Goal: Task Accomplishment & Management: Manage account settings

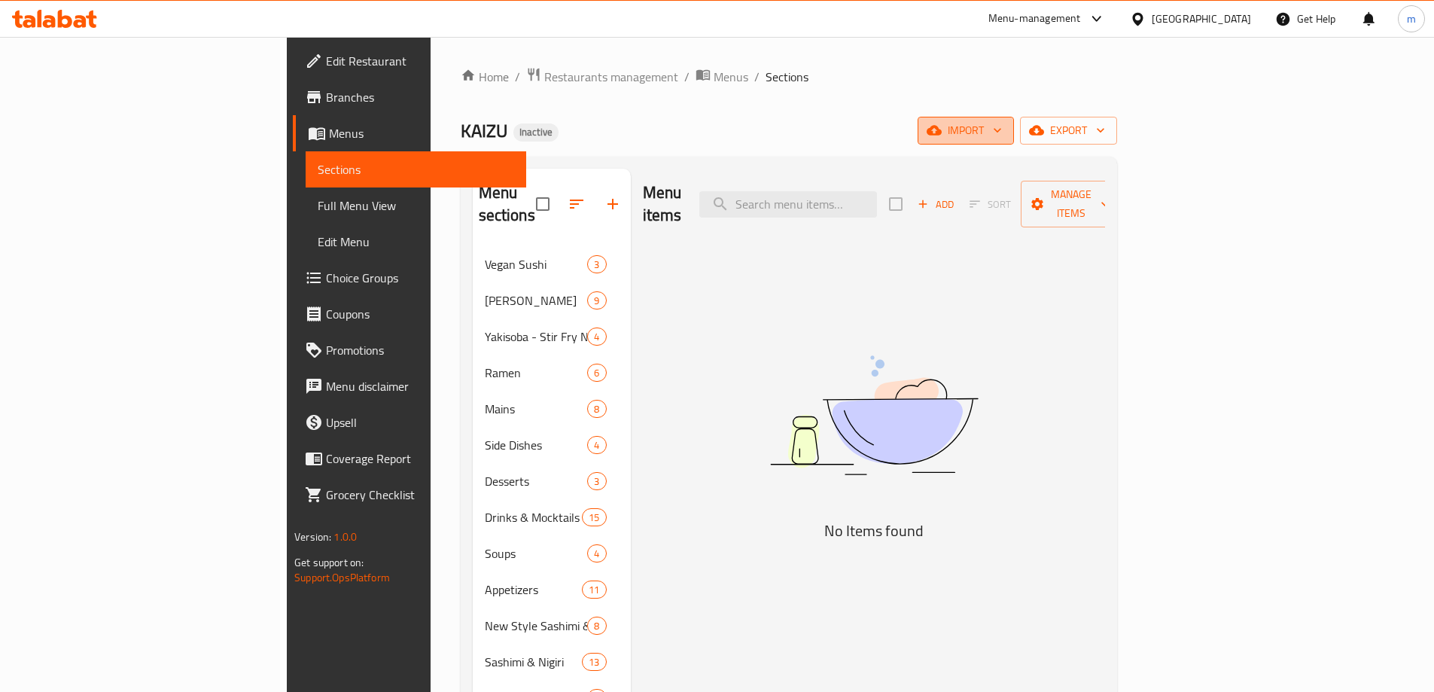
click at [942, 134] on icon "button" at bounding box center [934, 131] width 15 height 10
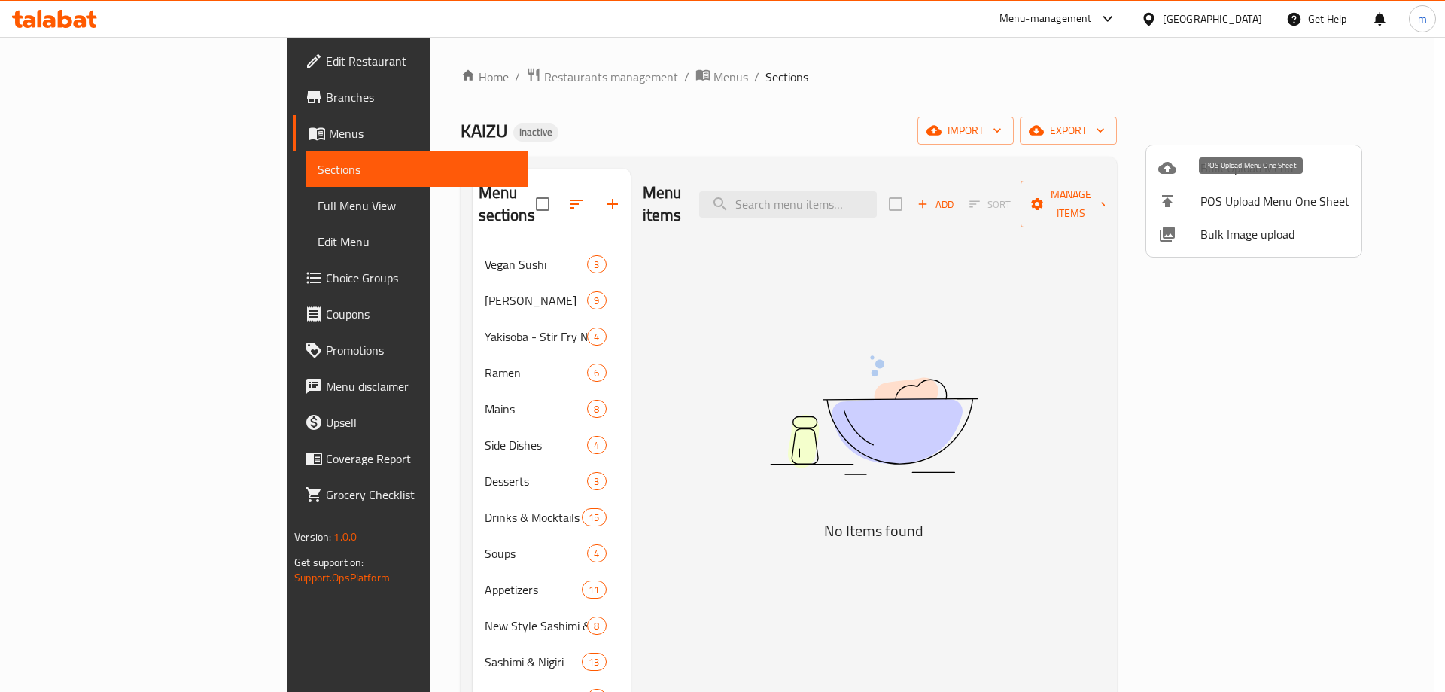
click at [1203, 162] on span "Bulk Upload Menu" at bounding box center [1275, 168] width 149 height 18
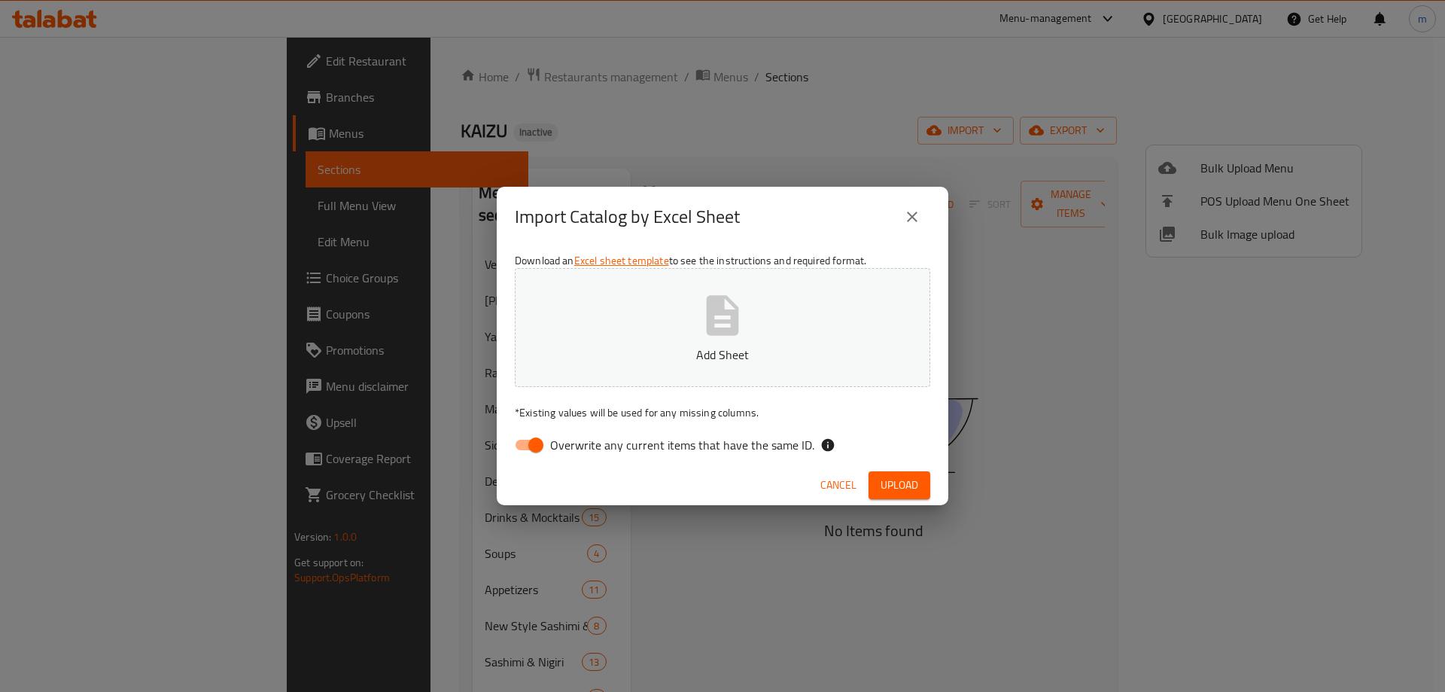
click at [525, 432] on input "Overwrite any current items that have the same ID." at bounding box center [536, 445] width 86 height 29
checkbox input "false"
click at [894, 487] on span "Upload" at bounding box center [900, 485] width 38 height 19
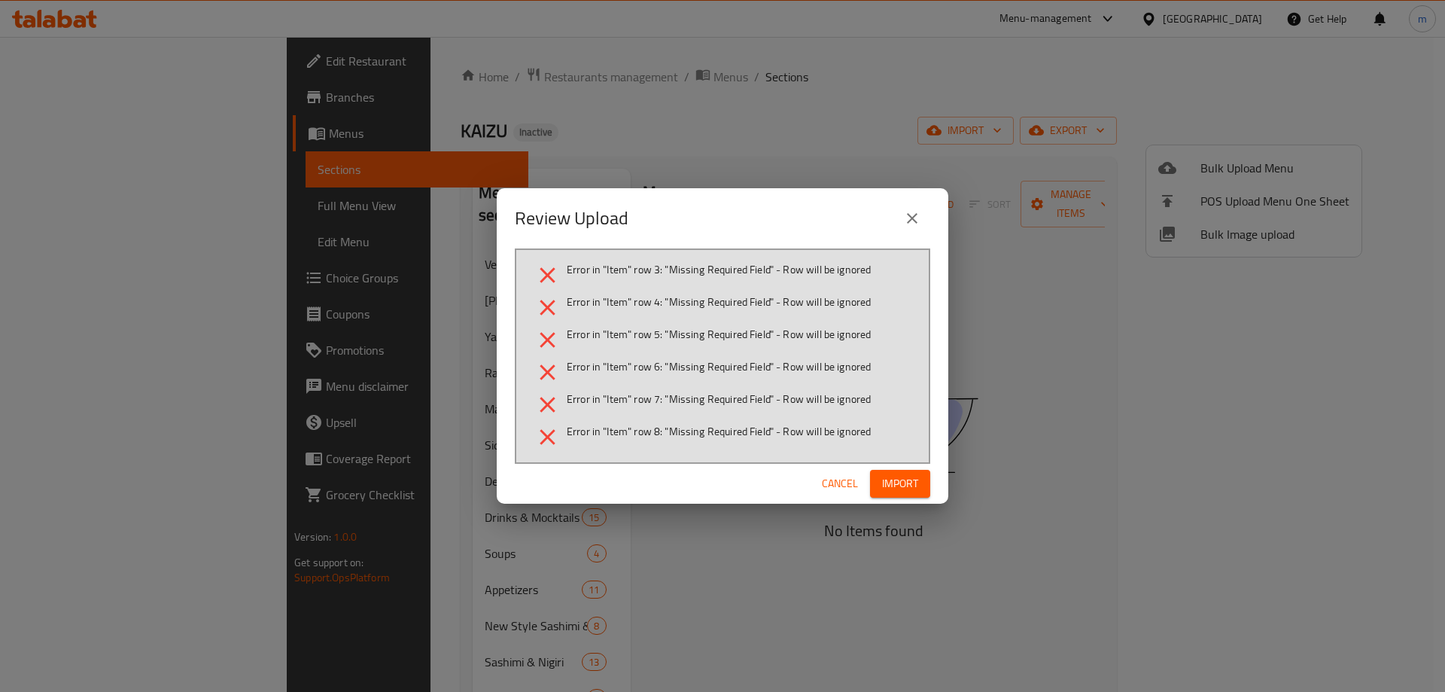
click at [921, 224] on button "close" at bounding box center [912, 218] width 36 height 36
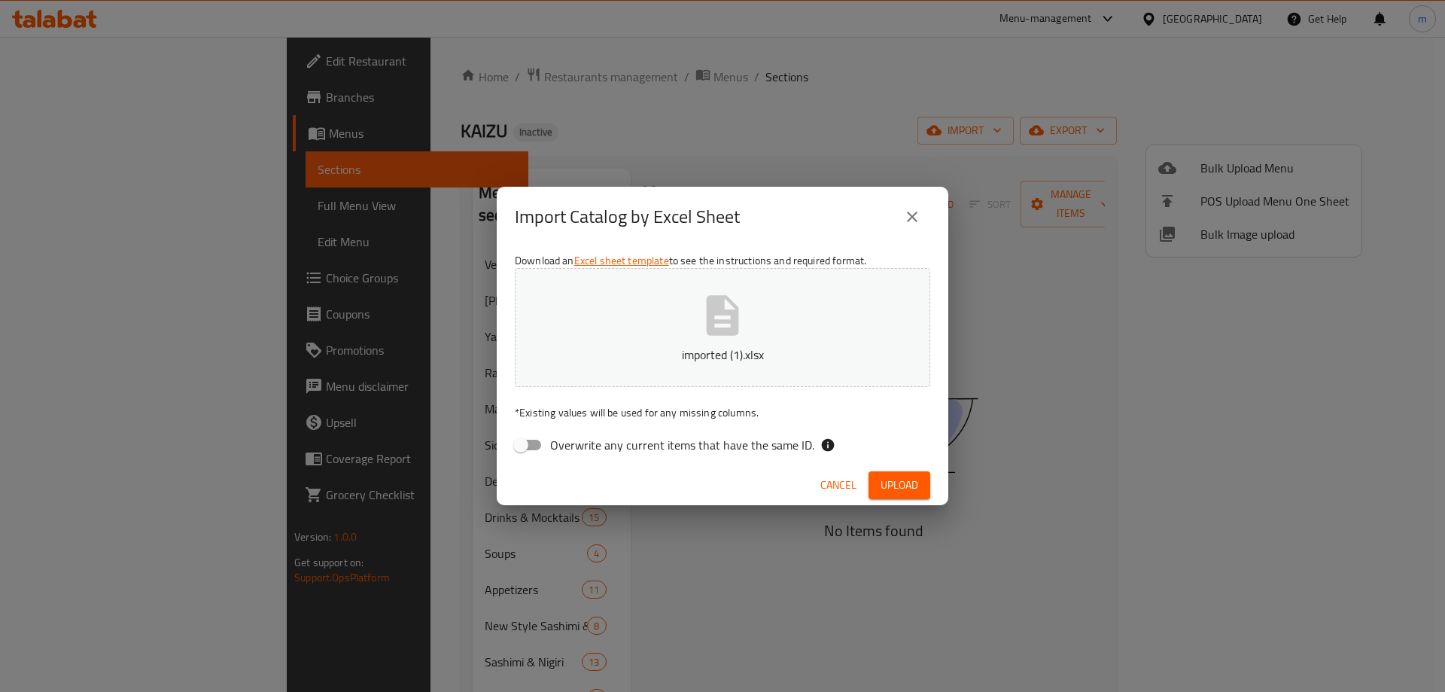
click at [850, 333] on button "imported (1).xlsx" at bounding box center [722, 327] width 415 height 119
click at [905, 485] on span "Upload" at bounding box center [900, 485] width 38 height 19
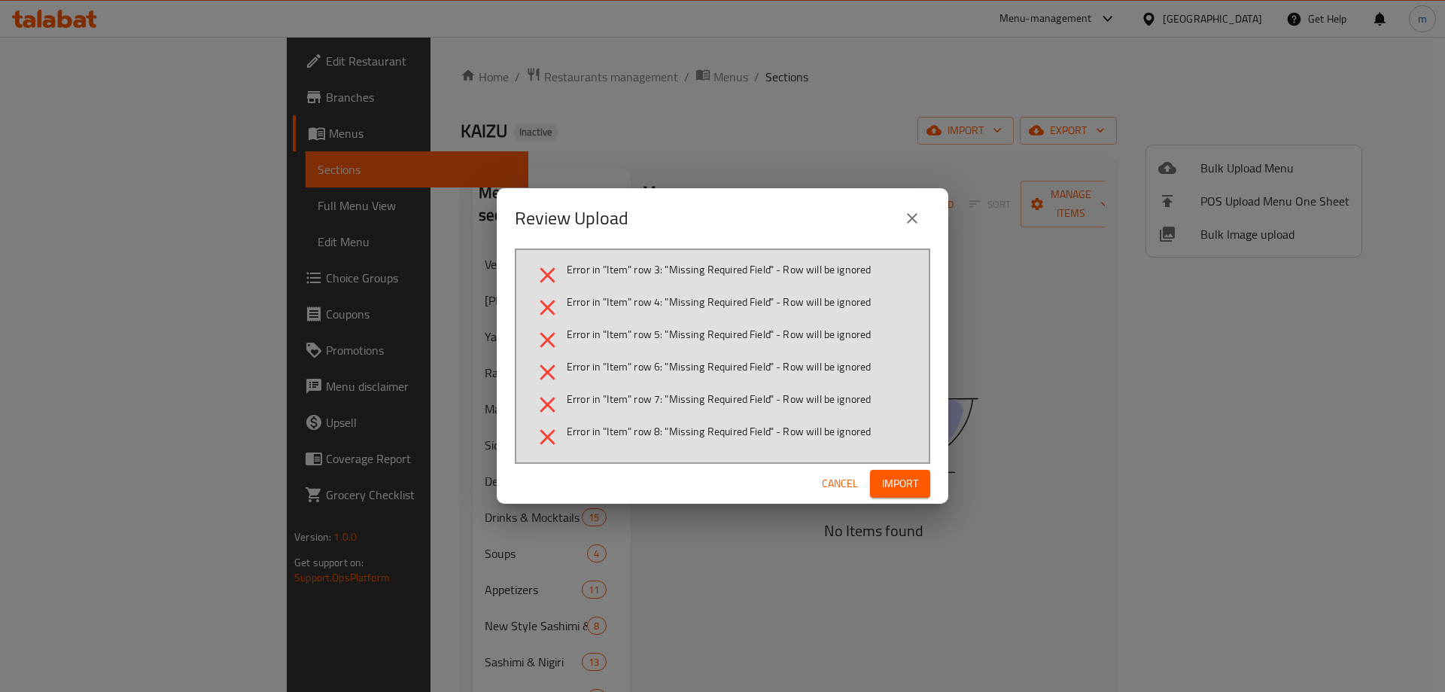
click at [913, 212] on icon "close" at bounding box center [912, 218] width 18 height 18
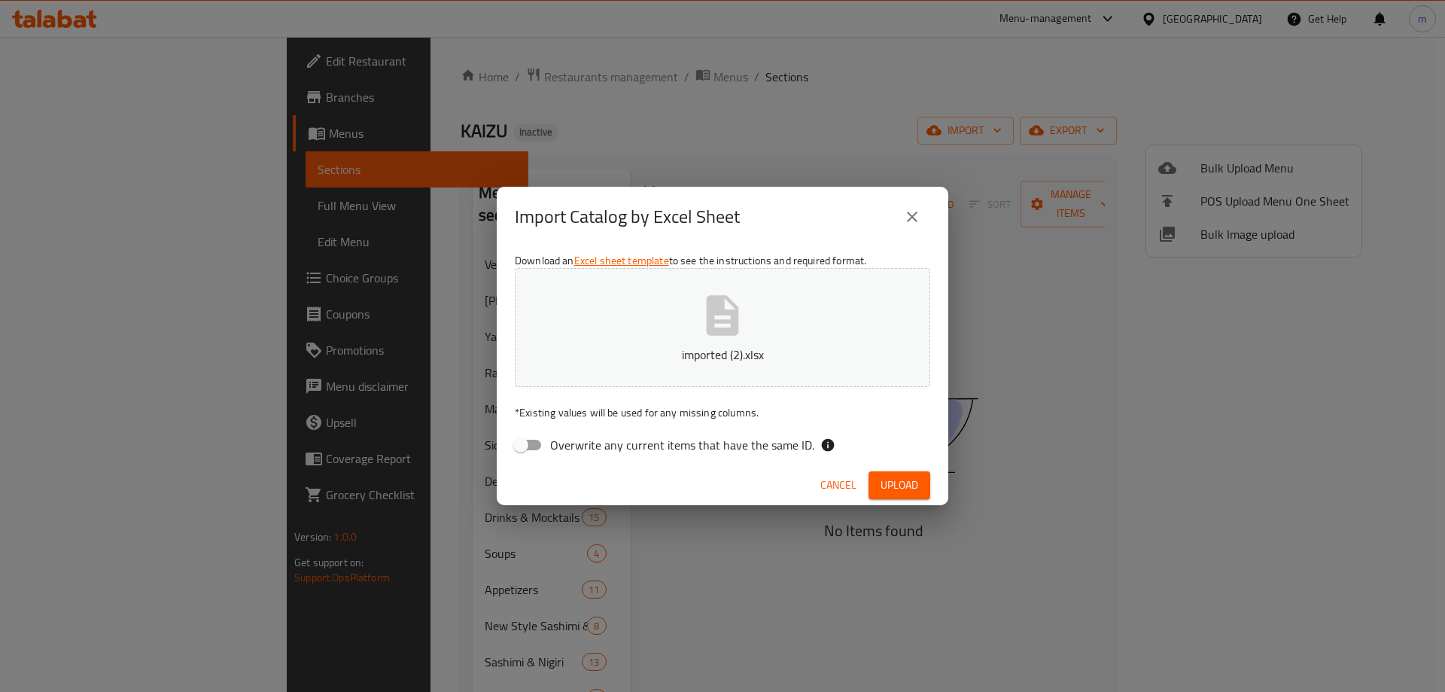
click at [759, 330] on button "imported (2).xlsx" at bounding box center [722, 327] width 415 height 119
click at [894, 470] on div "Cancel Upload" at bounding box center [723, 485] width 452 height 40
click at [900, 480] on span "Upload" at bounding box center [900, 485] width 38 height 19
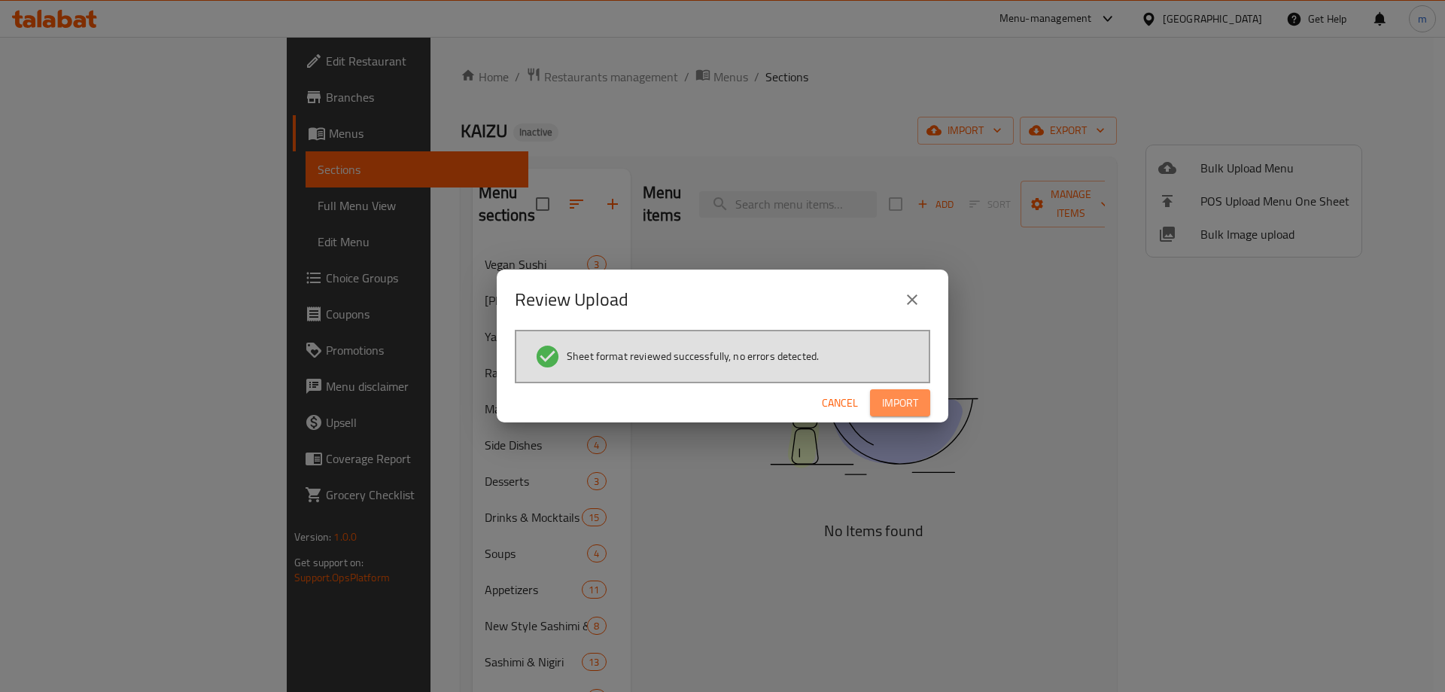
click at [884, 404] on span "Import" at bounding box center [900, 403] width 36 height 19
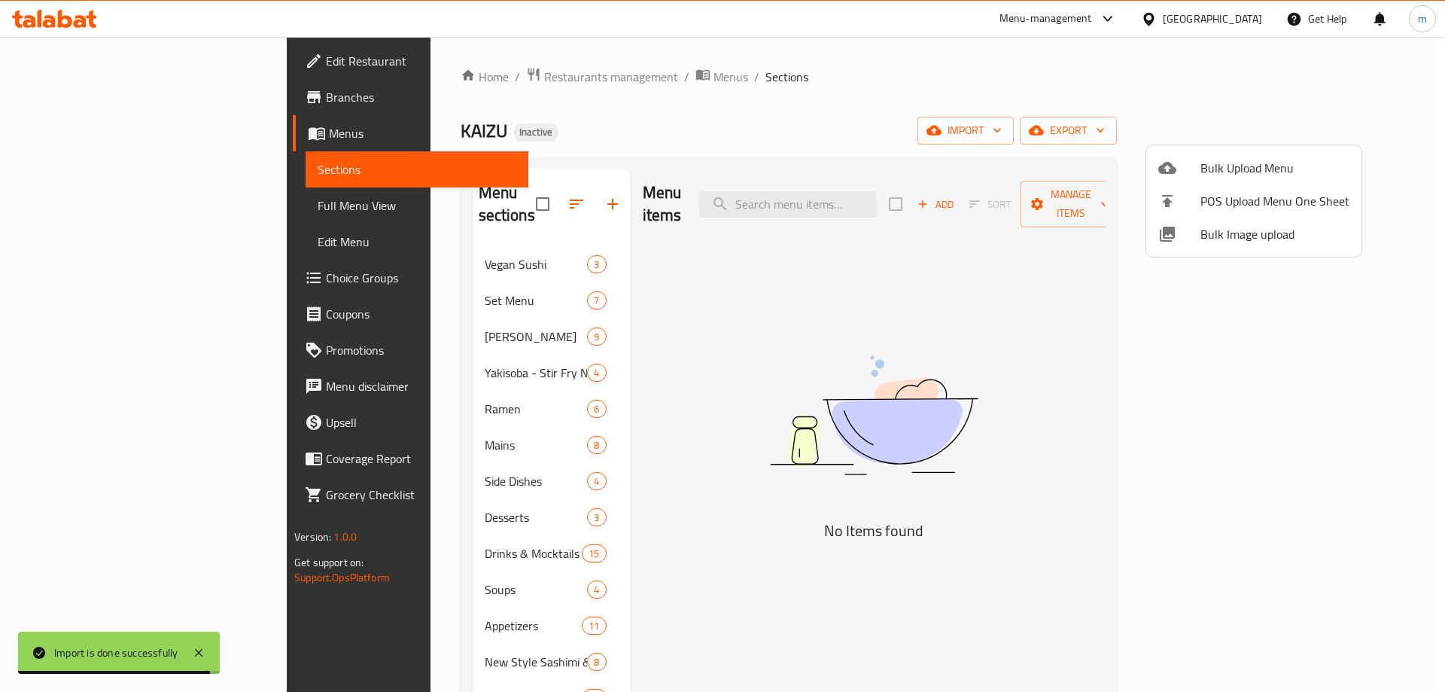
click at [880, 186] on div at bounding box center [722, 346] width 1445 height 692
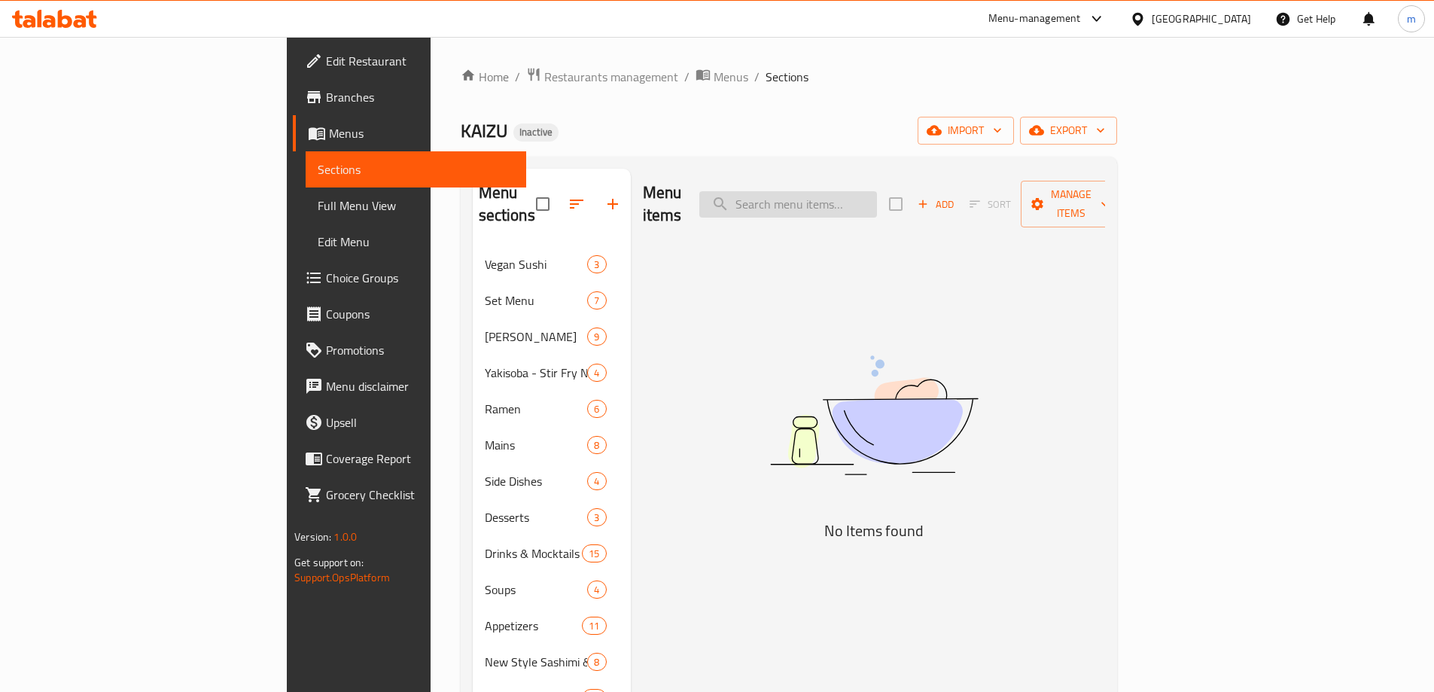
click at [877, 195] on input "search" at bounding box center [788, 204] width 178 height 26
paste input "Thai Papaya Salad"
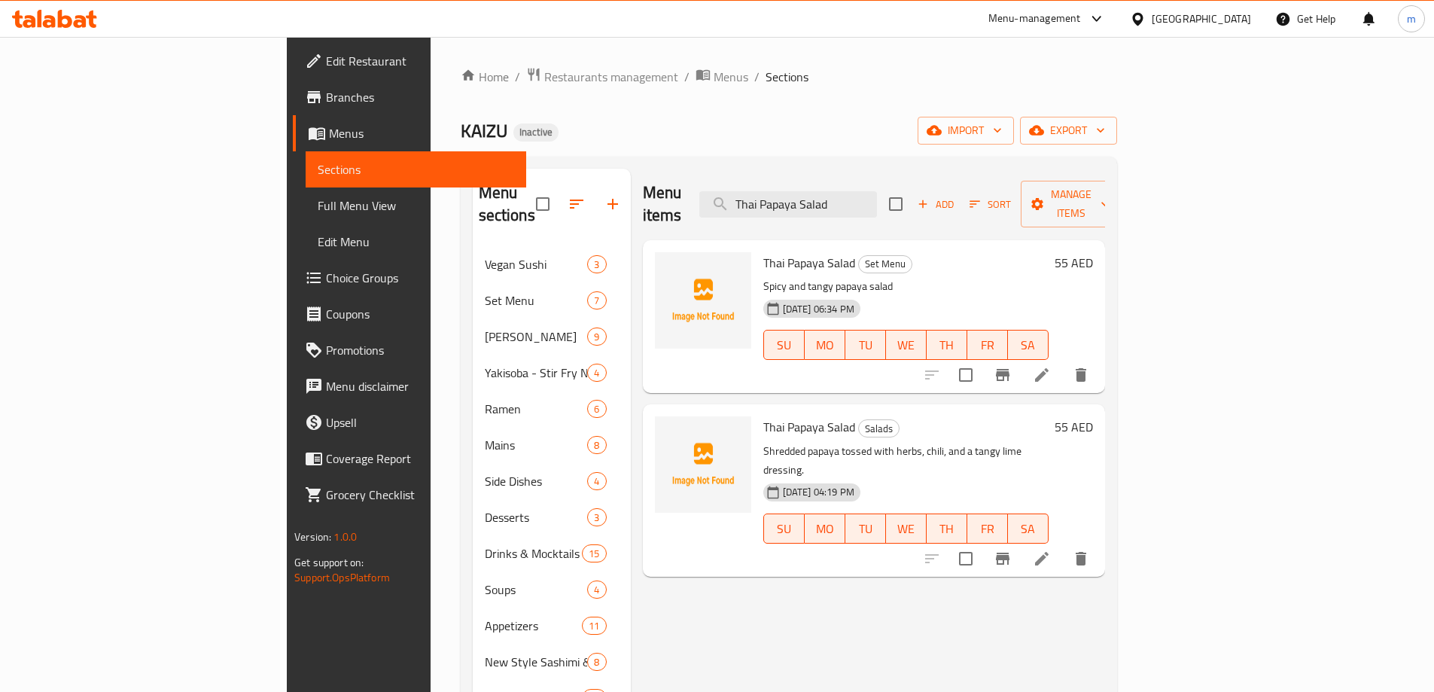
type input "Thai Papaya Salad"
click at [1051, 549] on icon at bounding box center [1042, 558] width 18 height 18
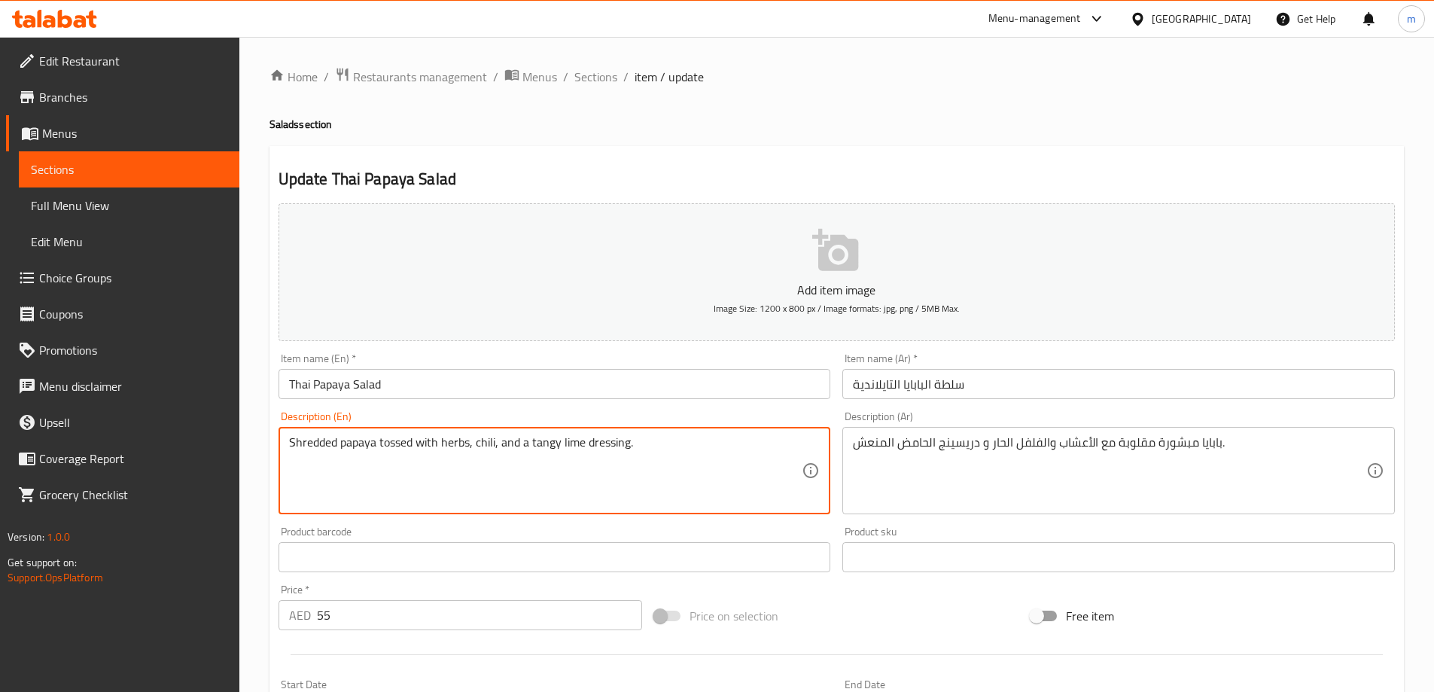
click at [291, 447] on textarea "Shredded papaya tossed with herbs, chili, and a tangy lime dressing." at bounding box center [545, 471] width 513 height 72
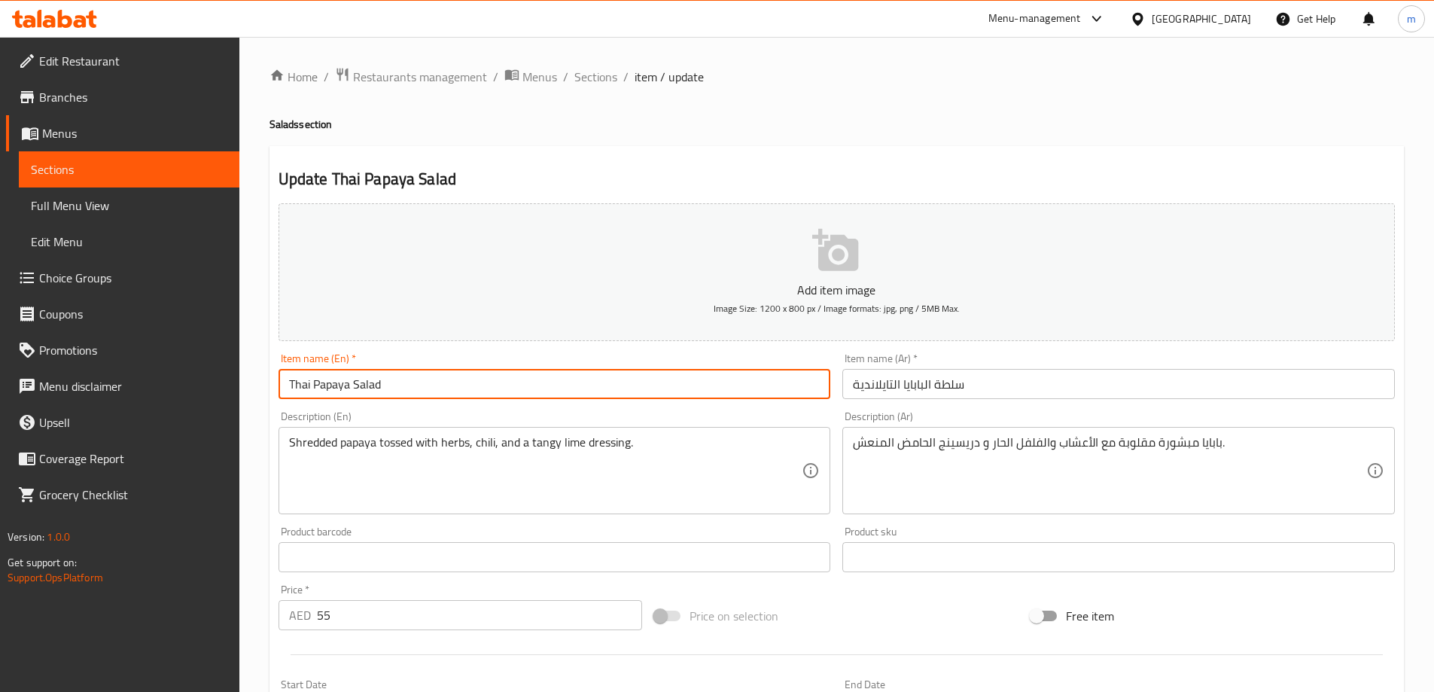
click at [476, 376] on input "Thai Papaya Salad" at bounding box center [554, 384] width 552 height 30
paste input "Shredded"
click at [872, 382] on input "سلطة البابايا التايلاندية" at bounding box center [1118, 384] width 552 height 30
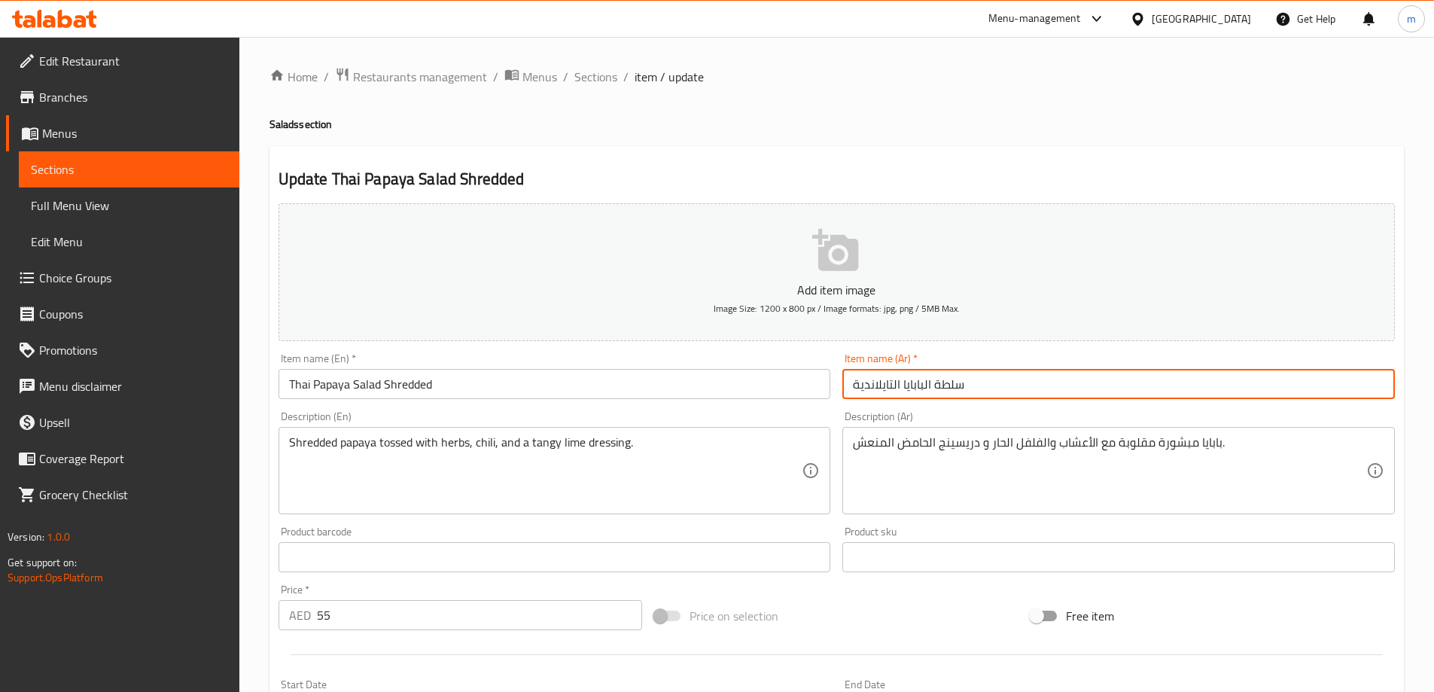
click at [872, 382] on input "سلطة البابايا التايلاندية" at bounding box center [1118, 384] width 552 height 30
click at [526, 385] on input "Thai Papaya Salad Shredded" at bounding box center [554, 384] width 552 height 30
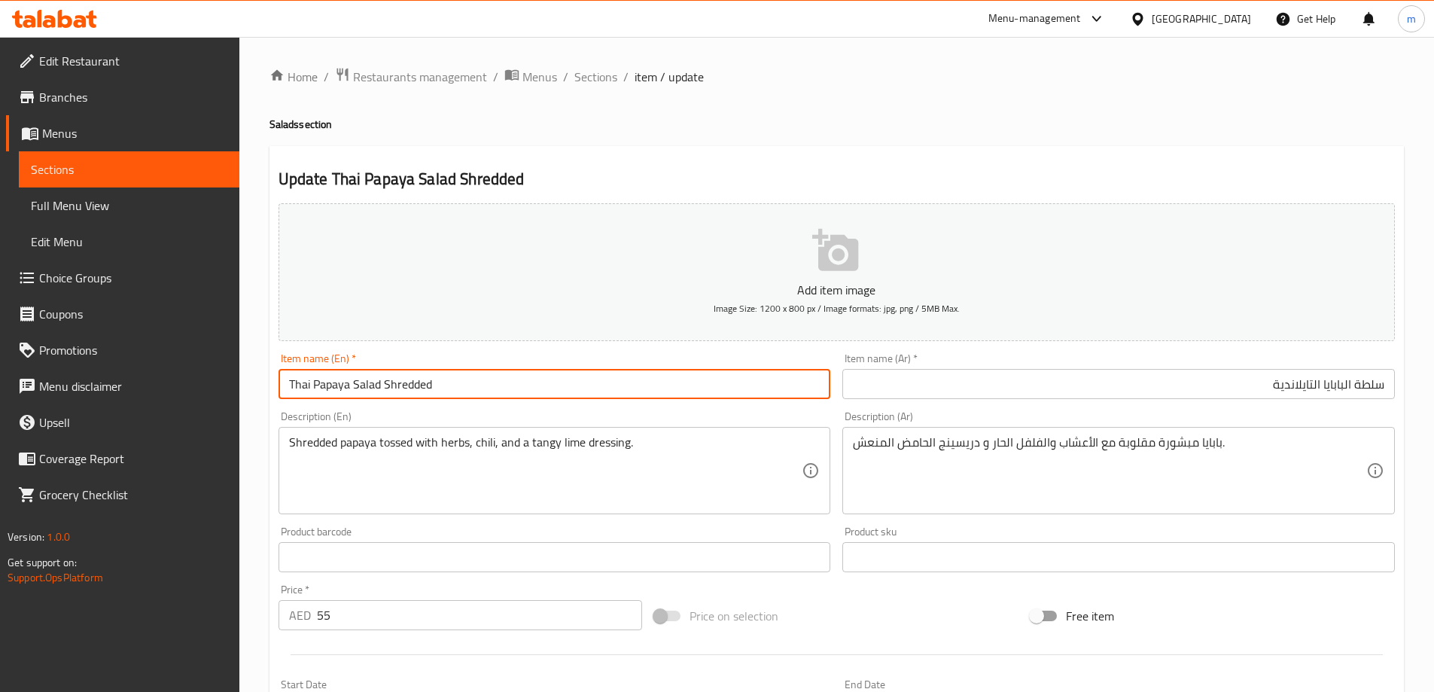
click at [410, 388] on input "Thai Papaya Salad Shredded" at bounding box center [554, 384] width 552 height 30
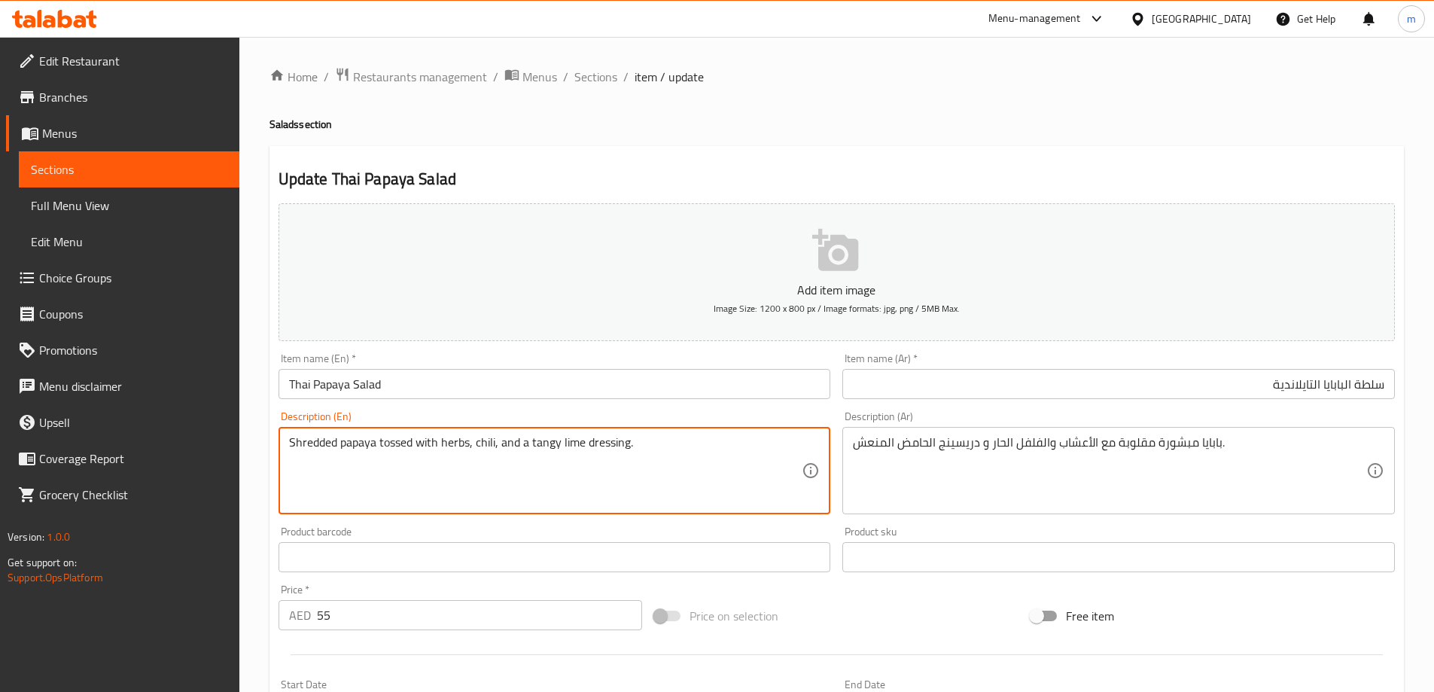
drag, startPoint x: 560, startPoint y: 449, endPoint x: 630, endPoint y: 458, distance: 70.7
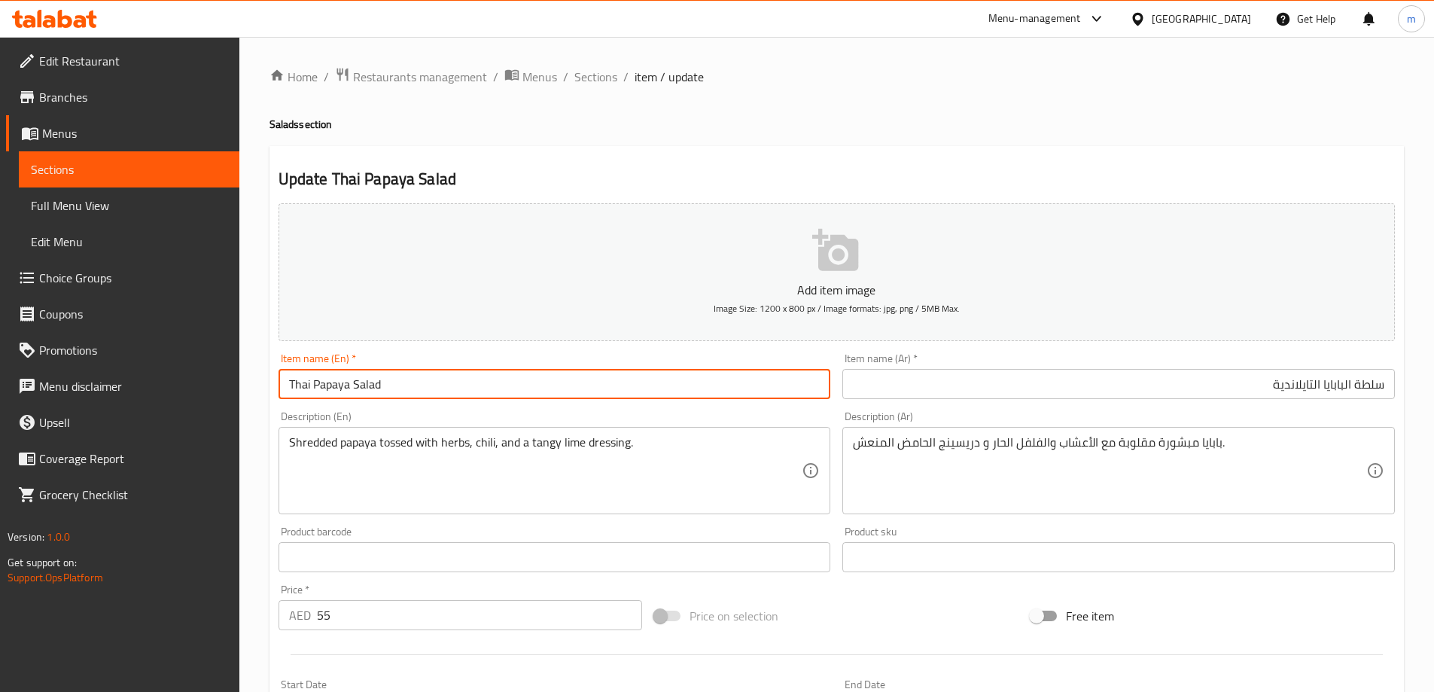
click at [455, 393] on input "Thai Papaya Salad" at bounding box center [554, 384] width 552 height 30
paste input "lime dressing."
type input "Thai Papaya Salad lime dressing."
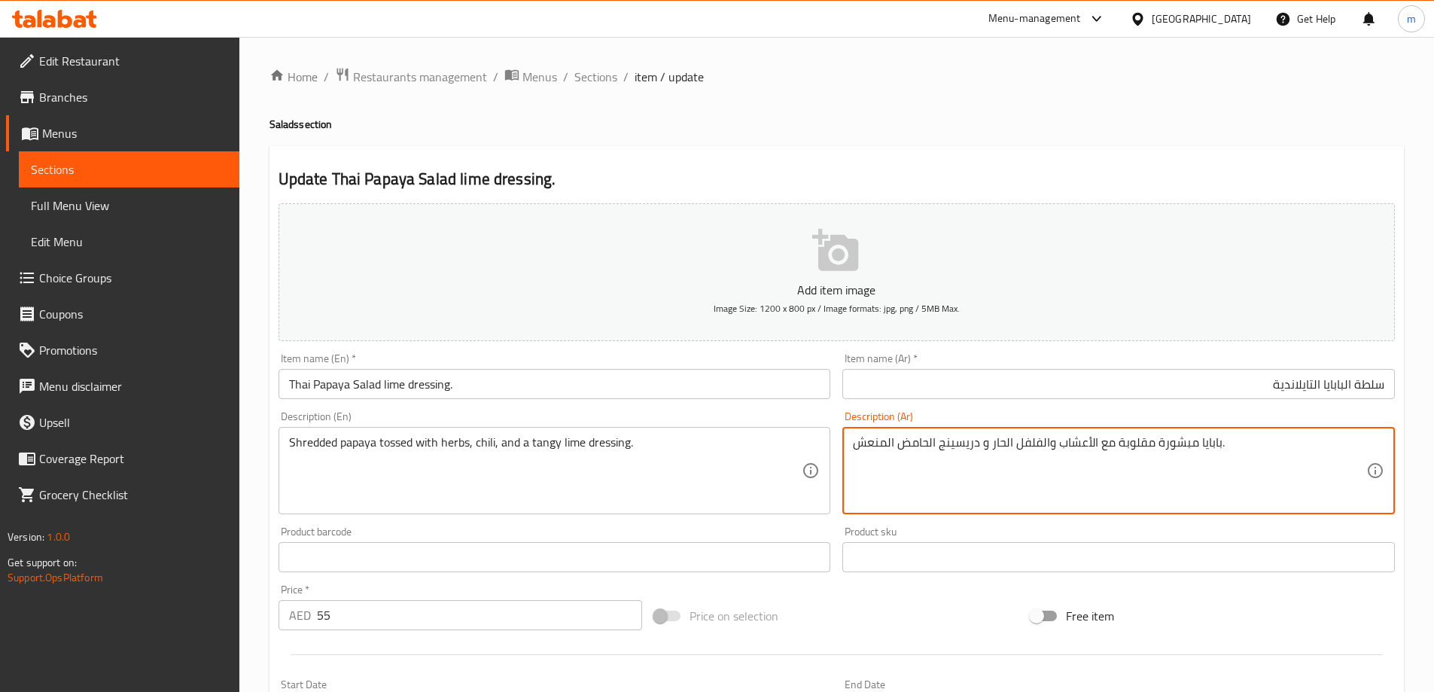
drag, startPoint x: 897, startPoint y: 447, endPoint x: 976, endPoint y: 459, distance: 79.9
click at [1128, 376] on input "سلطة البابايا التايلاندية" at bounding box center [1118, 384] width 552 height 30
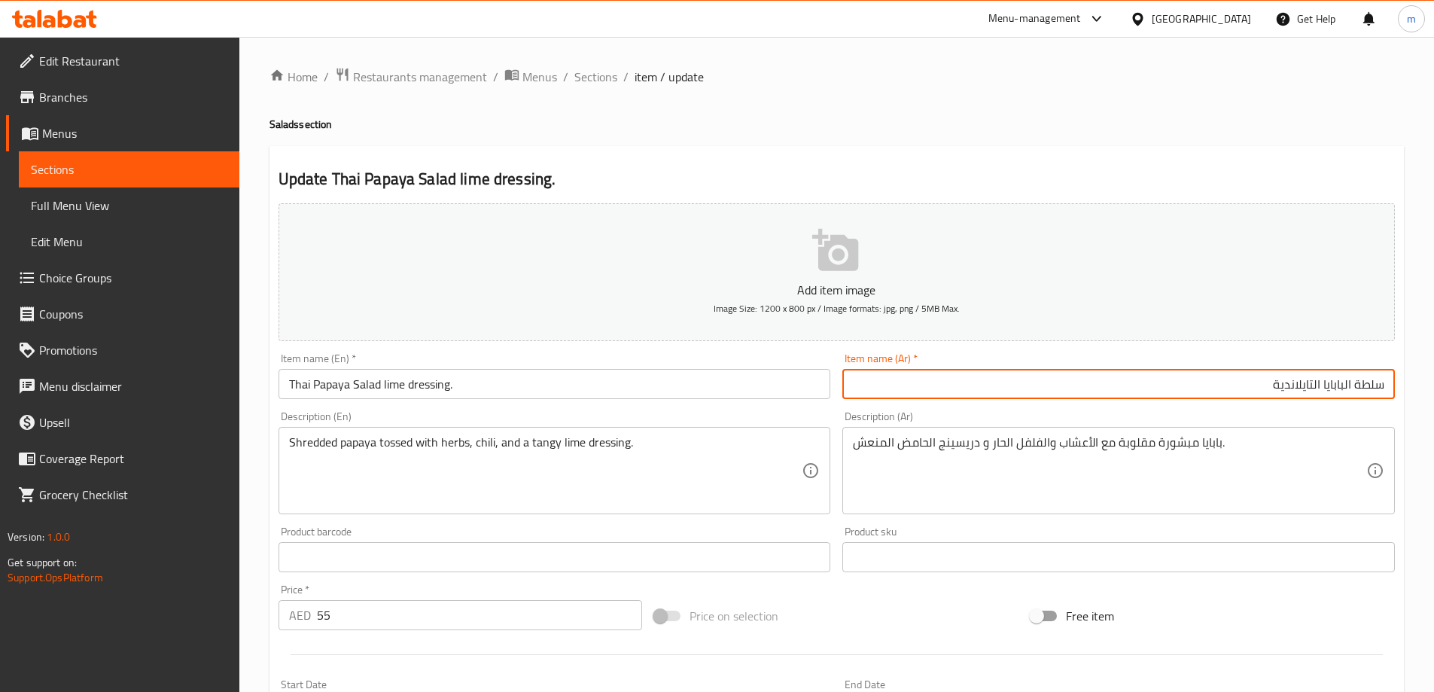
paste input "دريسينج الحامض"
click at [1274, 391] on input "سلطة البابايا التايلانديةدريسينج الحامض" at bounding box center [1118, 384] width 552 height 30
type input "سلطة البابايا التايلاندية دريسينج الحامض"
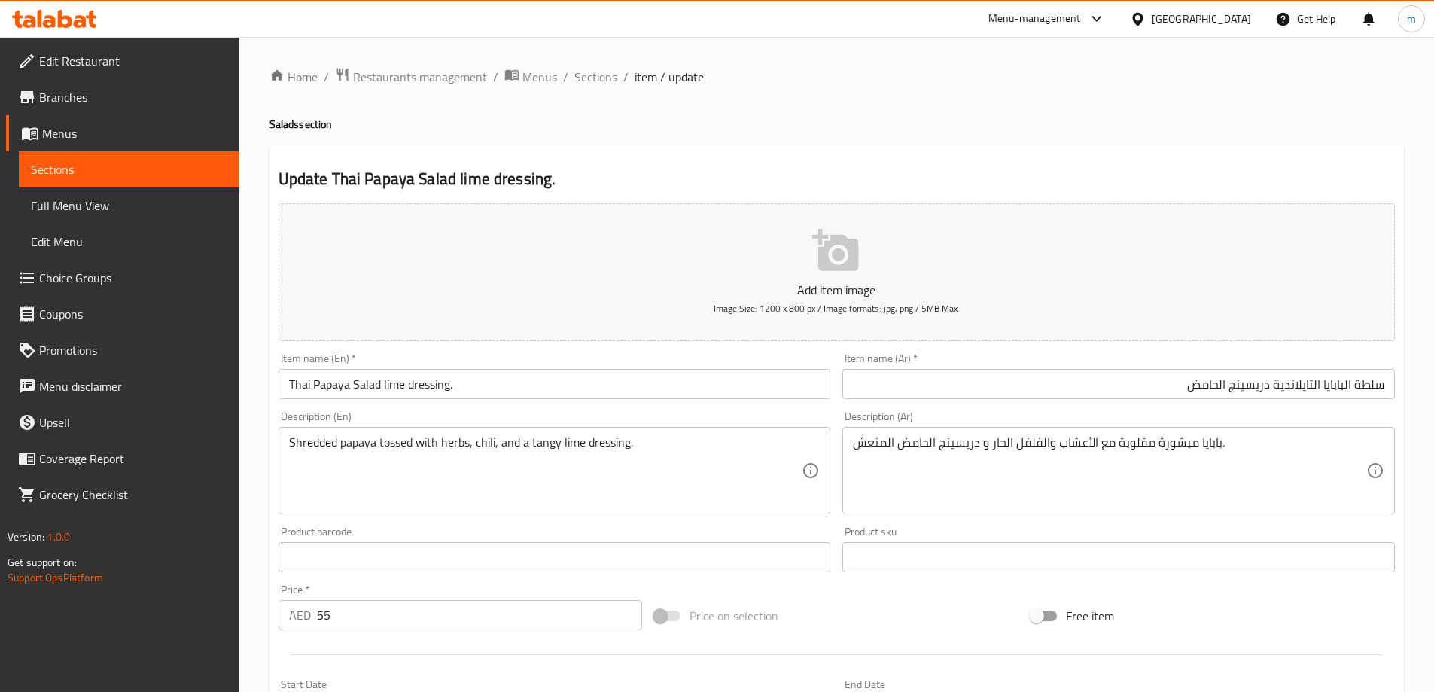
click at [1167, 157] on div "Update Thai Papaya Salad lime dressing. Add item image Image Size: 1200 x 800 p…" at bounding box center [836, 584] width 1134 height 876
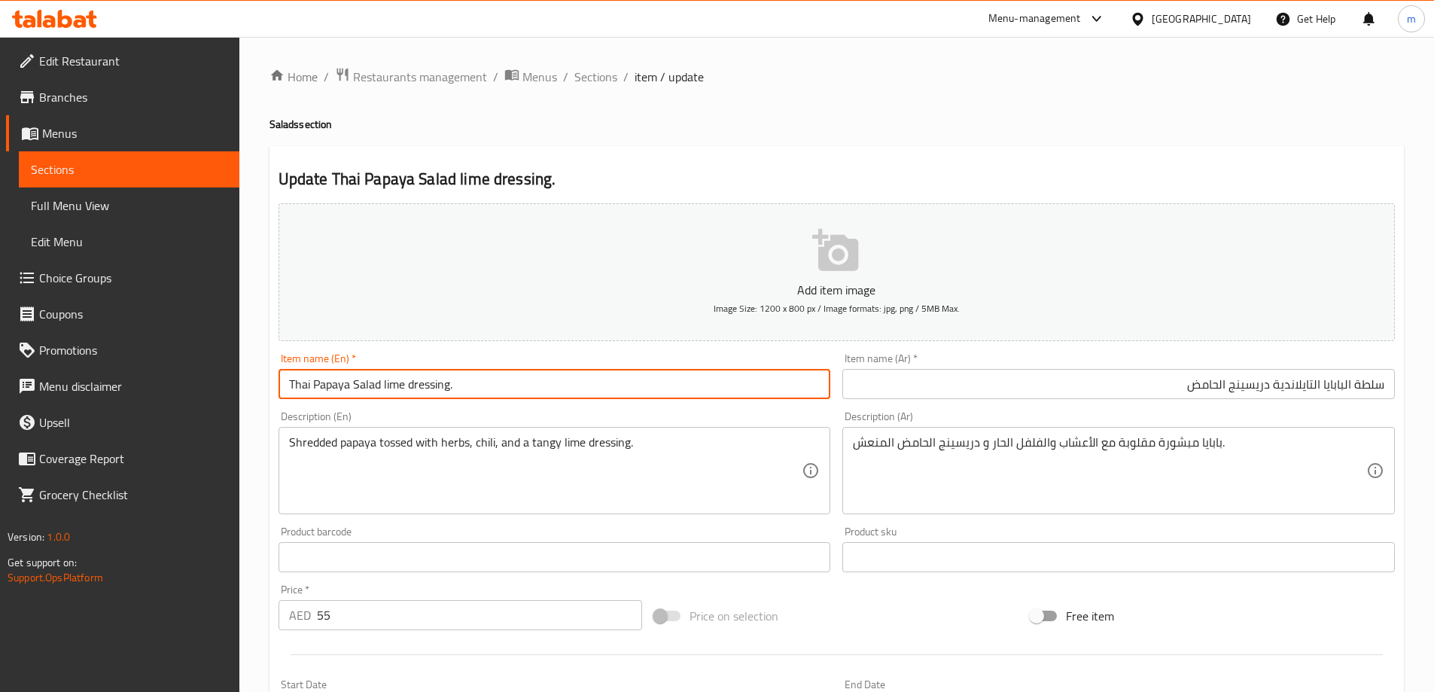
drag, startPoint x: 383, startPoint y: 387, endPoint x: 461, endPoint y: 396, distance: 78.8
click at [461, 396] on input "Thai Papaya Salad lime dressing." at bounding box center [554, 384] width 552 height 30
drag, startPoint x: 381, startPoint y: 384, endPoint x: 221, endPoint y: 404, distance: 160.9
click at [222, 402] on div "Edit Restaurant Branches Menus Sections Full Menu View Edit Menu Choice Groups …" at bounding box center [717, 550] width 1434 height 1027
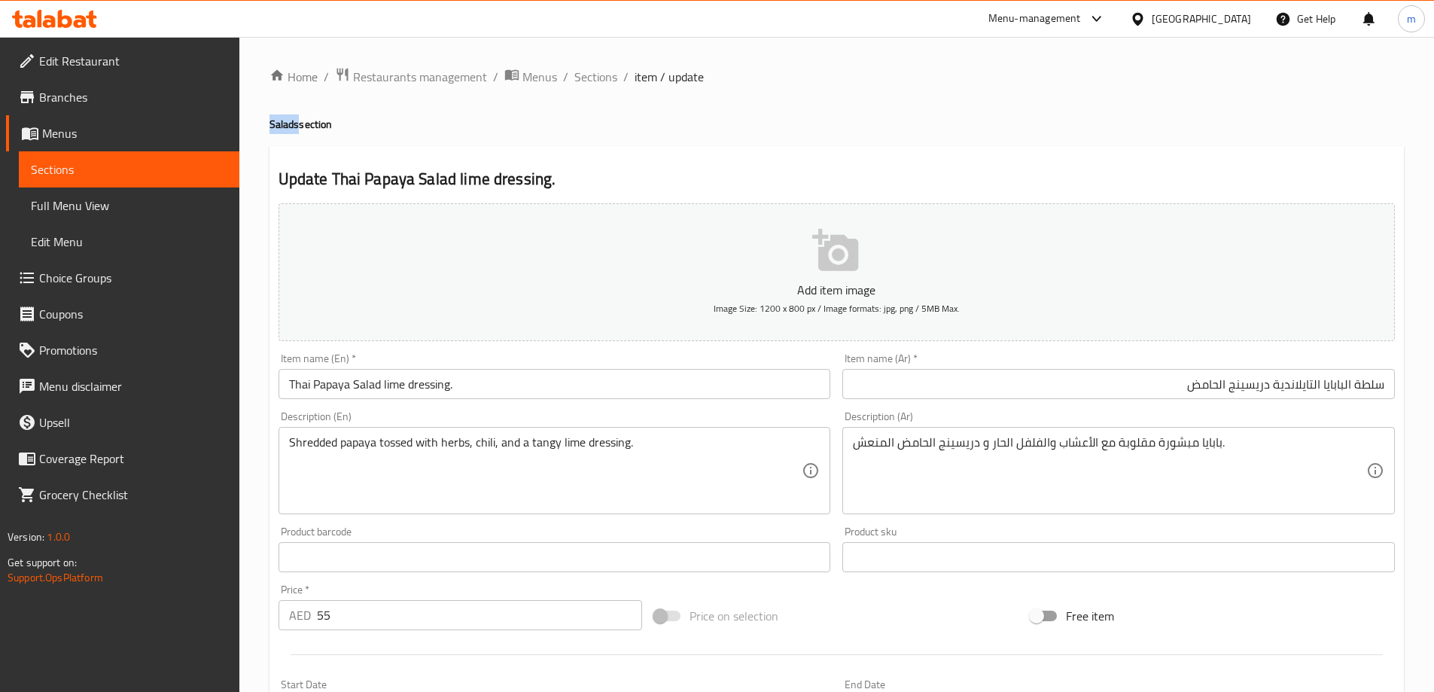
drag, startPoint x: 266, startPoint y: 127, endPoint x: 297, endPoint y: 129, distance: 30.1
click at [297, 129] on div "Home / Restaurants management / Menus / Sections / item / update Salads section…" at bounding box center [836, 550] width 1194 height 1027
copy h4 "Salads"
click at [860, 151] on div "Update Thai Papaya Salad lime dressing. Add item image Image Size: 1200 x 800 p…" at bounding box center [836, 584] width 1134 height 876
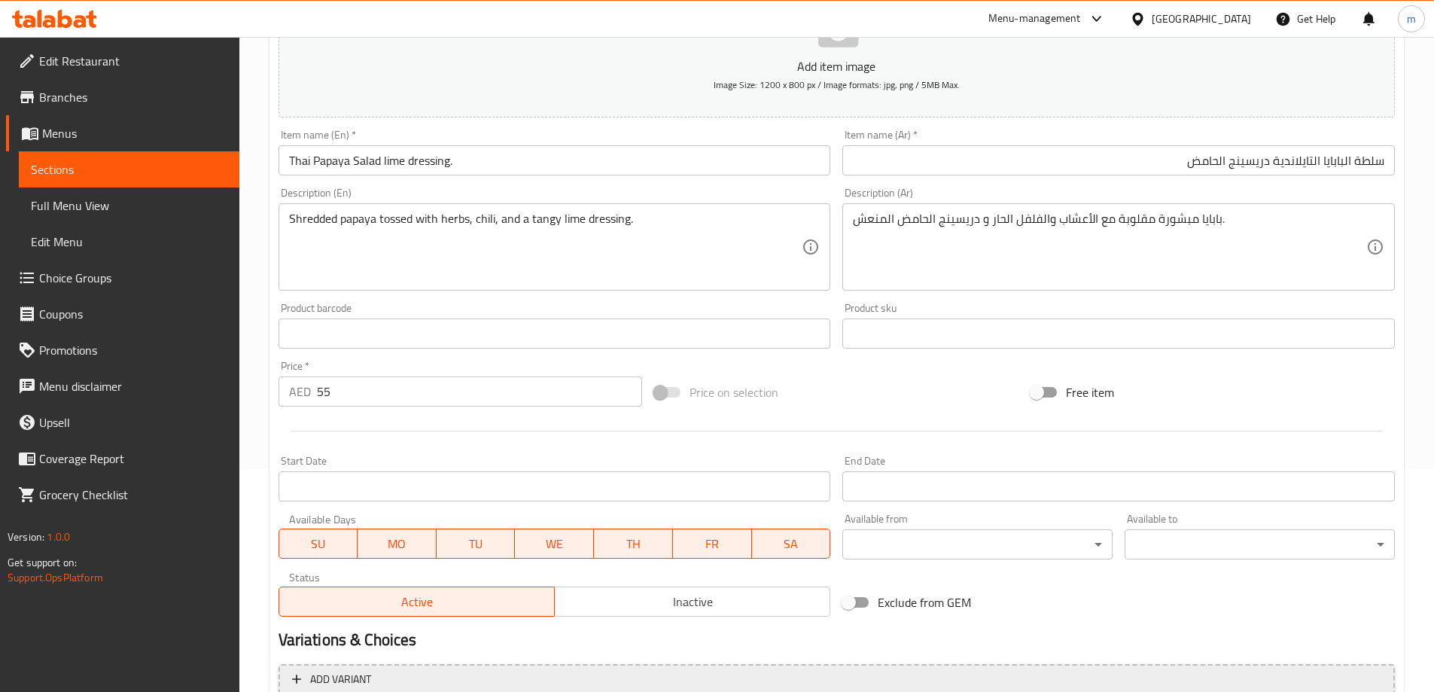
scroll to position [372, 0]
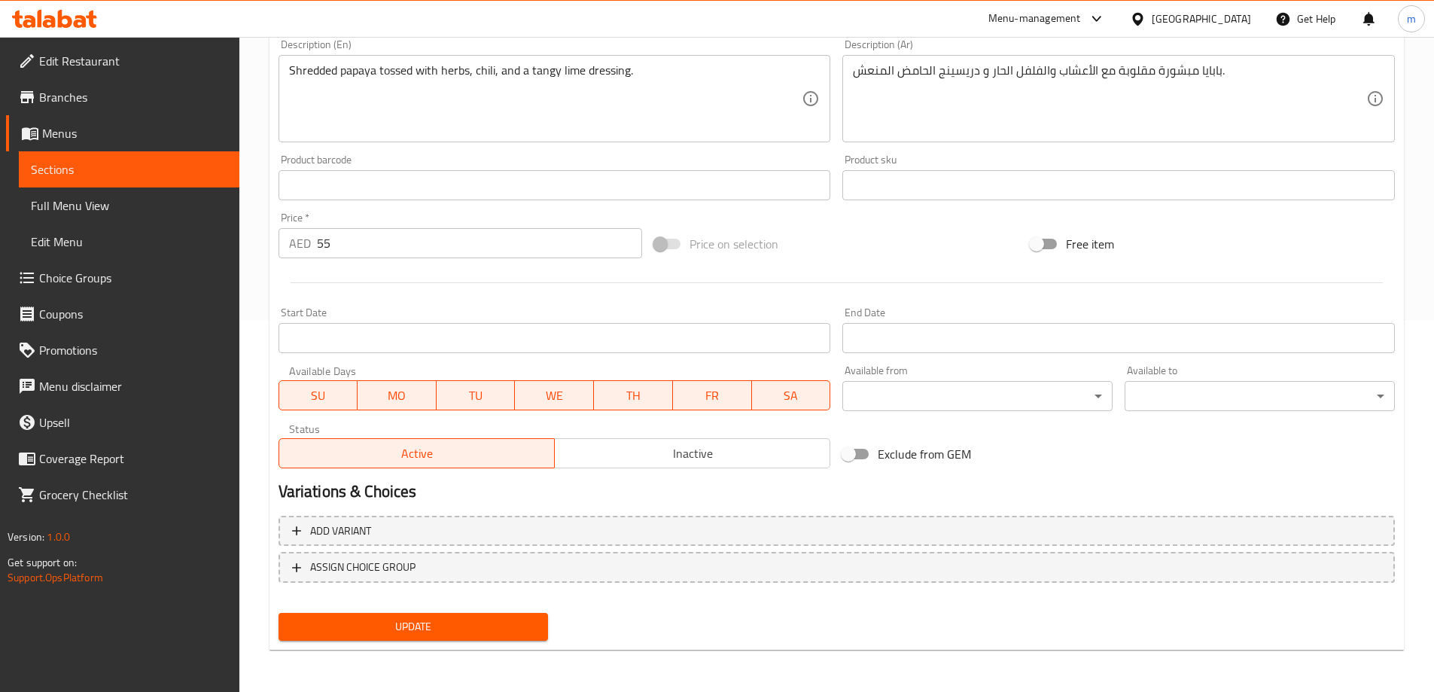
click at [469, 638] on button "Update" at bounding box center [413, 627] width 270 height 28
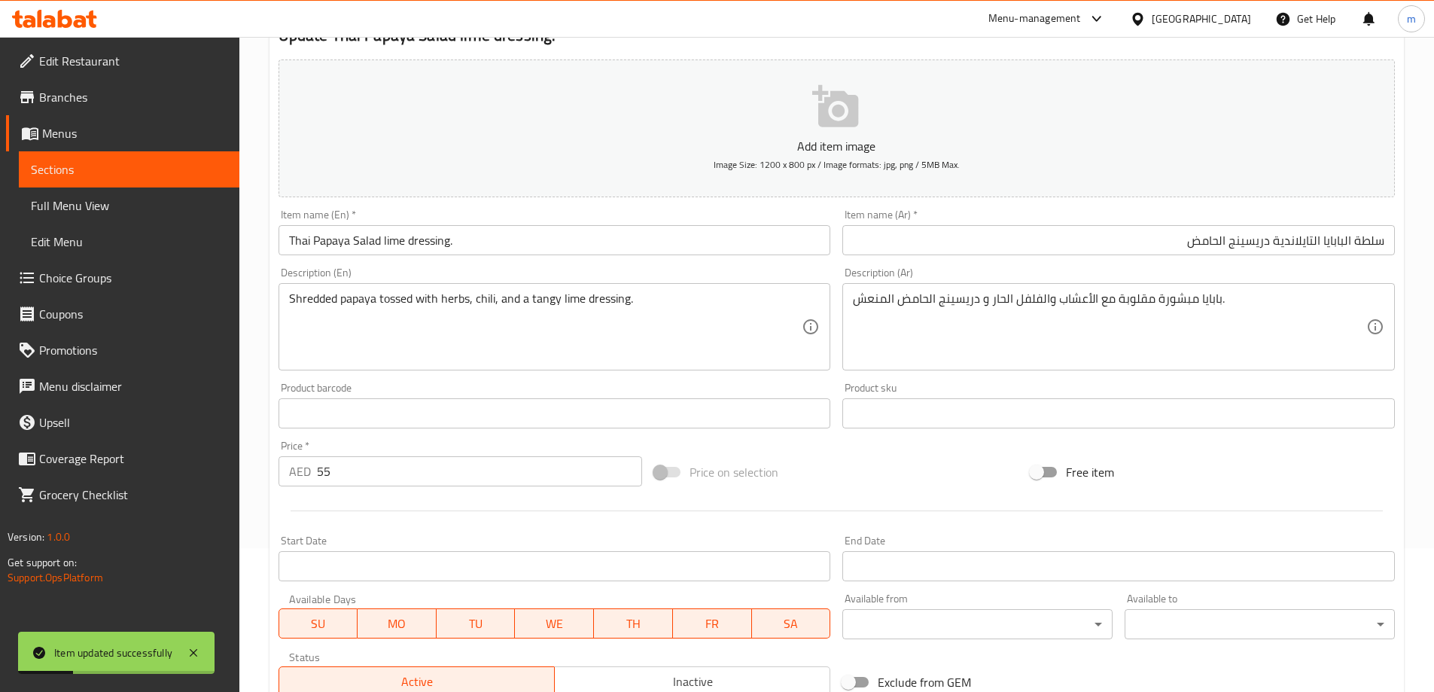
scroll to position [0, 0]
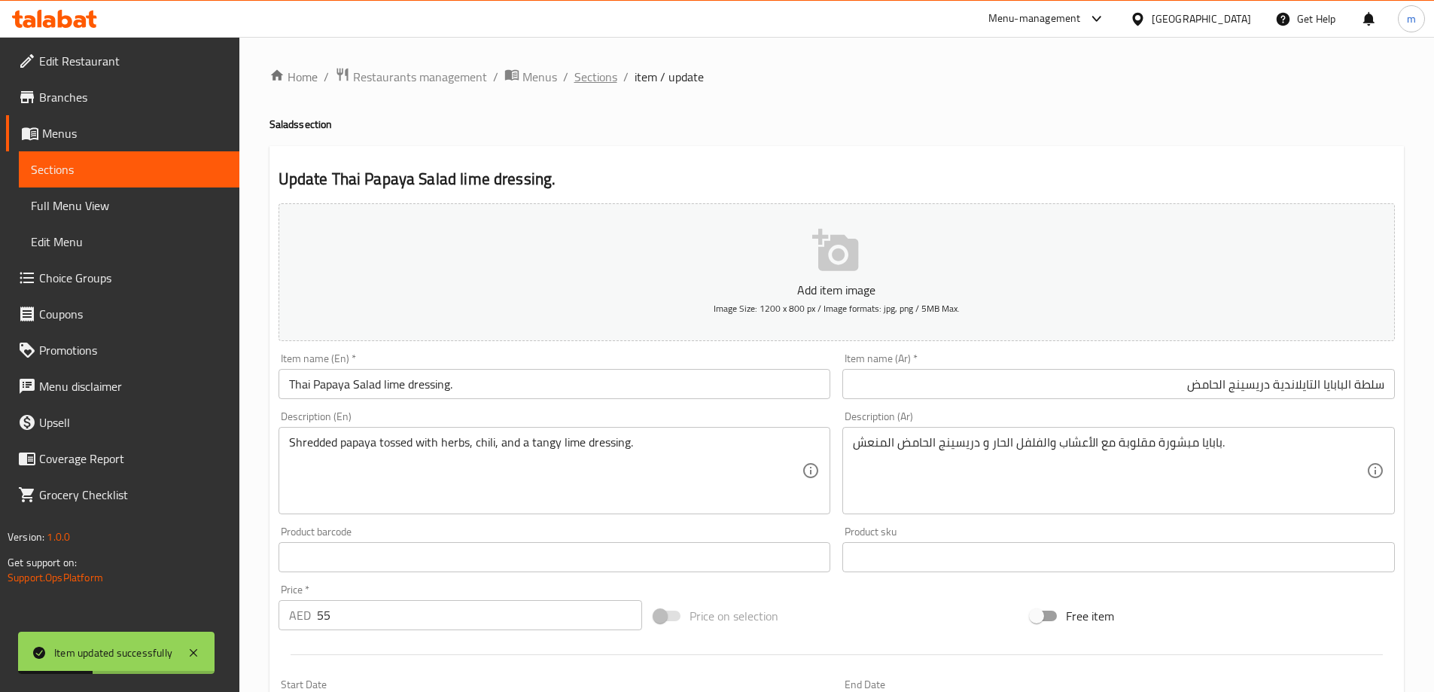
click at [588, 82] on span "Sections" at bounding box center [595, 77] width 43 height 18
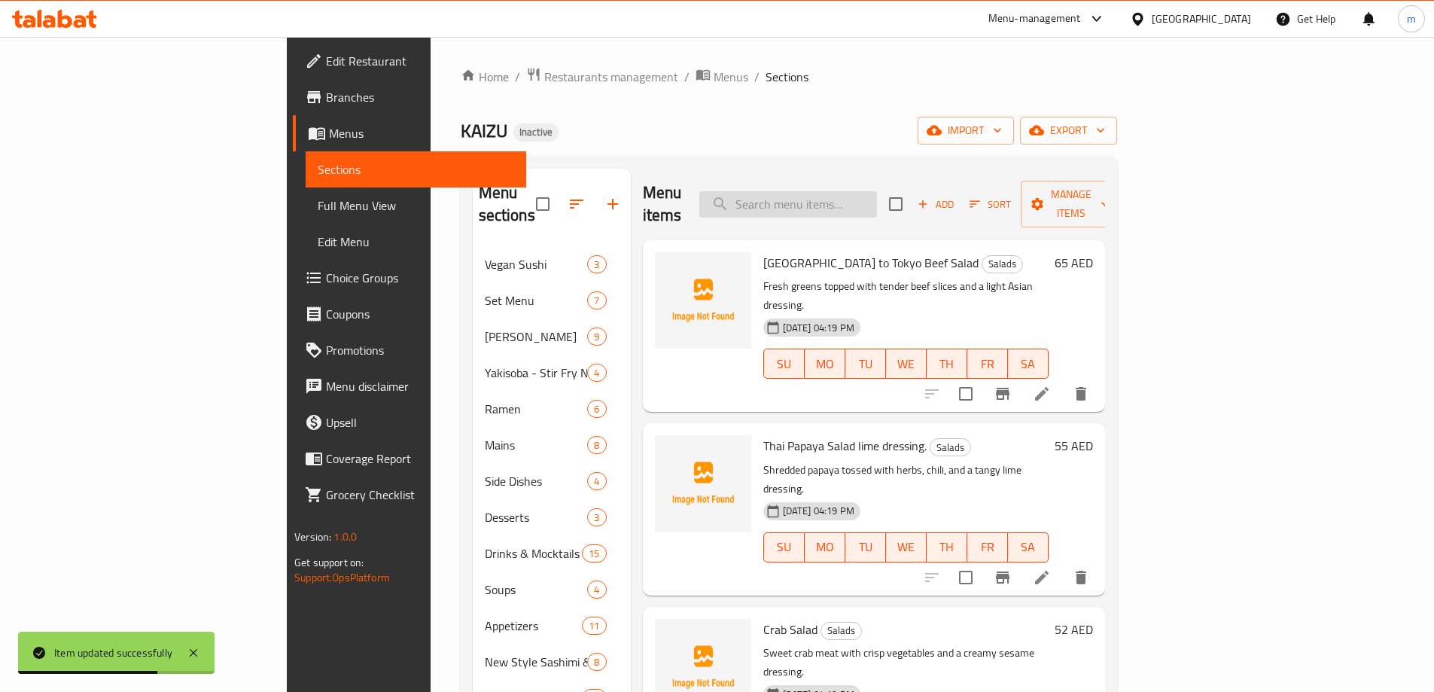
click at [832, 191] on input "search" at bounding box center [788, 204] width 178 height 26
paste input "Black Cod Sushi (8 pcs)"
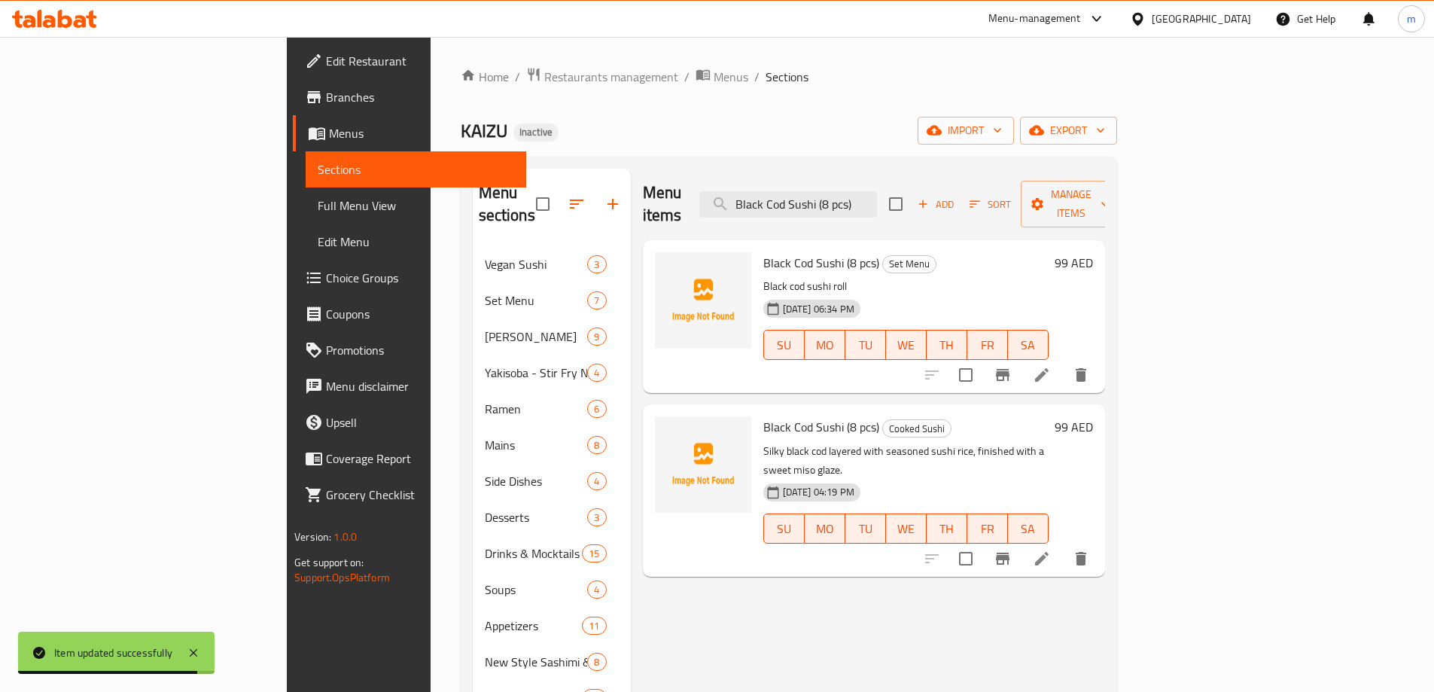
type input "Black Cod Sushi (8 pcs)"
click at [1063, 545] on li at bounding box center [1042, 558] width 42 height 27
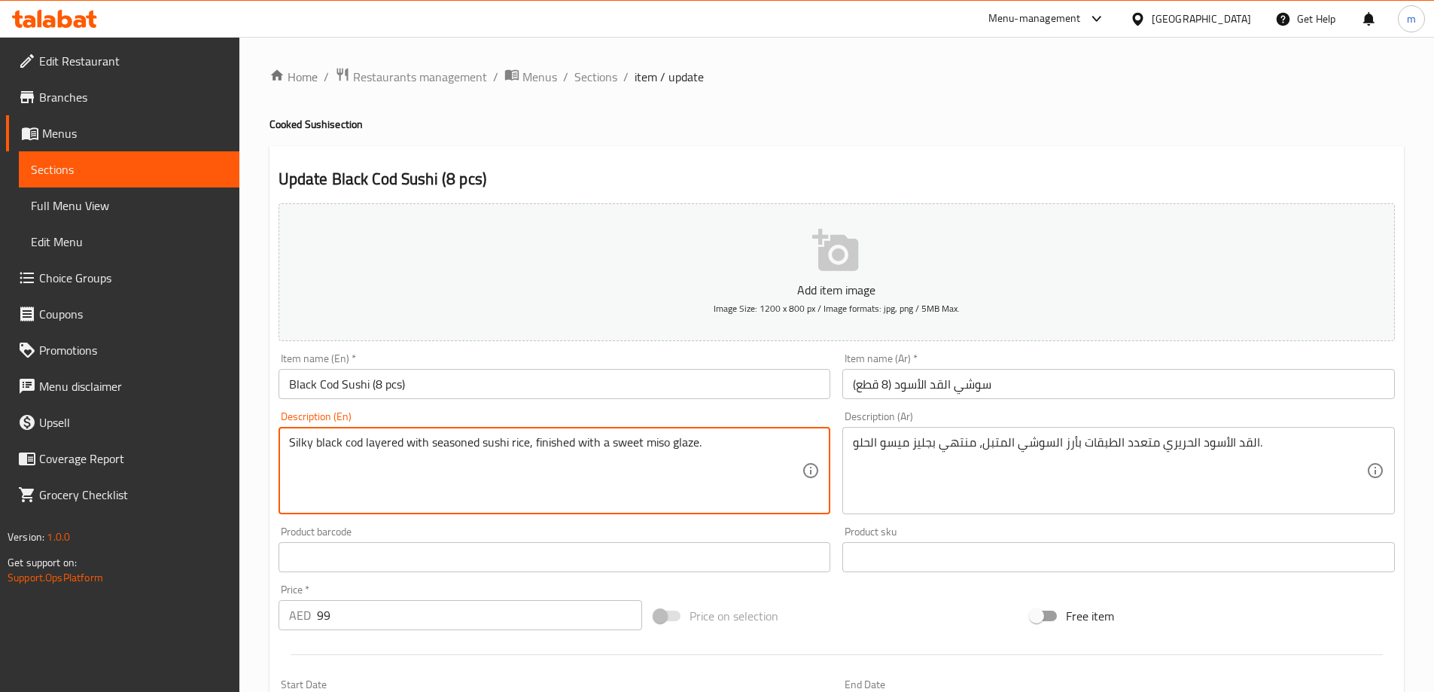
click at [444, 440] on textarea "Silky black cod layered with seasoned sushi rice, finished with a sweet miso gl…" at bounding box center [545, 471] width 513 height 72
click at [449, 372] on input "Black Cod Sushi (8 pcs)" at bounding box center [554, 384] width 552 height 30
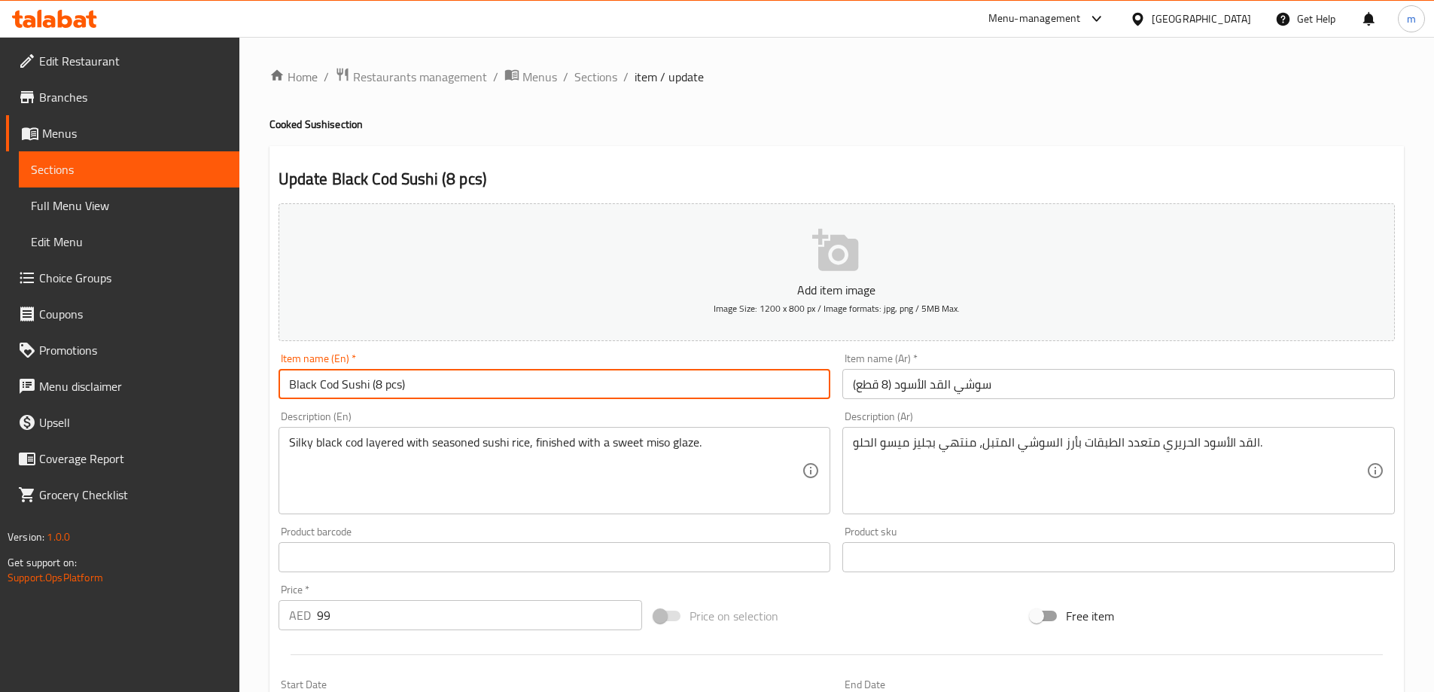
paste input "seasoned"
click at [403, 385] on input "Black Cod Sushi (8 pcs)seasoned" at bounding box center [554, 384] width 552 height 30
type input "Black Cod Sushi (8 pcs) seasoned"
click at [963, 382] on input "سوشي القد الأسود (8 قطع)" at bounding box center [1118, 384] width 552 height 30
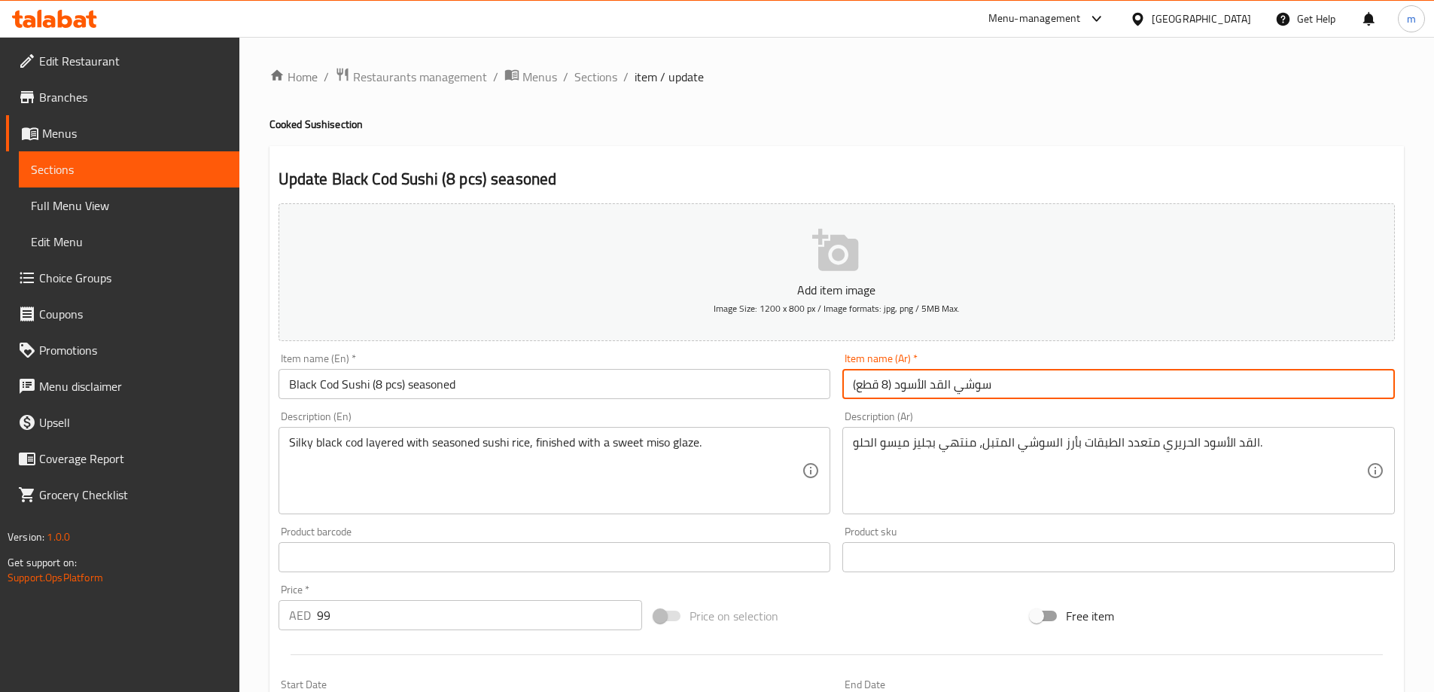
click at [963, 382] on input "سوشي القد الأسود (8 قطع)" at bounding box center [1118, 384] width 552 height 30
click at [1191, 363] on div "Item name (Ar)   * سوشي القد الأسود (8 قطع) Item name (Ar) *" at bounding box center [1118, 376] width 552 height 46
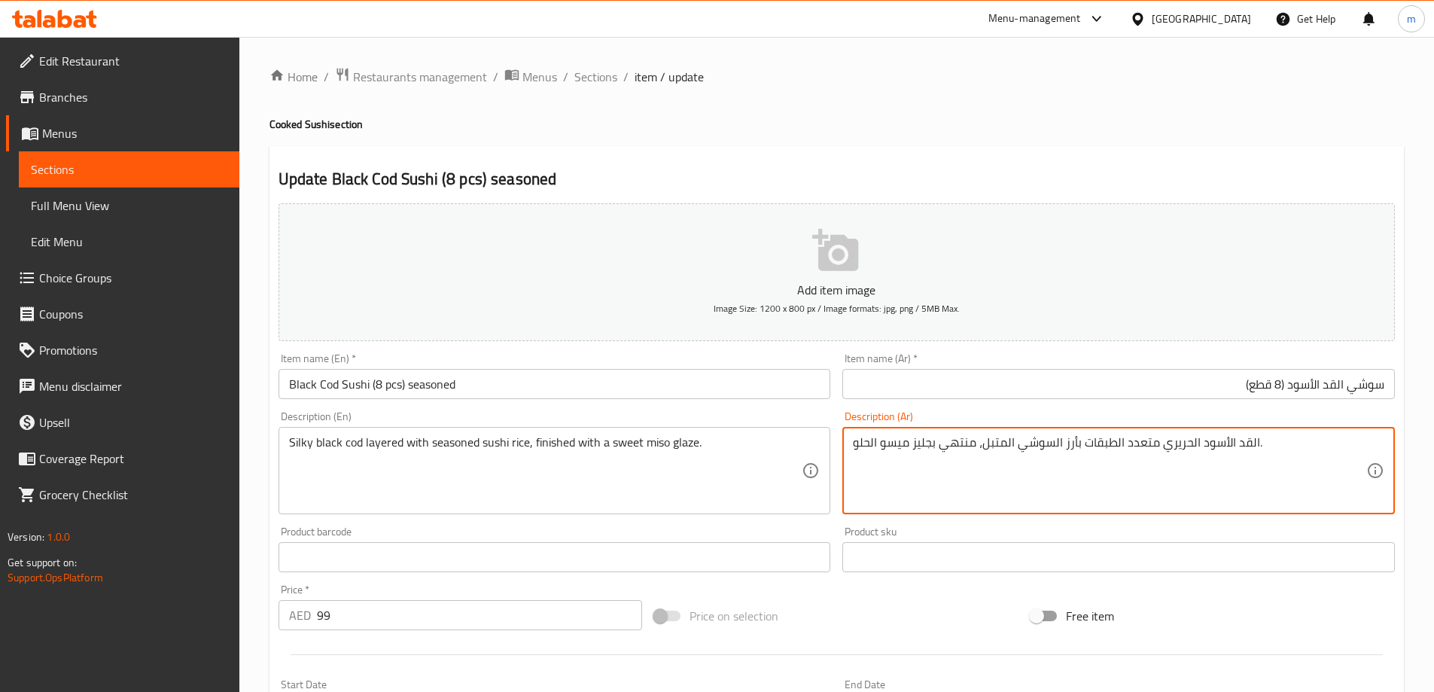
click at [997, 442] on textarea "القد الأسود الحريري متعدد الطبقات بأرز السوشي المتبل، منتهي بجليز ميسو الحلو." at bounding box center [1109, 471] width 513 height 72
click at [1215, 396] on div "Item name (Ar)   * سوشي القد الأسود (8 قطع) Item name (Ar) *" at bounding box center [1118, 376] width 565 height 58
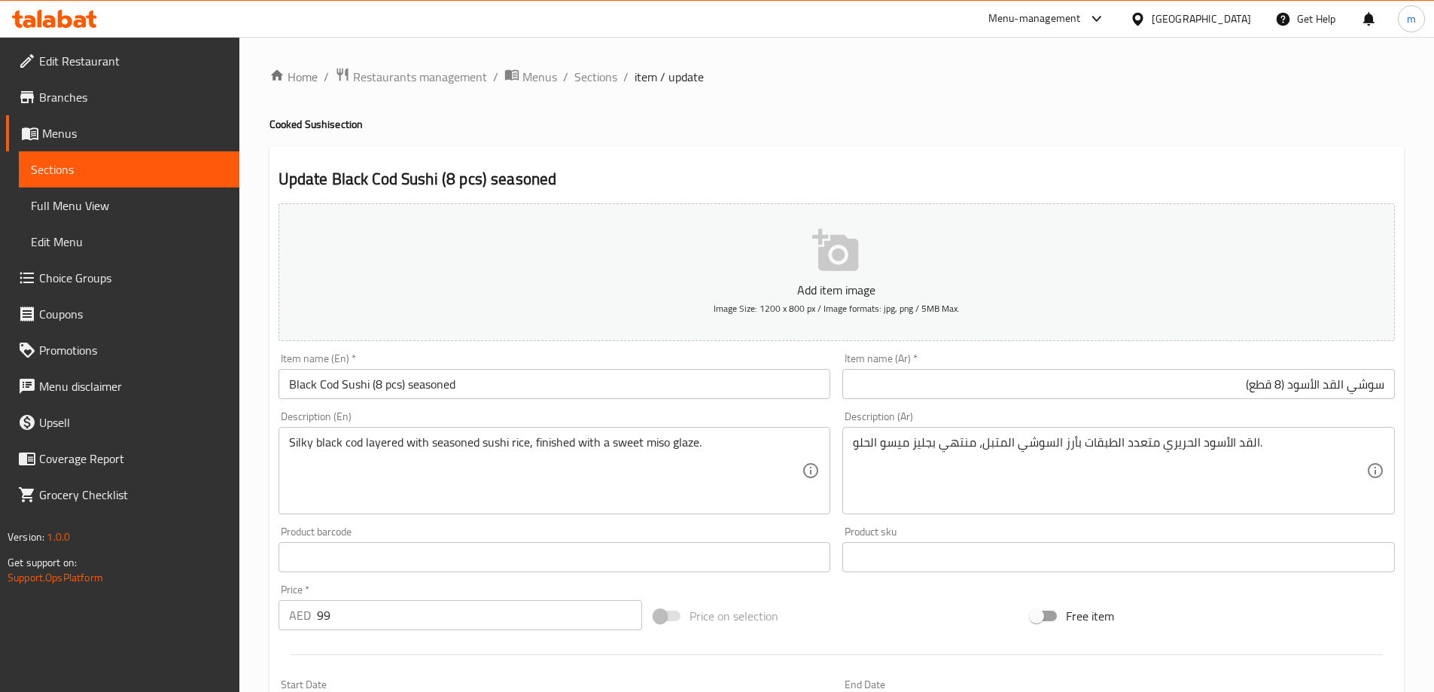
click at [1210, 384] on input "سوشي القد الأسود (8 قطع)" at bounding box center [1118, 384] width 552 height 30
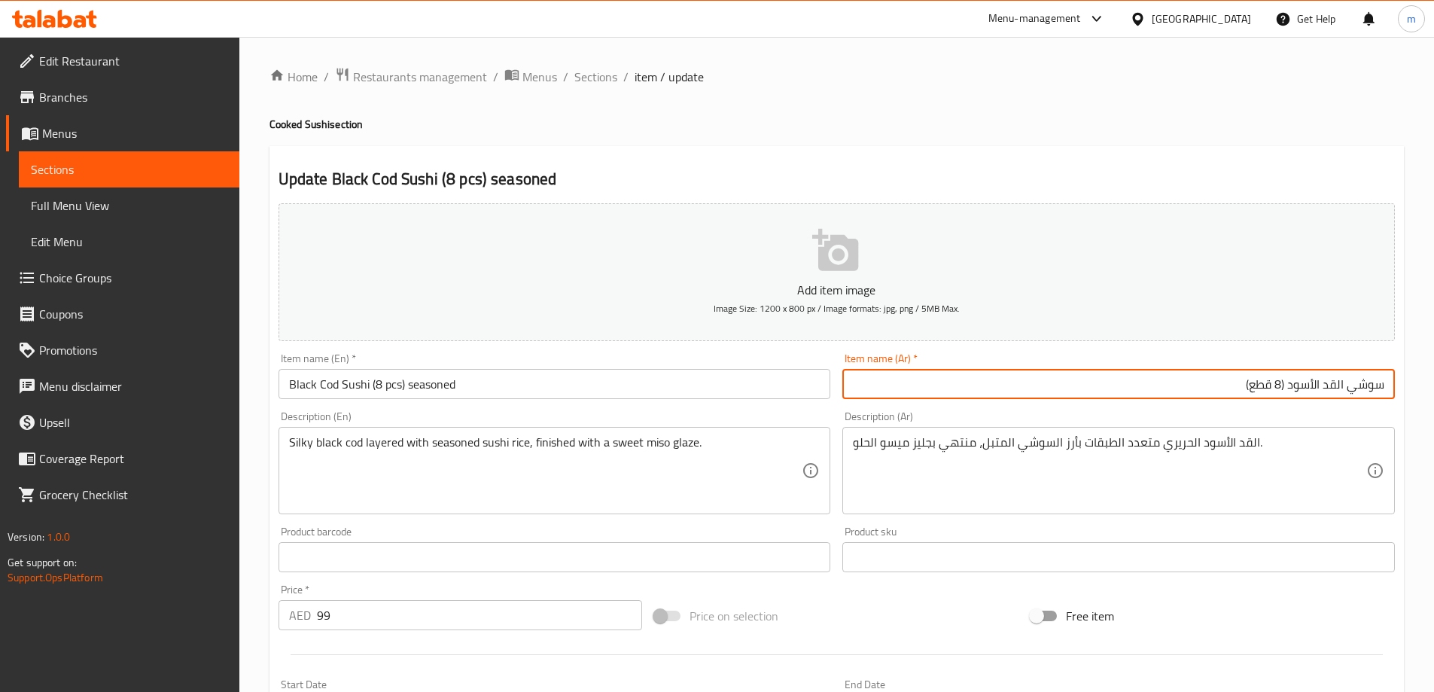
paste input "المتبل"
type input "سوشي القد الأسود (8 قطع) المتبل"
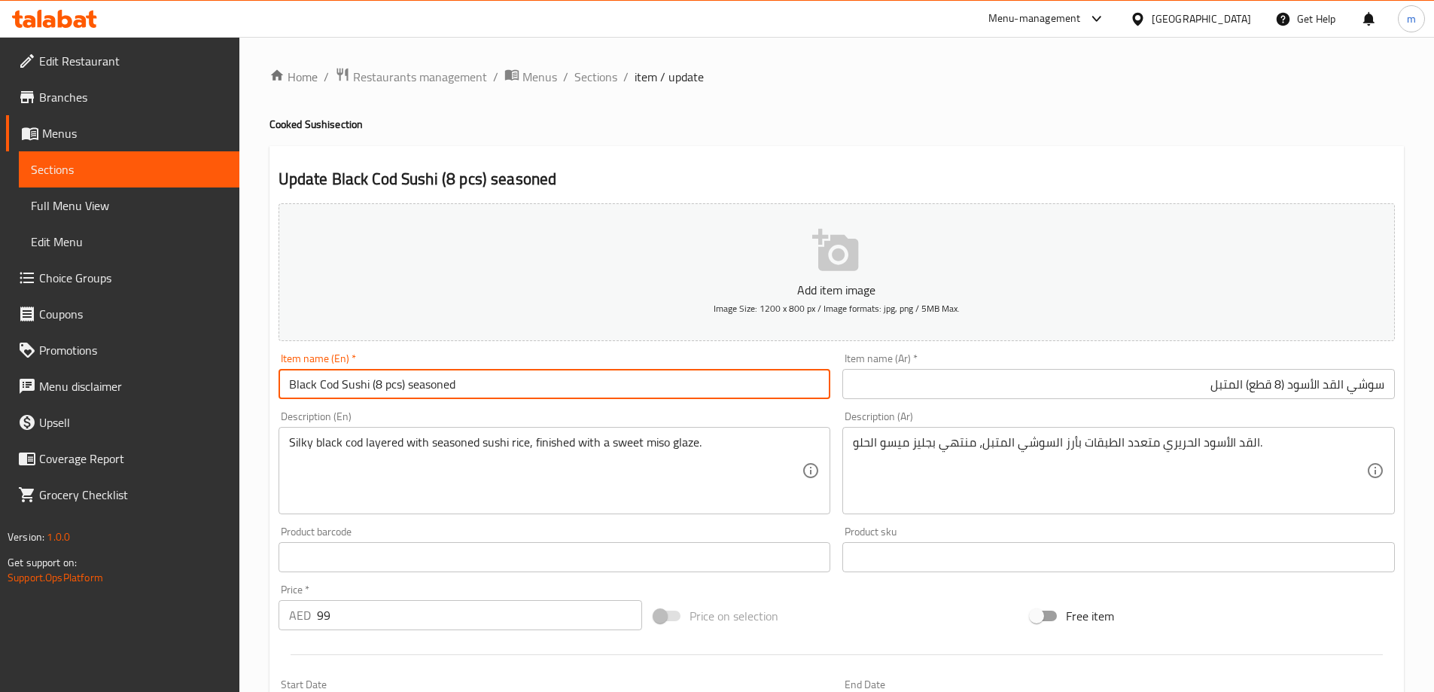
drag, startPoint x: 403, startPoint y: 387, endPoint x: 286, endPoint y: 382, distance: 117.5
click at [286, 382] on input "Black Cod Sushi (8 pcs) seasoned" at bounding box center [554, 384] width 552 height 30
click at [355, 394] on input "Black Cod Sushi (8 pcs) seasoned" at bounding box center [554, 384] width 552 height 30
drag, startPoint x: 403, startPoint y: 387, endPoint x: 247, endPoint y: 387, distance: 156.6
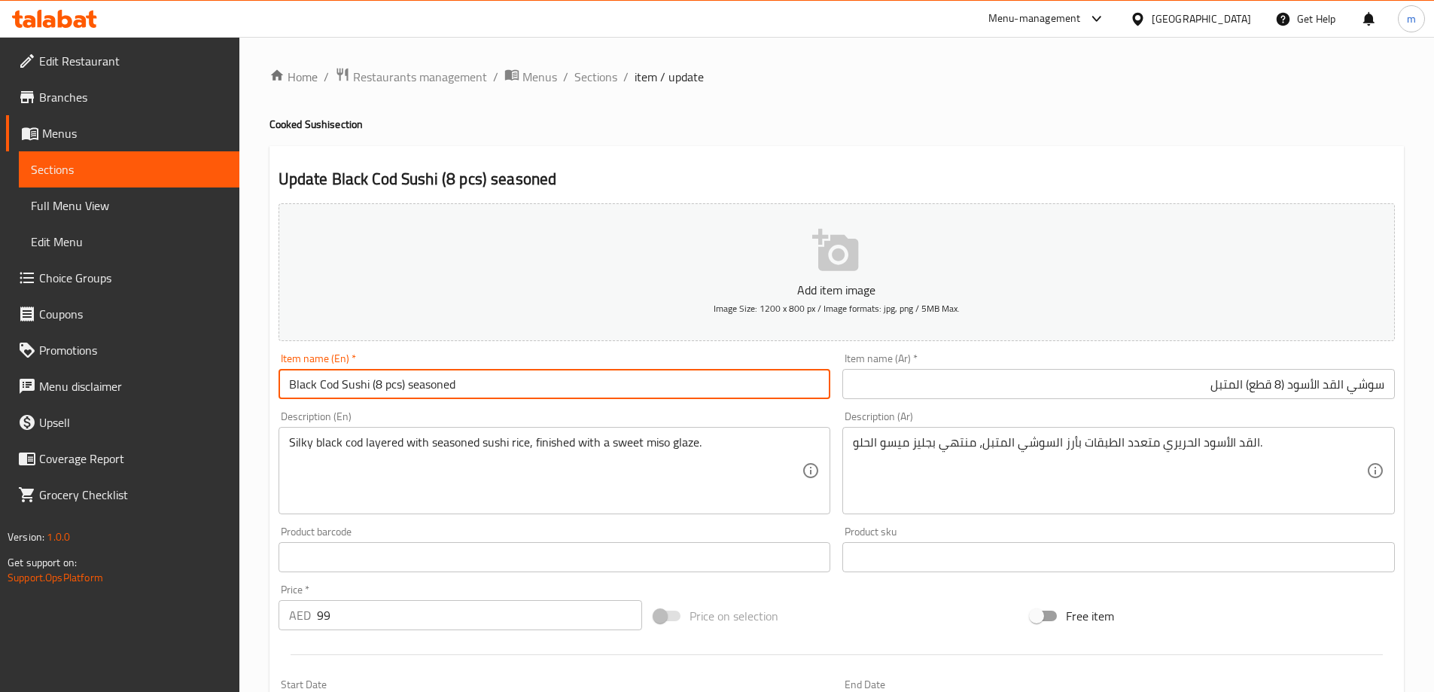
click at [247, 387] on div "Home / Restaurants management / Menus / Sections / item / update Cooked Sushi s…" at bounding box center [836, 550] width 1194 height 1027
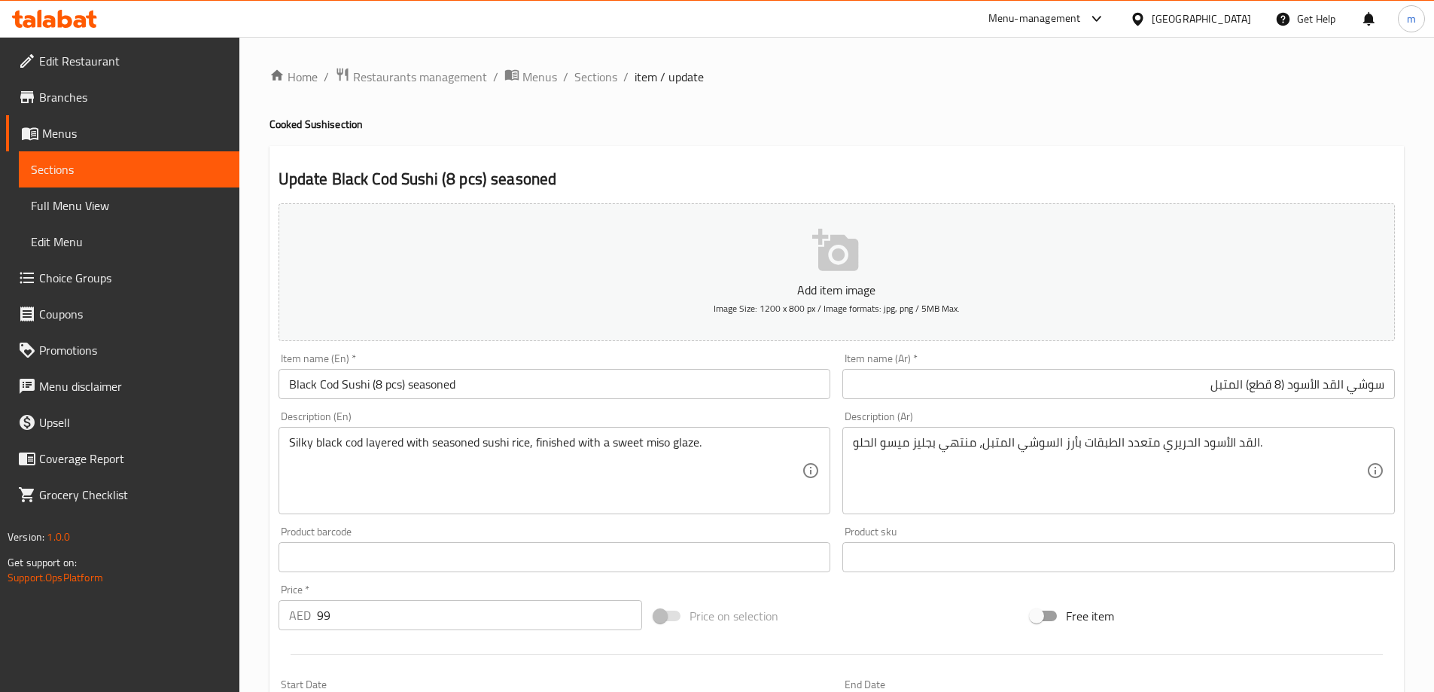
click at [446, 389] on input "Black Cod Sushi (8 pcs) seasoned" at bounding box center [554, 384] width 552 height 30
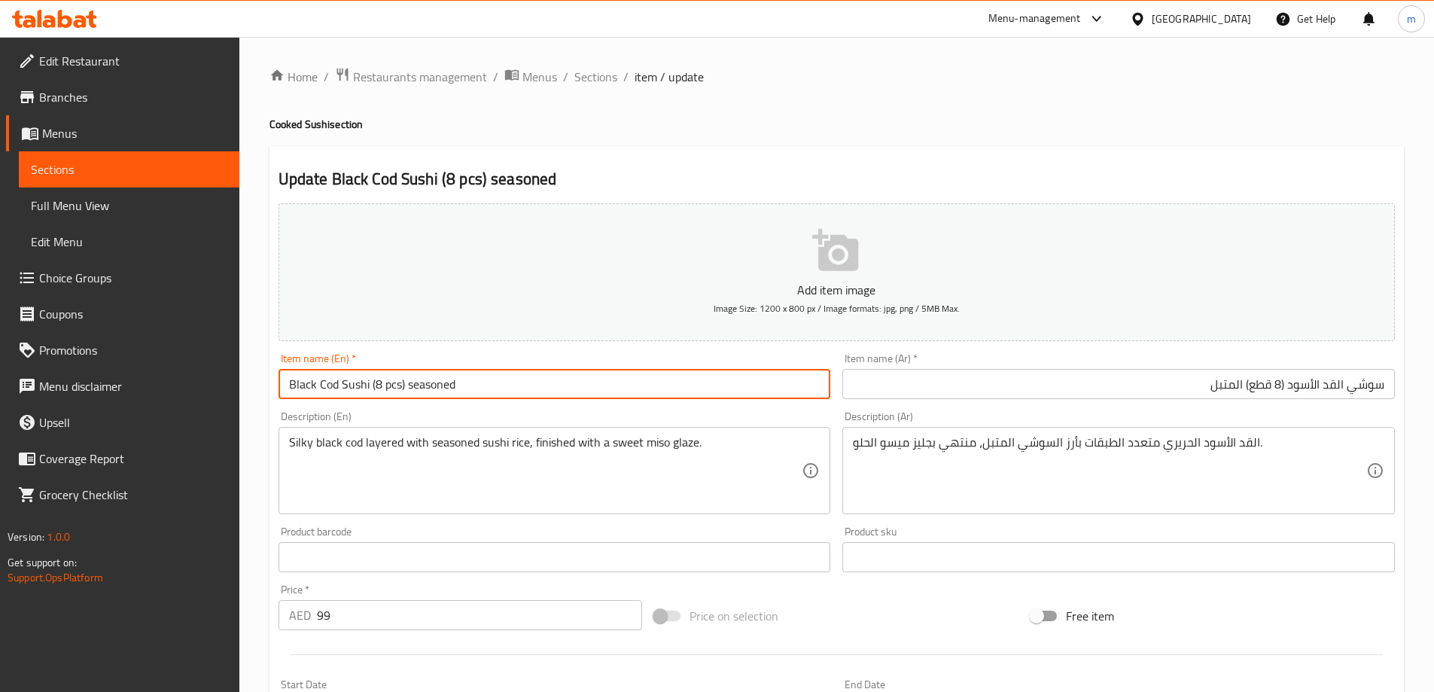
click at [446, 389] on input "Black Cod Sushi (8 pcs) seasoned" at bounding box center [554, 384] width 552 height 30
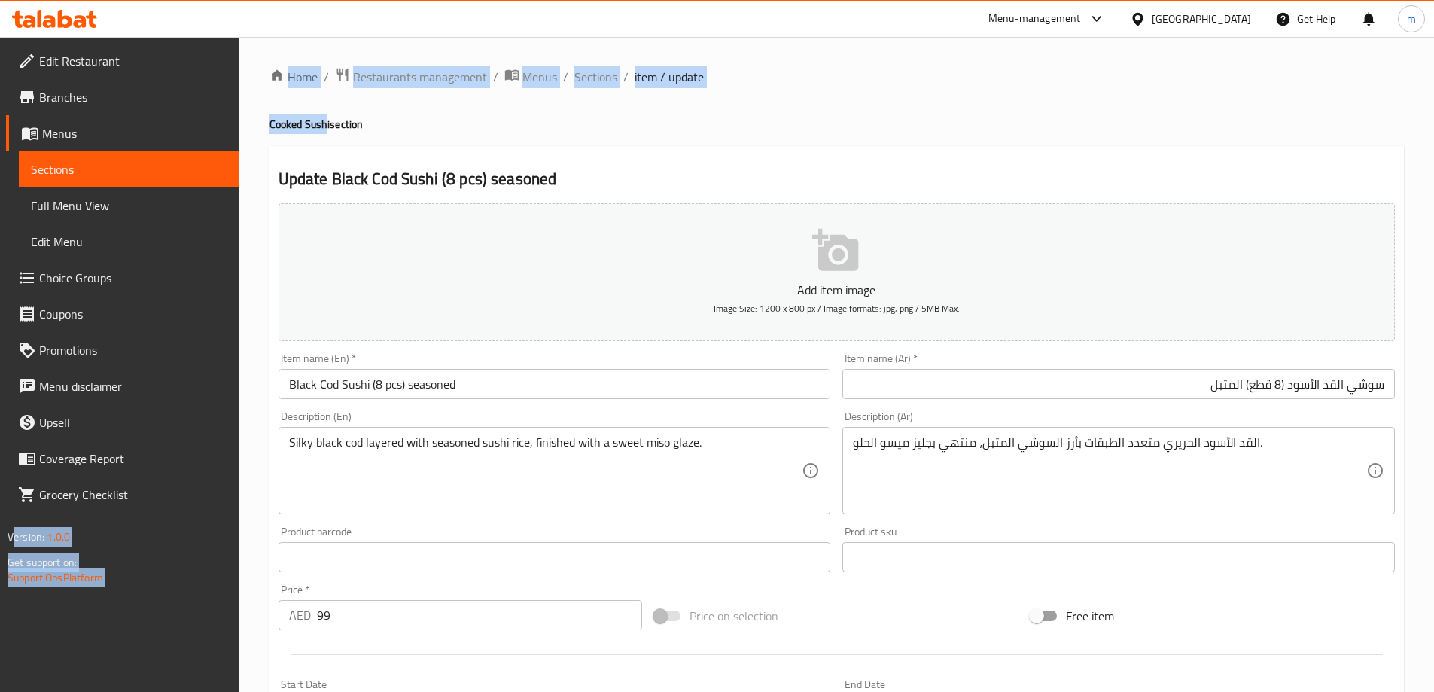
drag, startPoint x: 327, startPoint y: 124, endPoint x: 229, endPoint y: 142, distance: 99.4
click at [210, 134] on div "Edit Restaurant Branches Menus Sections Full Menu View Edit Menu Choice Groups …" at bounding box center [717, 550] width 1434 height 1027
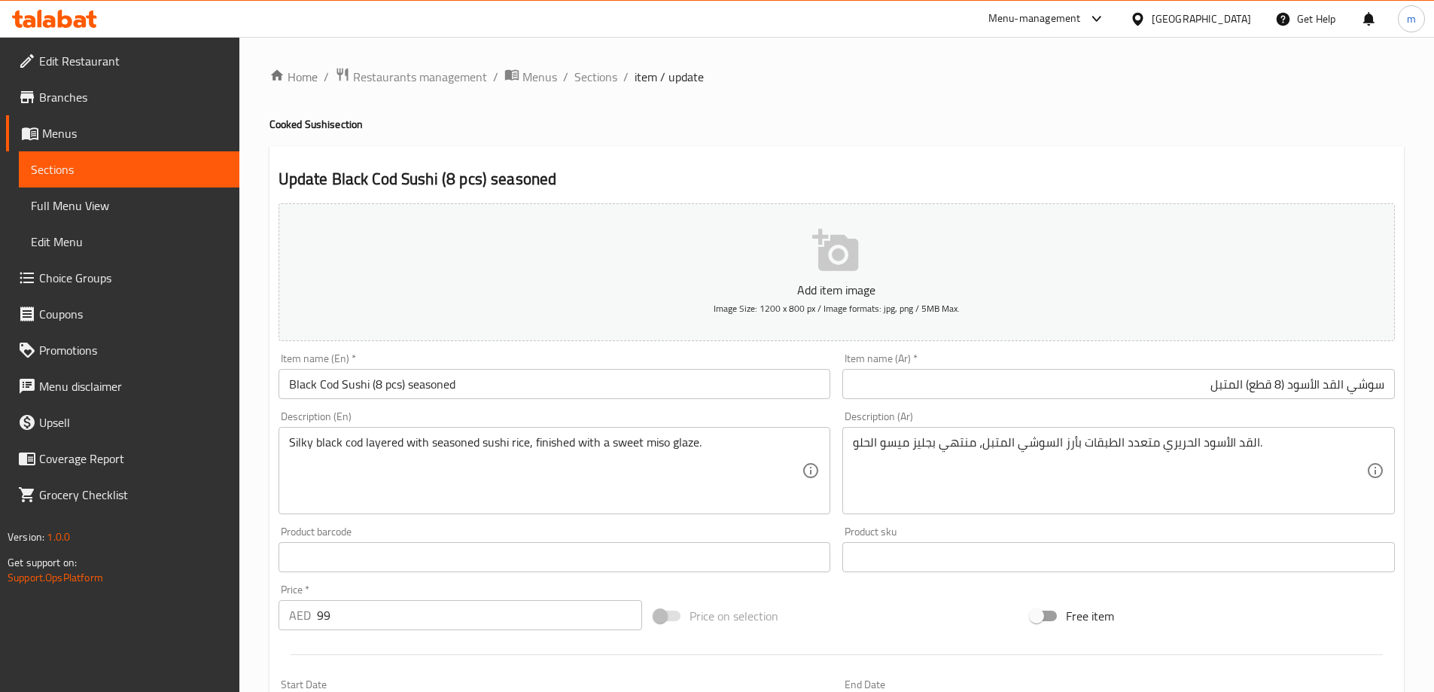
click at [313, 148] on div "Update Black Cod Sushi (8 pcs) seasoned Add item image Image Size: 1200 x 800 p…" at bounding box center [836, 584] width 1134 height 876
drag, startPoint x: 332, startPoint y: 126, endPoint x: 270, endPoint y: 130, distance: 61.8
click at [270, 130] on h4 "Cooked Sushi section" at bounding box center [836, 124] width 1134 height 15
copy h4 "Cooked Sushi"
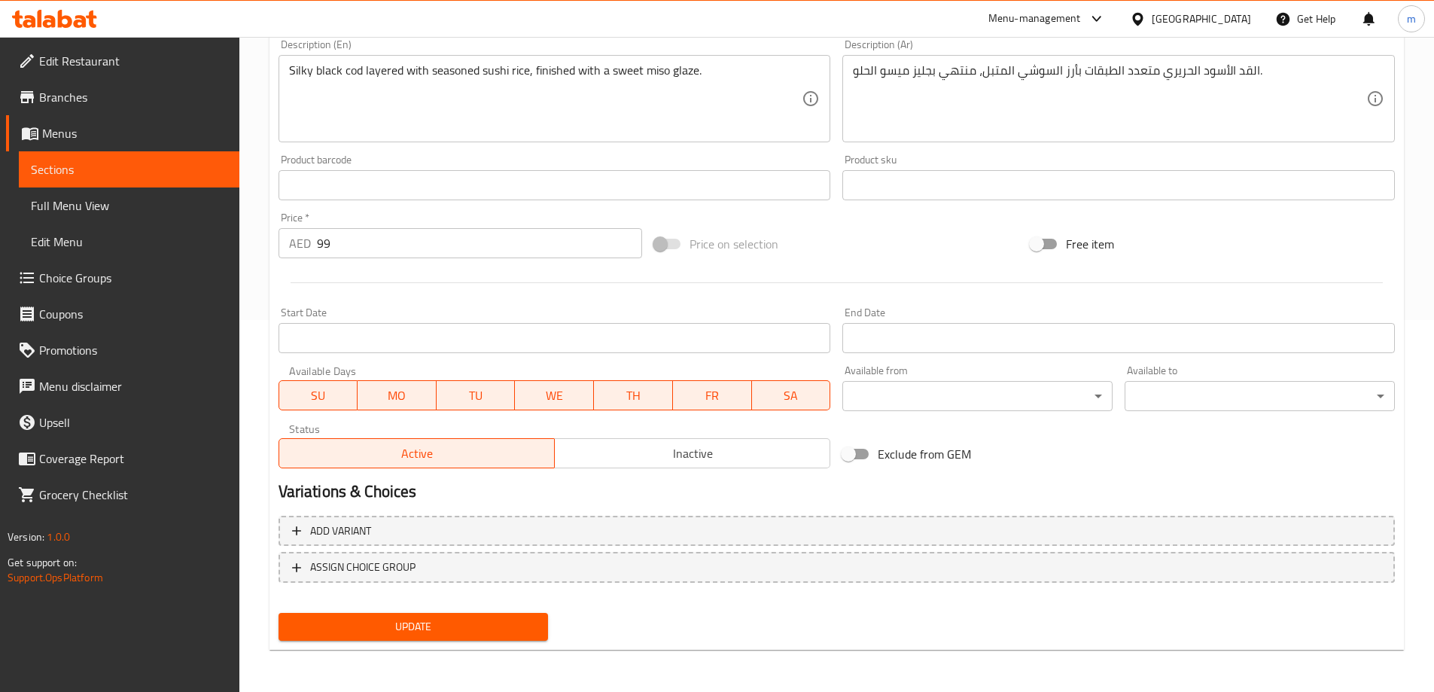
click at [471, 627] on span "Update" at bounding box center [414, 626] width 246 height 19
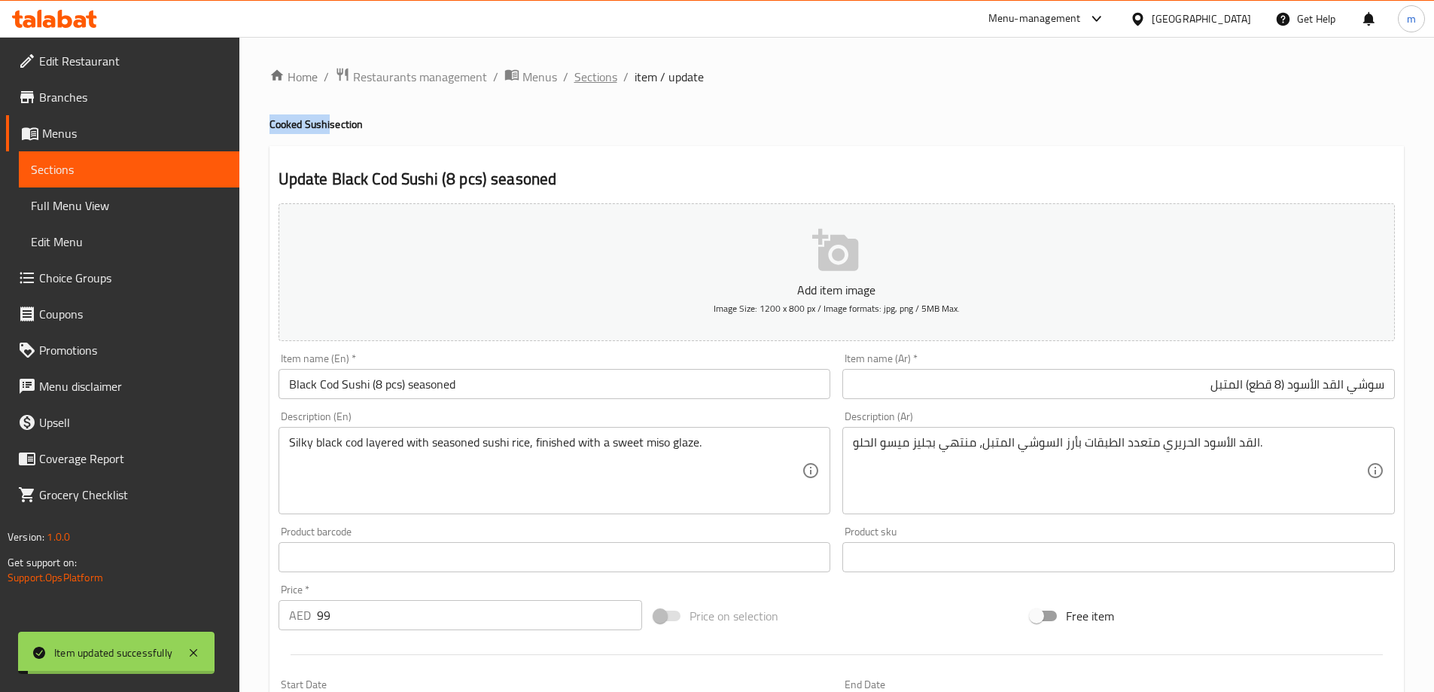
click at [604, 79] on span "Sections" at bounding box center [595, 77] width 43 height 18
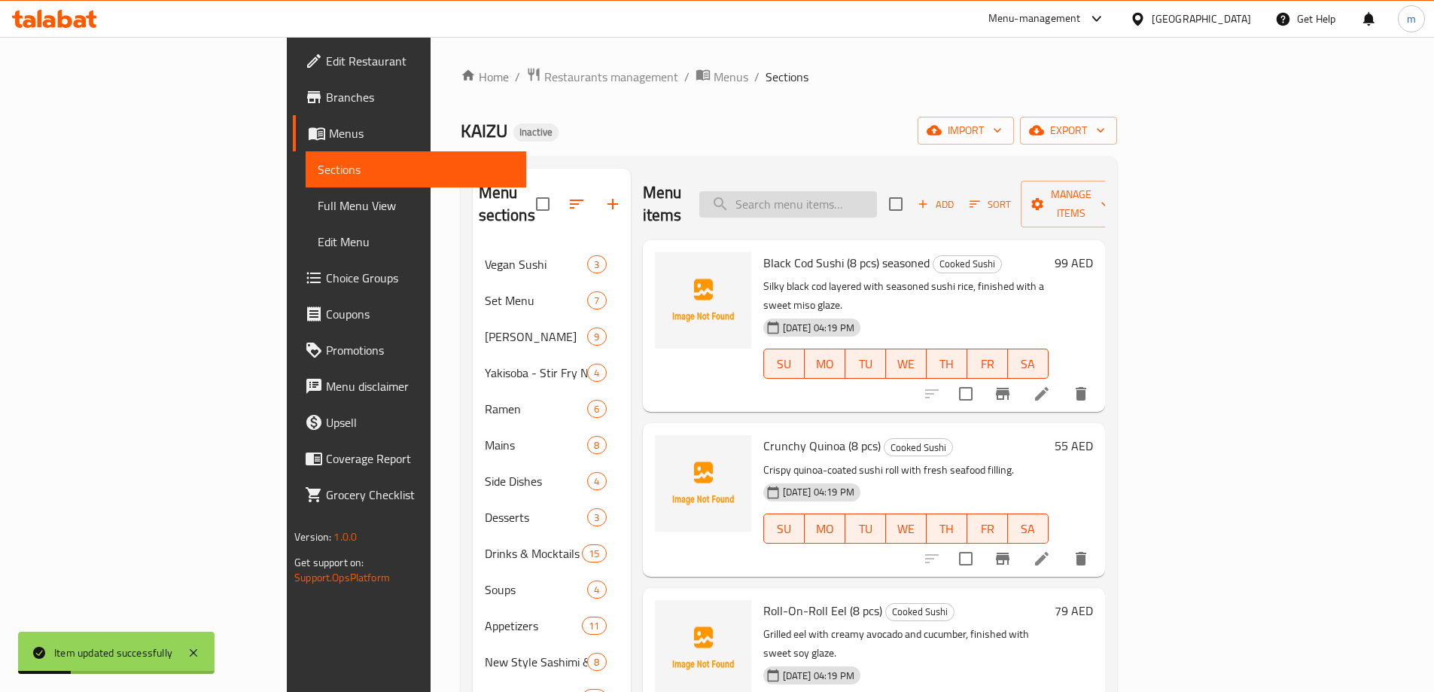
click at [876, 194] on input "search" at bounding box center [788, 204] width 178 height 26
paste input "Virgin Cucumber Gimlet"
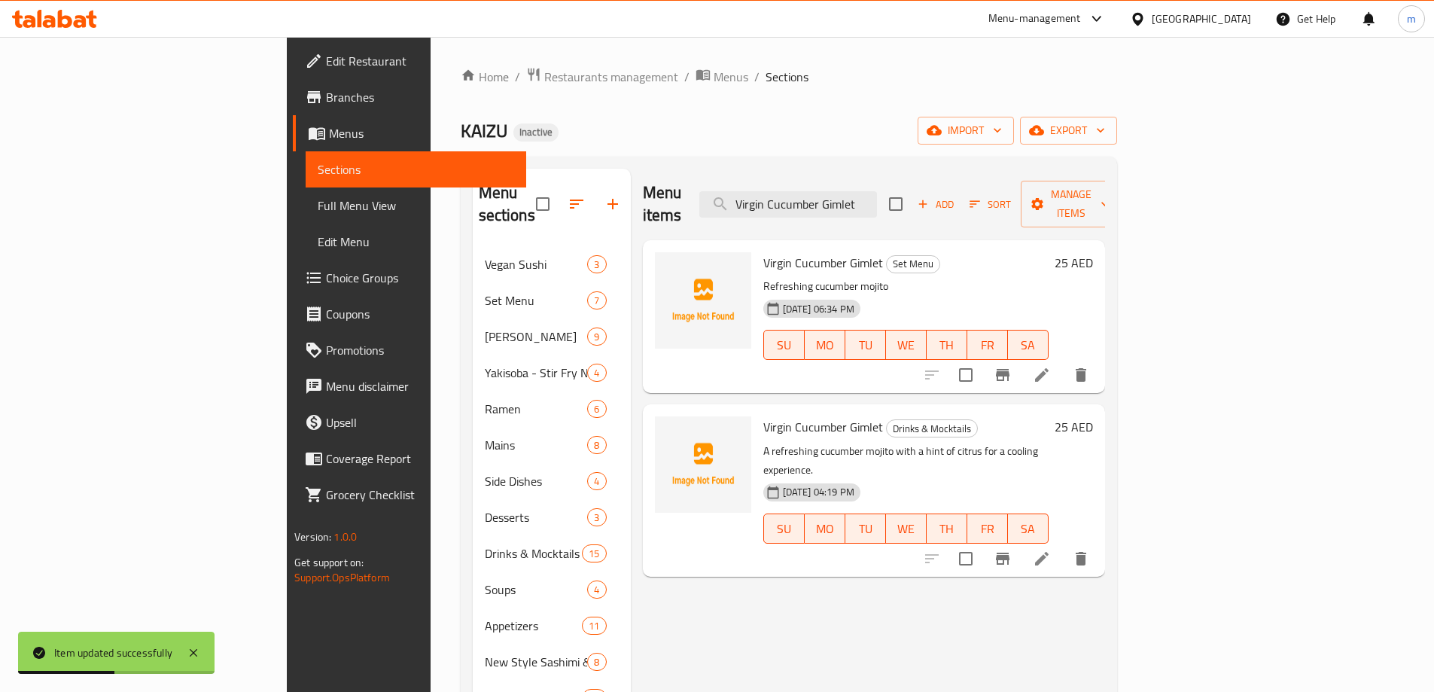
type input "Virgin Cucumber Gimlet"
click at [1063, 545] on li at bounding box center [1042, 558] width 42 height 27
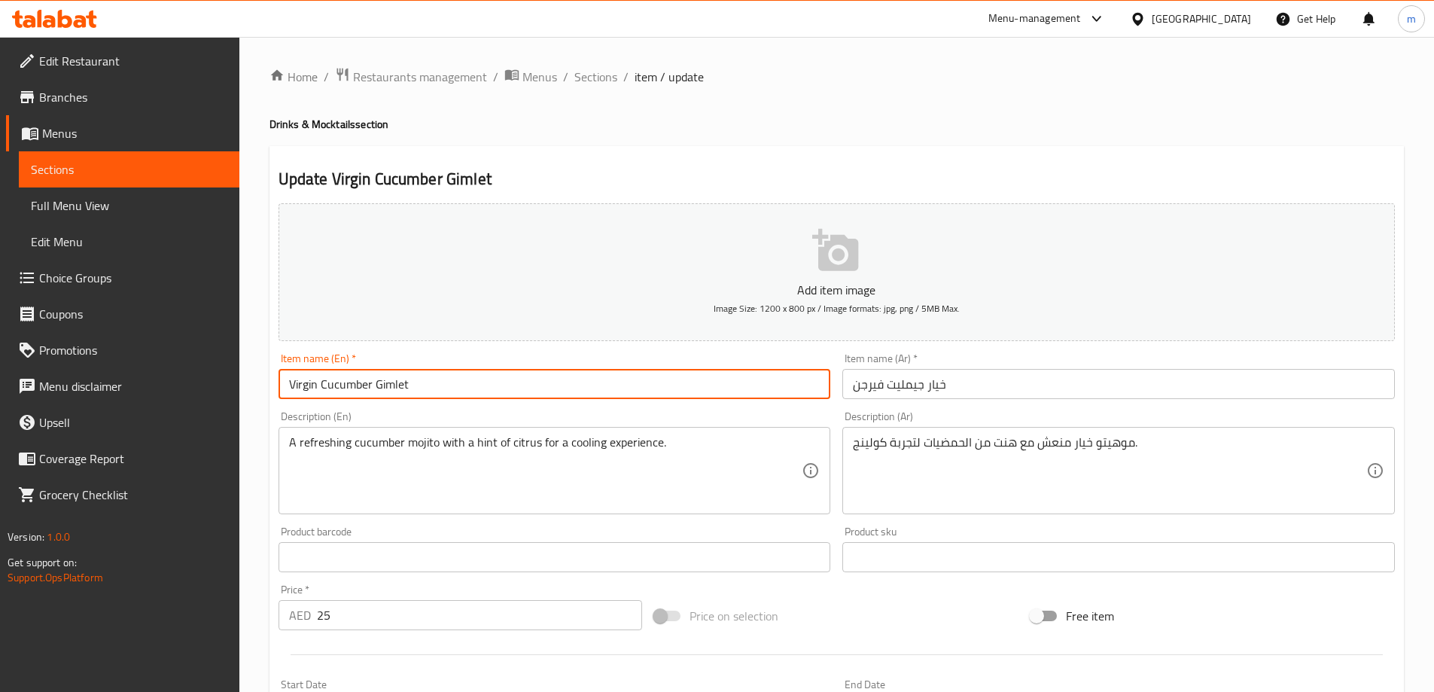
drag, startPoint x: 367, startPoint y: 376, endPoint x: 279, endPoint y: 382, distance: 88.3
click at [279, 382] on input "Virgin Cucumber Gimlet" at bounding box center [554, 384] width 552 height 30
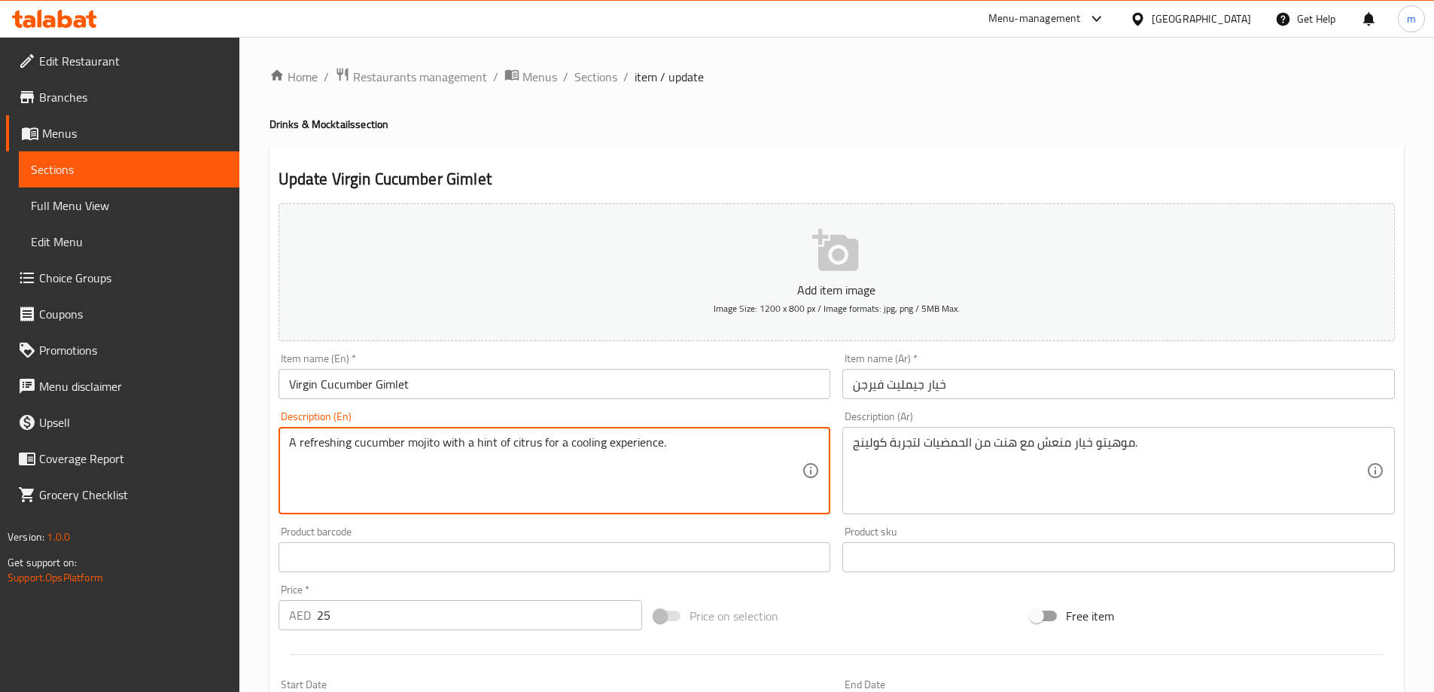
click at [525, 438] on textarea "A refreshing cucumber mojito with a hint of citrus for a cooling experience." at bounding box center [545, 471] width 513 height 72
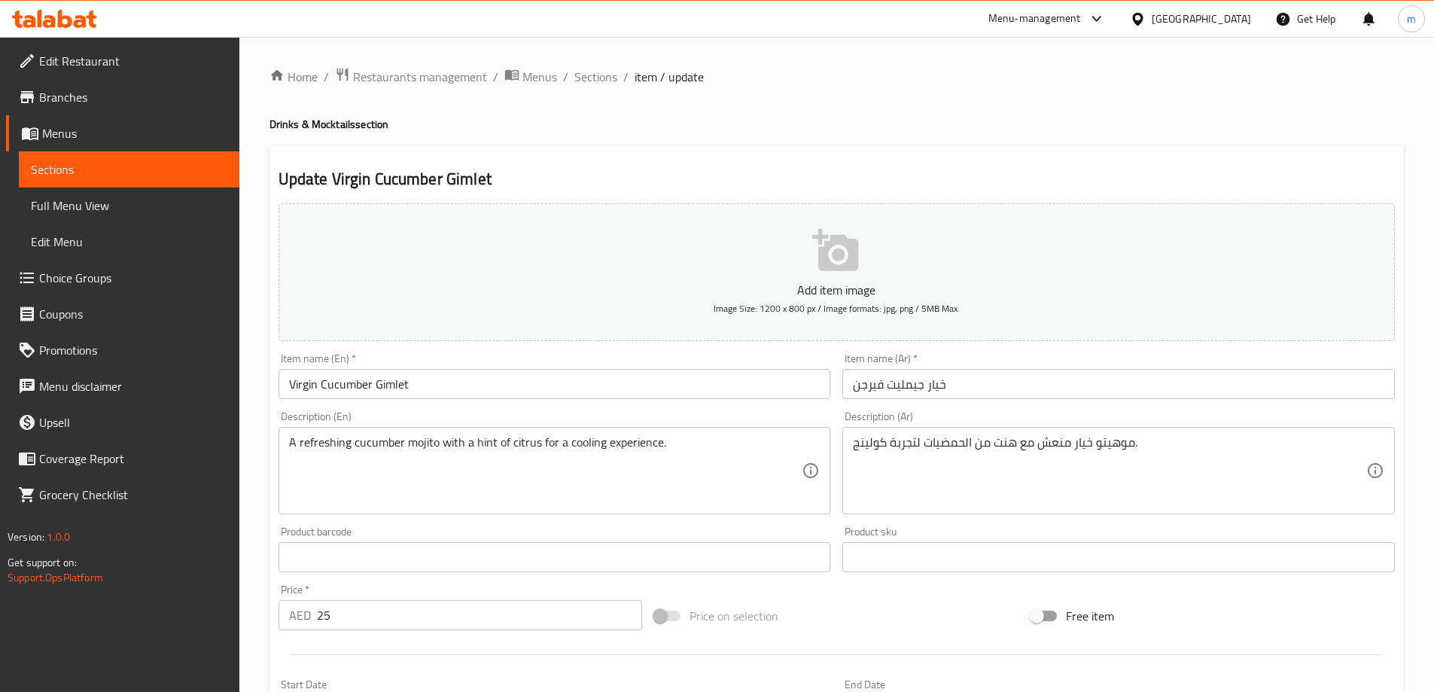
click at [816, 117] on h4 "Drinks & Mocktails section" at bounding box center [836, 124] width 1134 height 15
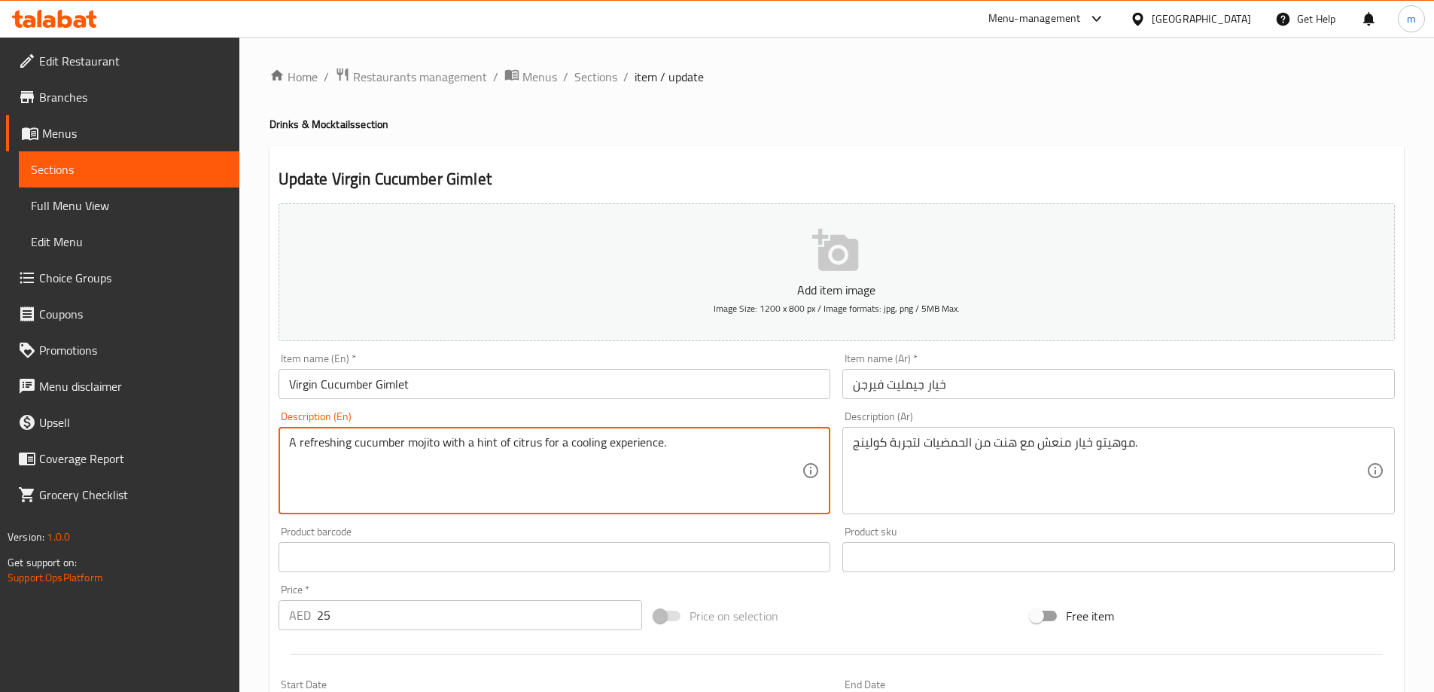
click at [528, 444] on textarea "A refreshing cucumber mojito with a hint of citrus for a cooling experience." at bounding box center [545, 471] width 513 height 72
click at [460, 382] on input "Virgin Cucumber Gimlet" at bounding box center [554, 384] width 552 height 30
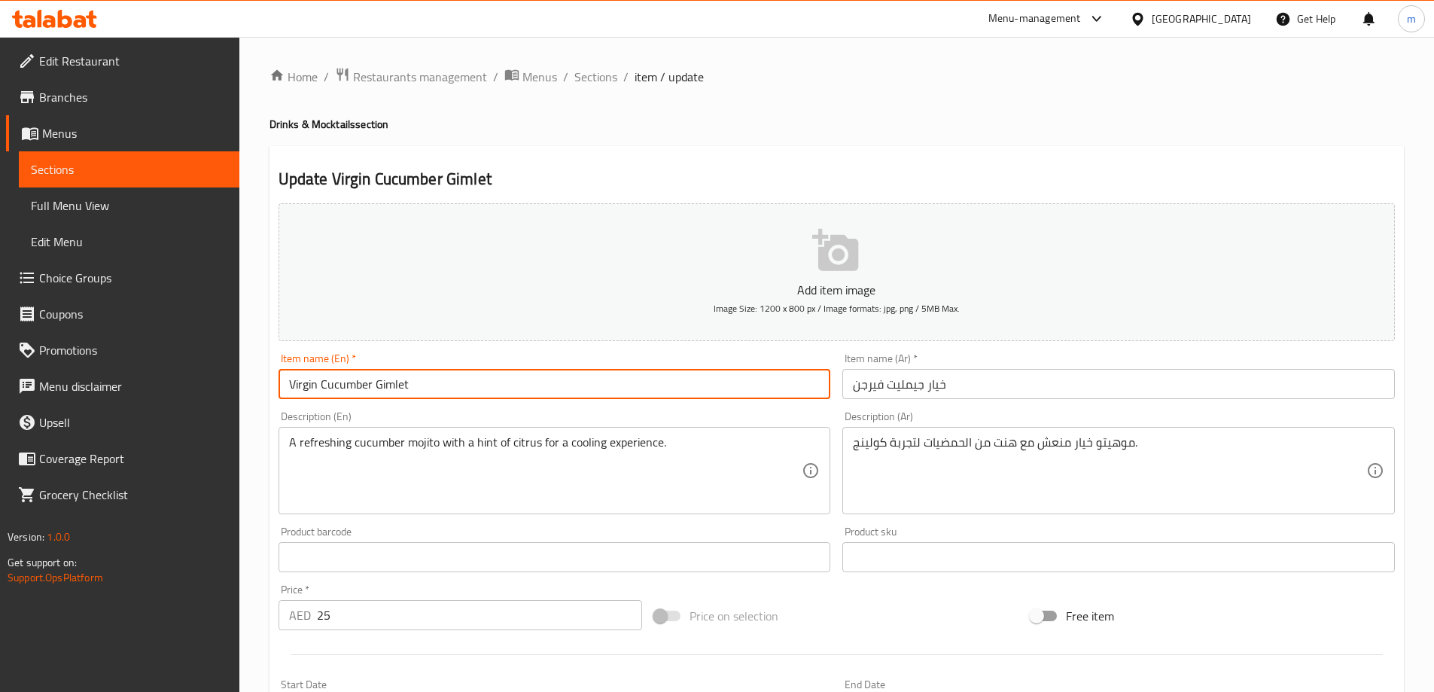
paste input "citrus"
click at [406, 385] on input "Virgin Cucumber Gimletcitrus" at bounding box center [554, 384] width 552 height 30
type input "Virgin Cucumber Gimlet citrus"
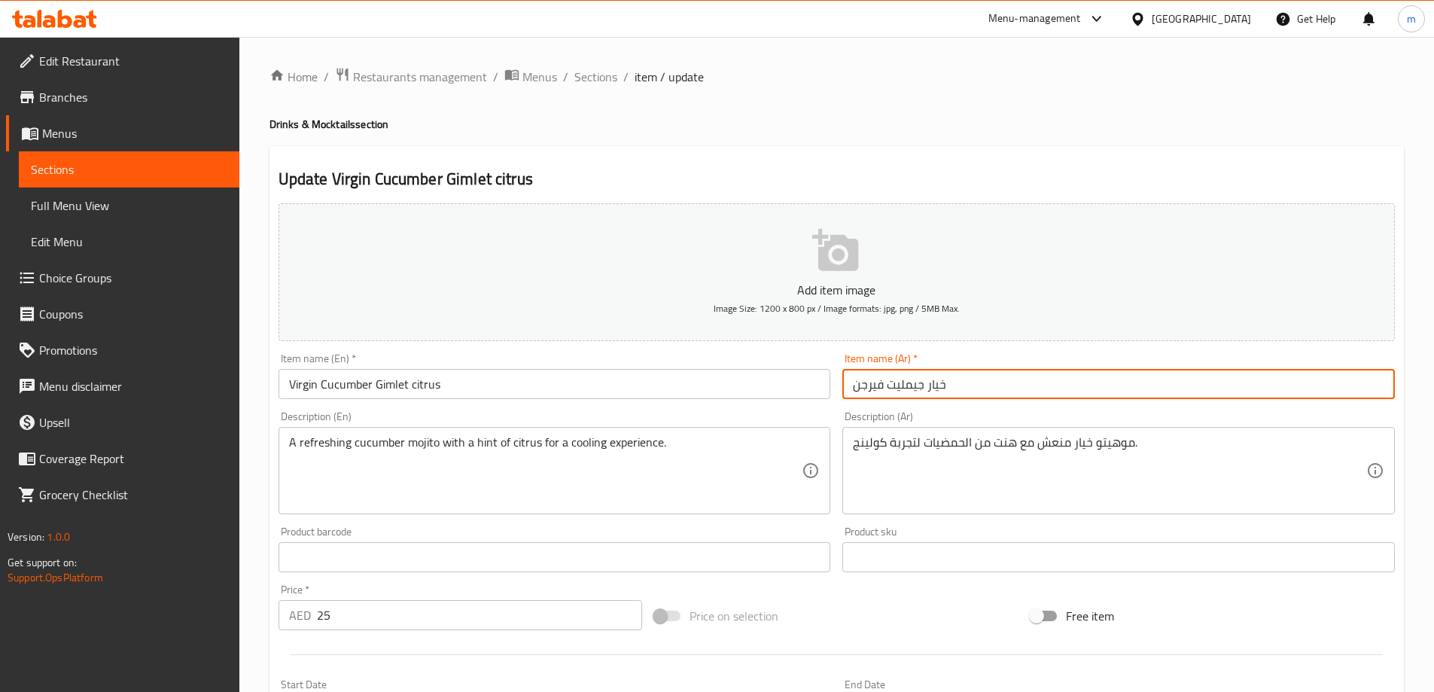
click at [894, 382] on input "خيار جيمليت فيرجن" at bounding box center [1118, 384] width 552 height 30
click at [1220, 373] on input "خيار جيمليت فيرجن" at bounding box center [1118, 384] width 552 height 30
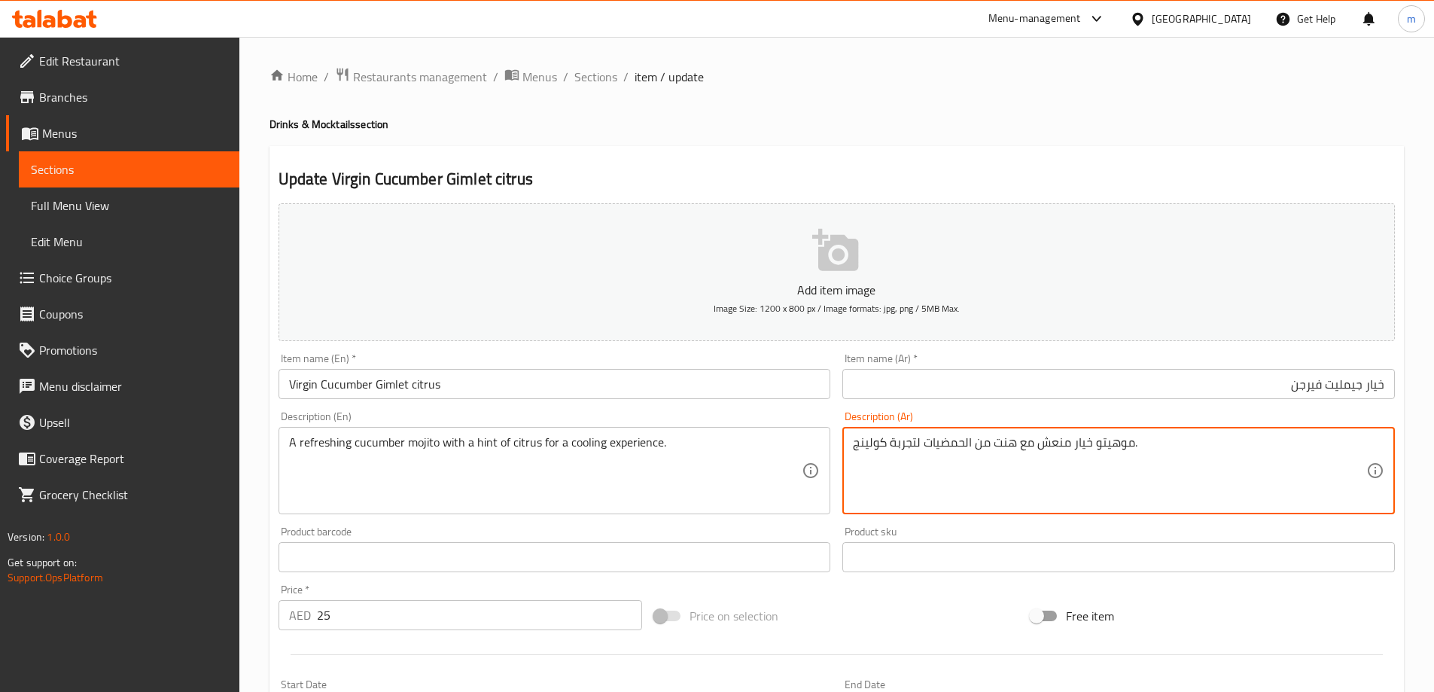
click at [946, 446] on textarea "موهيتو خيار منعش مع هنت من الحمضيات لتجربة كولينج." at bounding box center [1109, 471] width 513 height 72
click at [1212, 381] on input "خيار جيمليت فيرجن" at bounding box center [1118, 384] width 552 height 30
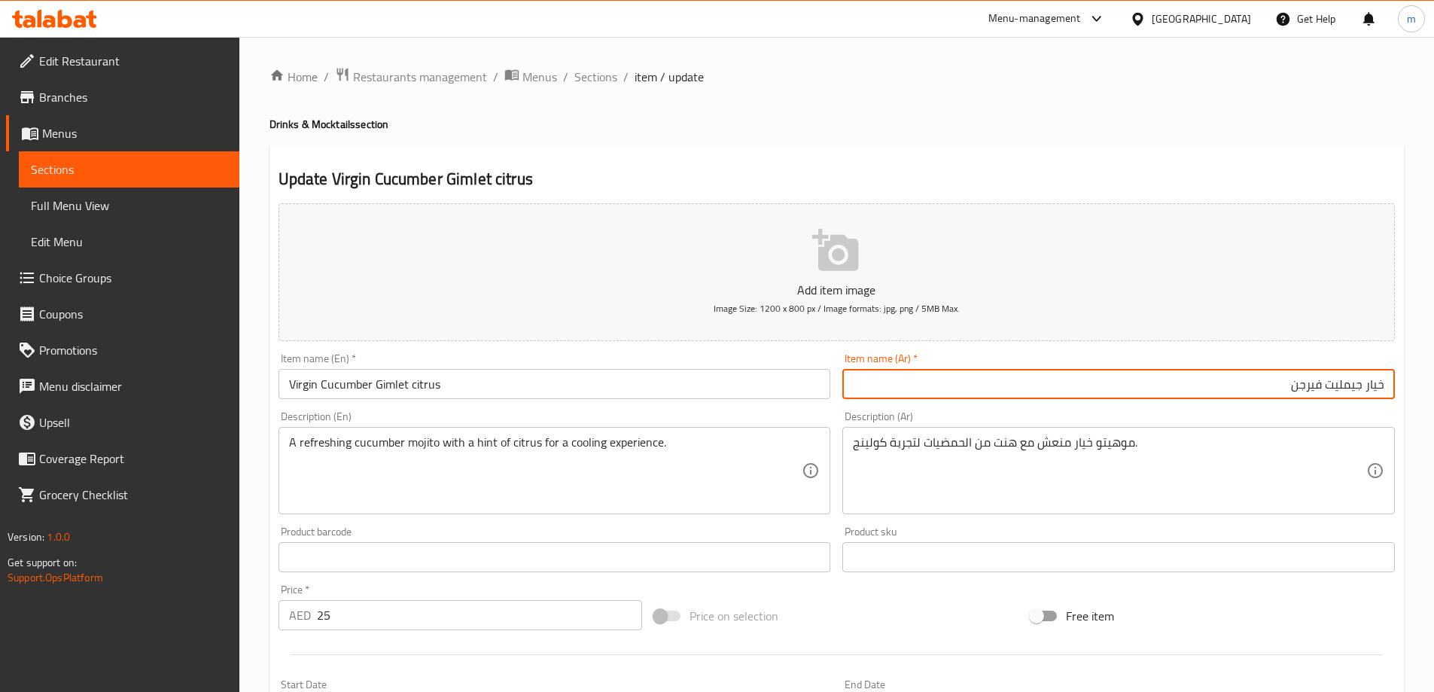
paste input "الحمضيات"
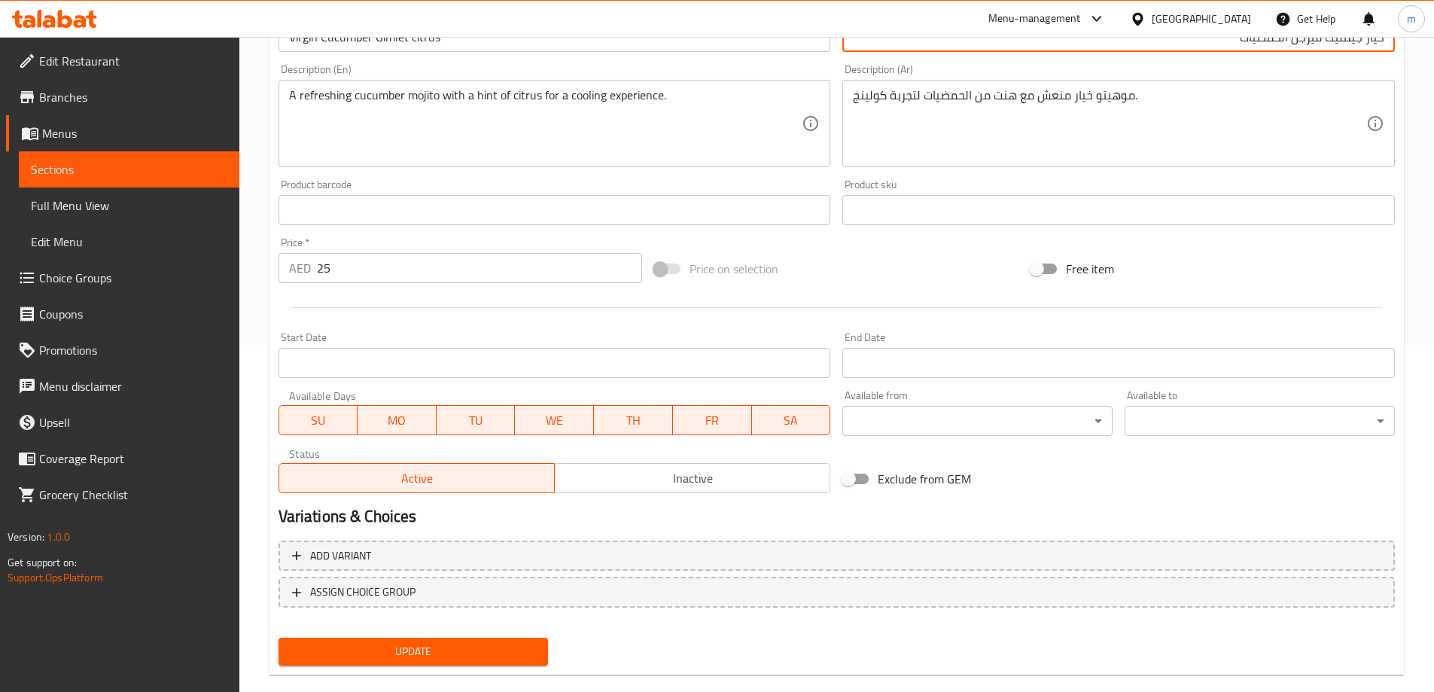
scroll to position [372, 0]
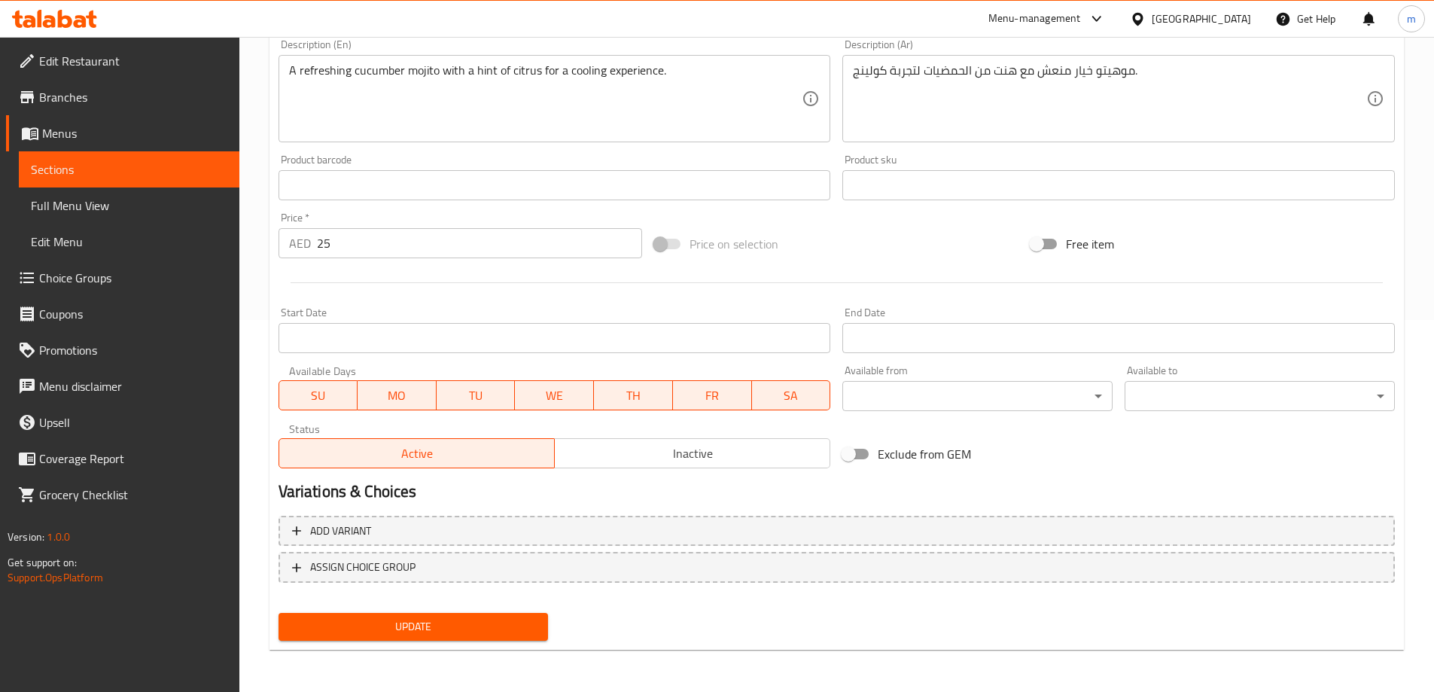
type input "خيار جيمليت فيرجن الحمضيات"
click at [498, 618] on span "Update" at bounding box center [414, 626] width 246 height 19
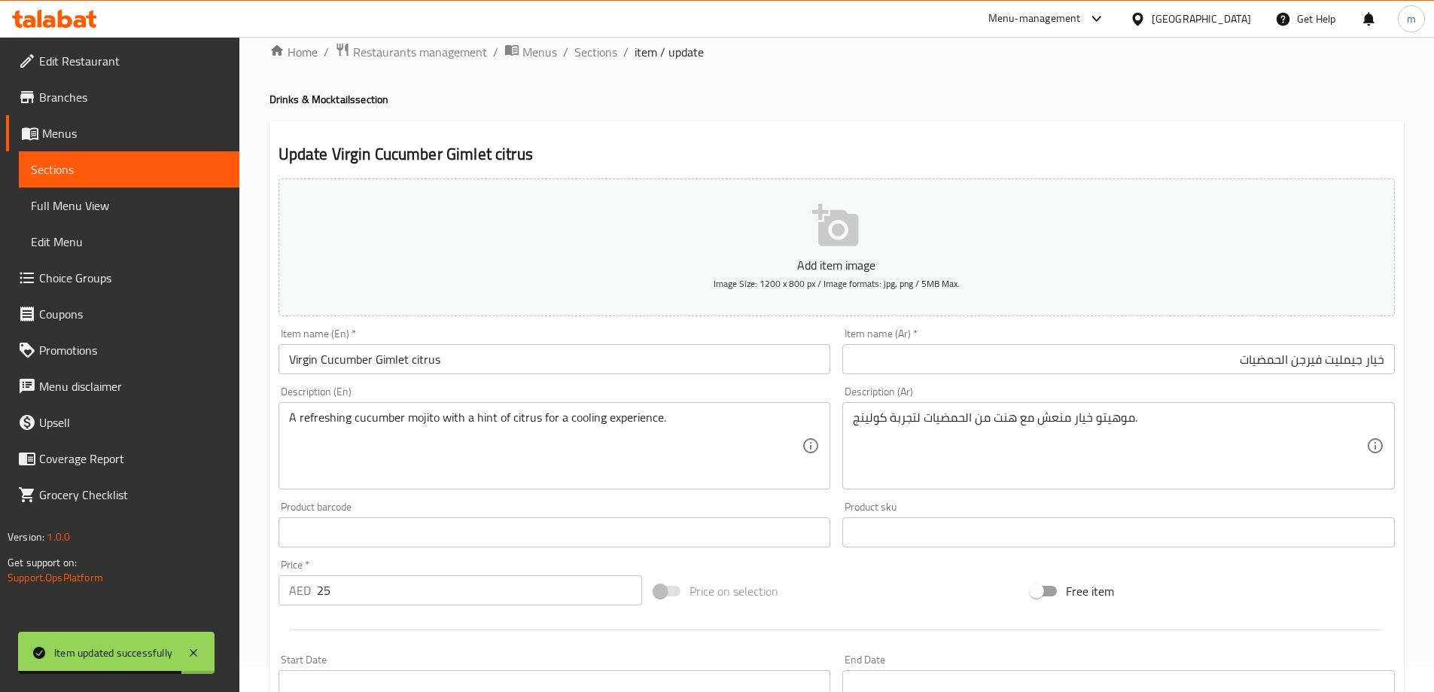
scroll to position [0, 0]
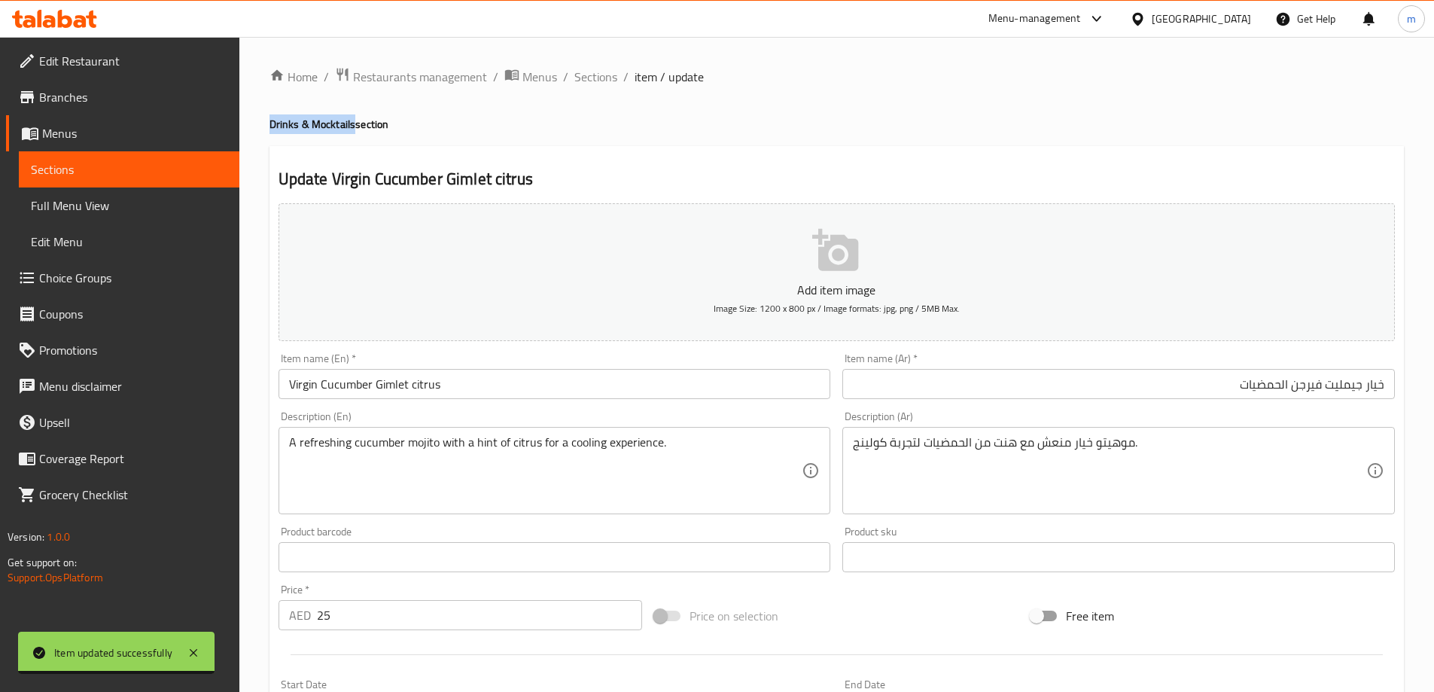
drag, startPoint x: 351, startPoint y: 128, endPoint x: 265, endPoint y: 131, distance: 86.6
click at [265, 131] on div "Home / Restaurants management / Menus / Sections / item / update Drinks & Mockt…" at bounding box center [836, 550] width 1194 height 1027
copy h4 "Drinks & Mocktails"
click at [571, 126] on h4 "Drinks & Mocktails section" at bounding box center [836, 124] width 1134 height 15
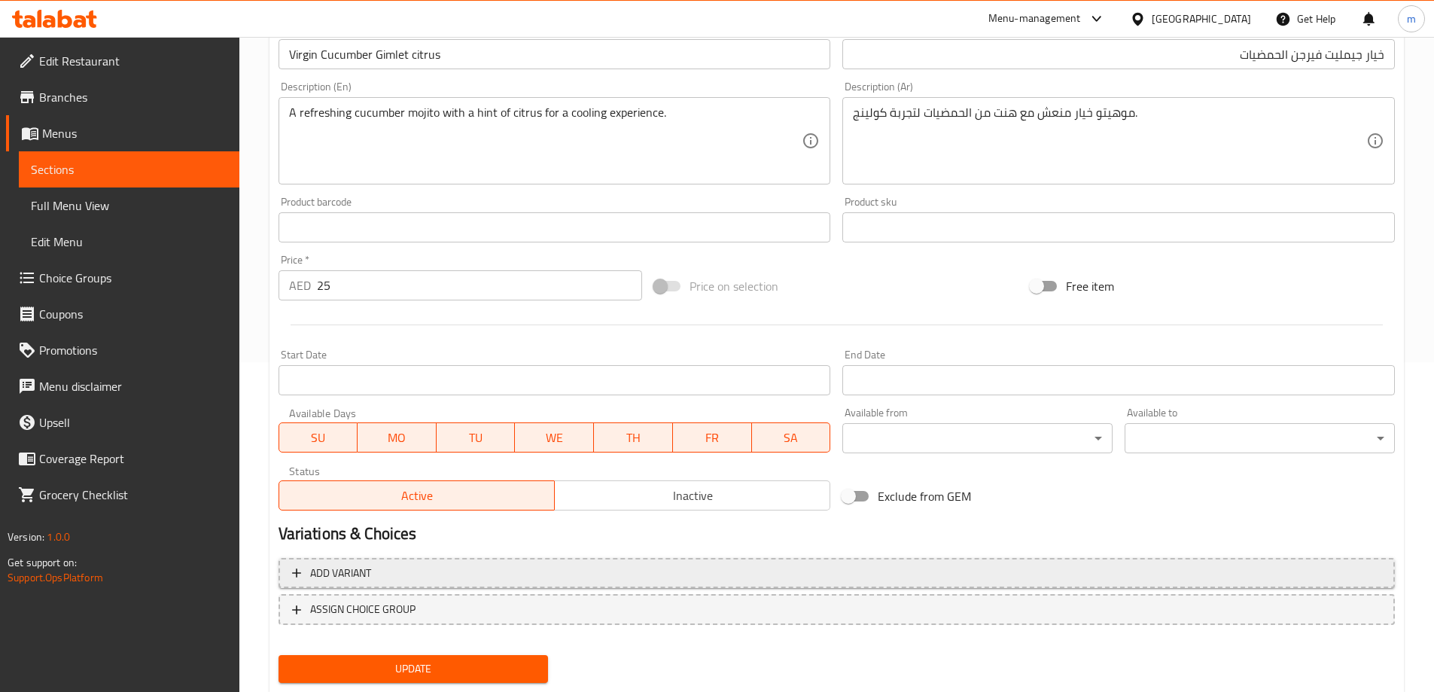
scroll to position [372, 0]
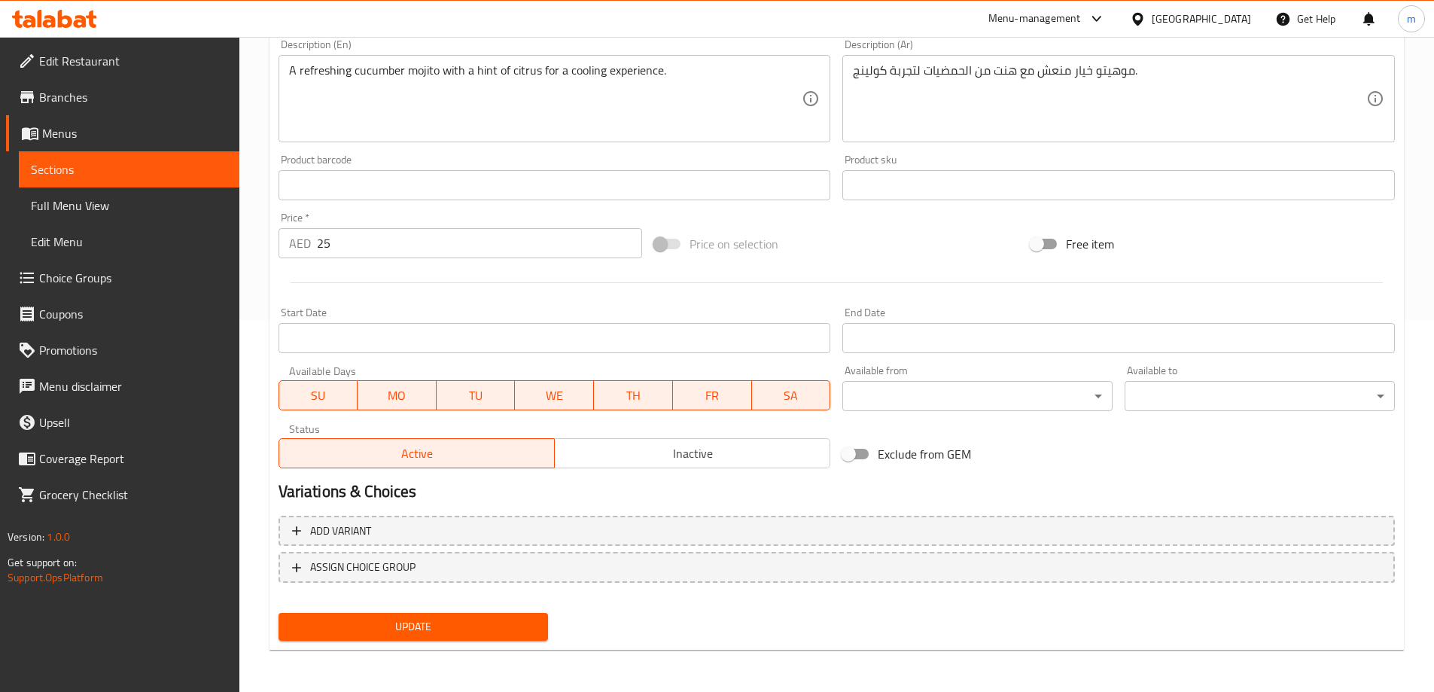
click at [465, 615] on button "Update" at bounding box center [413, 627] width 270 height 28
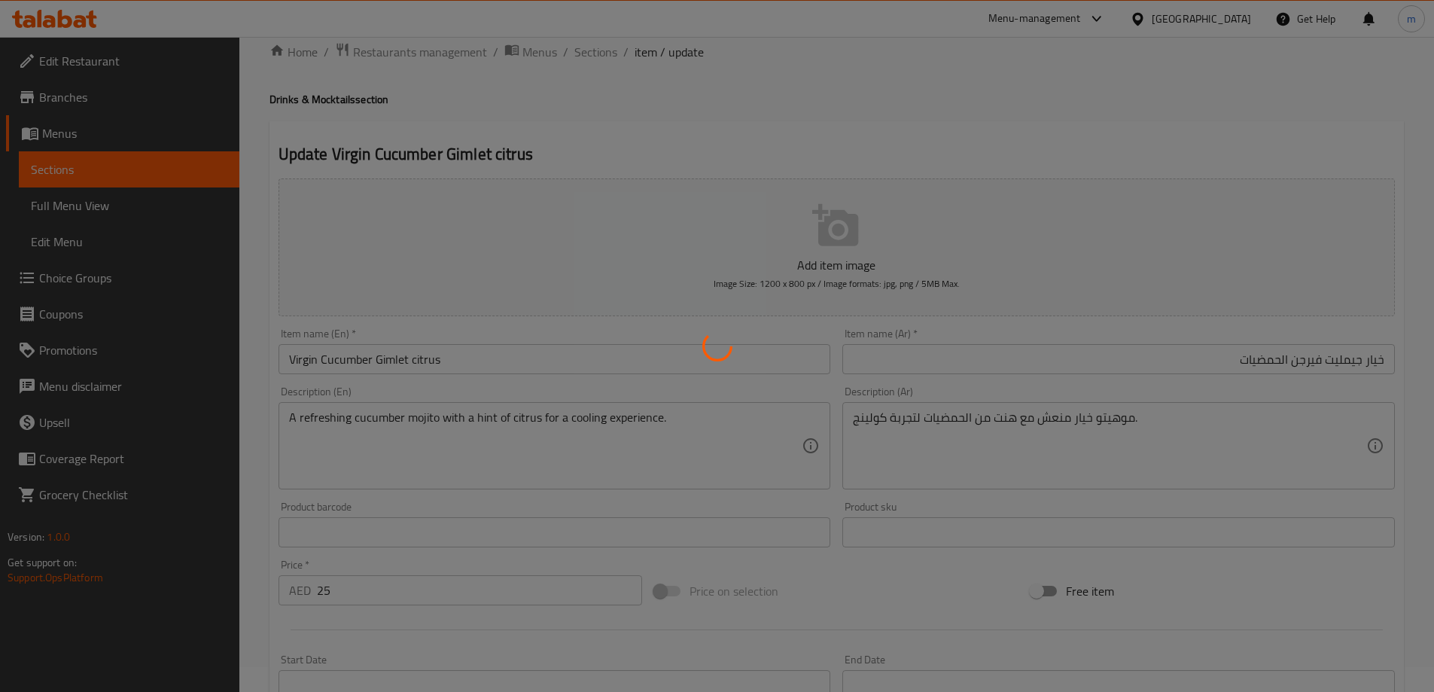
scroll to position [0, 0]
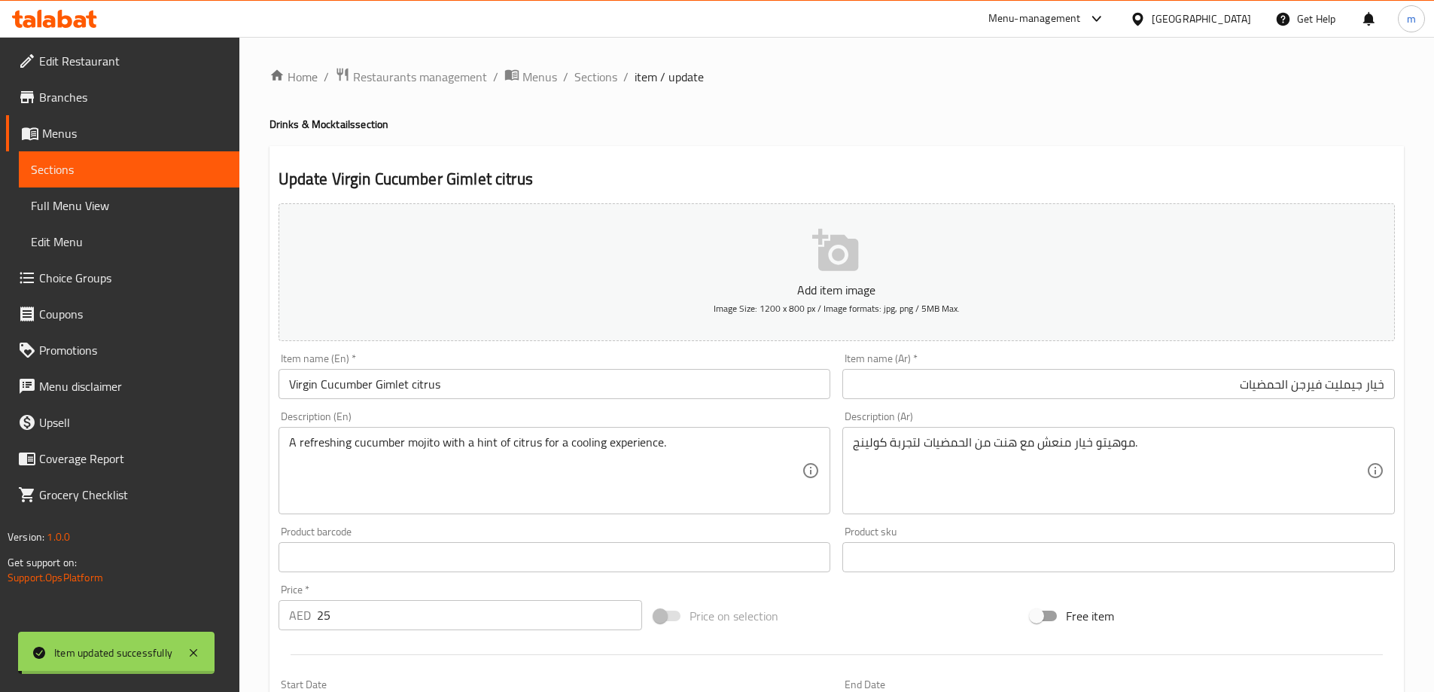
click at [601, 79] on span "Sections" at bounding box center [595, 77] width 43 height 18
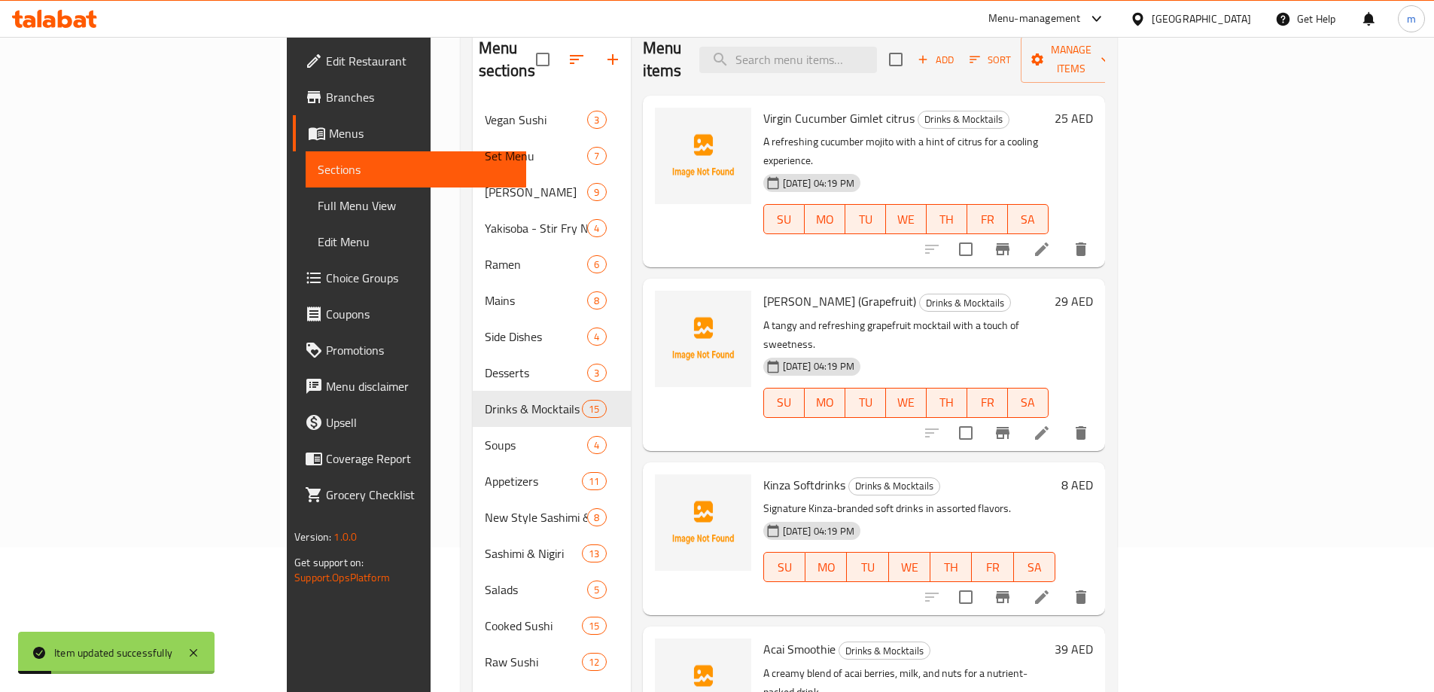
scroll to position [151, 0]
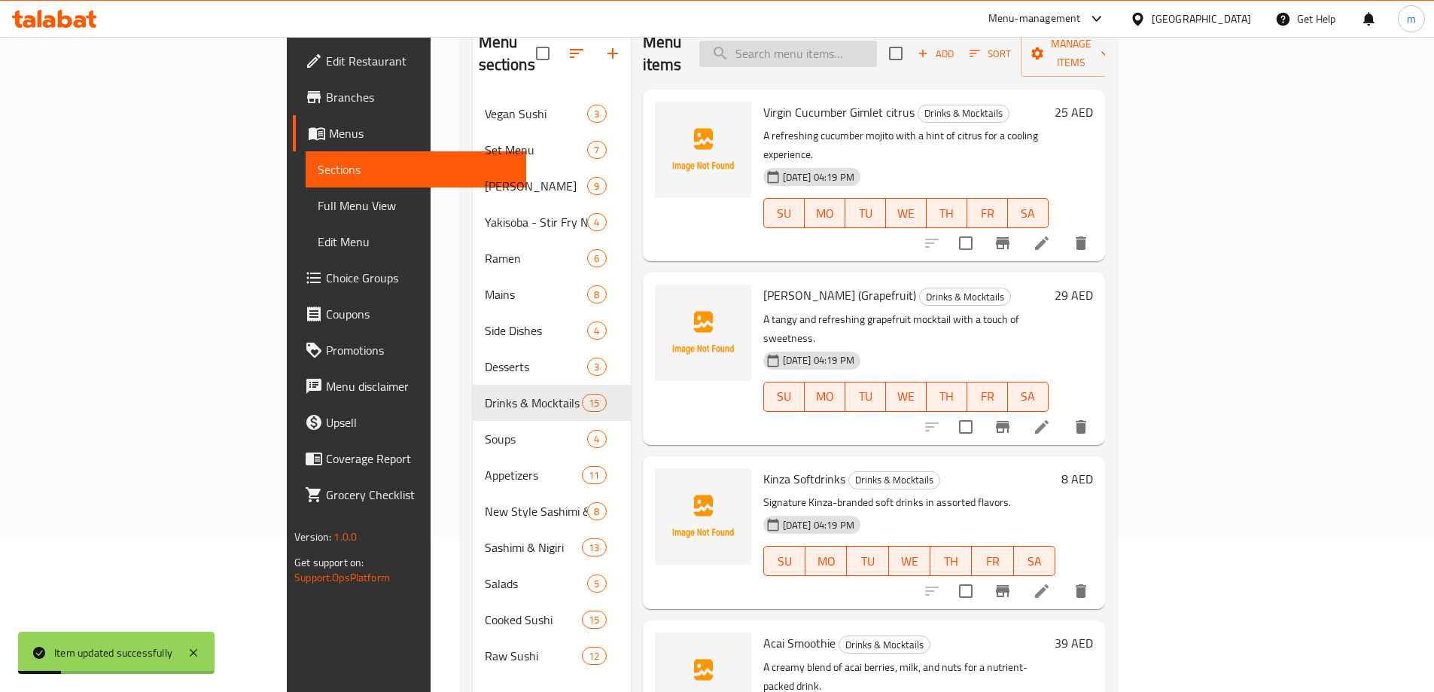
click at [865, 51] on input "search" at bounding box center [788, 54] width 178 height 26
paste input "[PERSON_NAME] (Grapefruit)"
type input "[PERSON_NAME] (Grapefruit)"
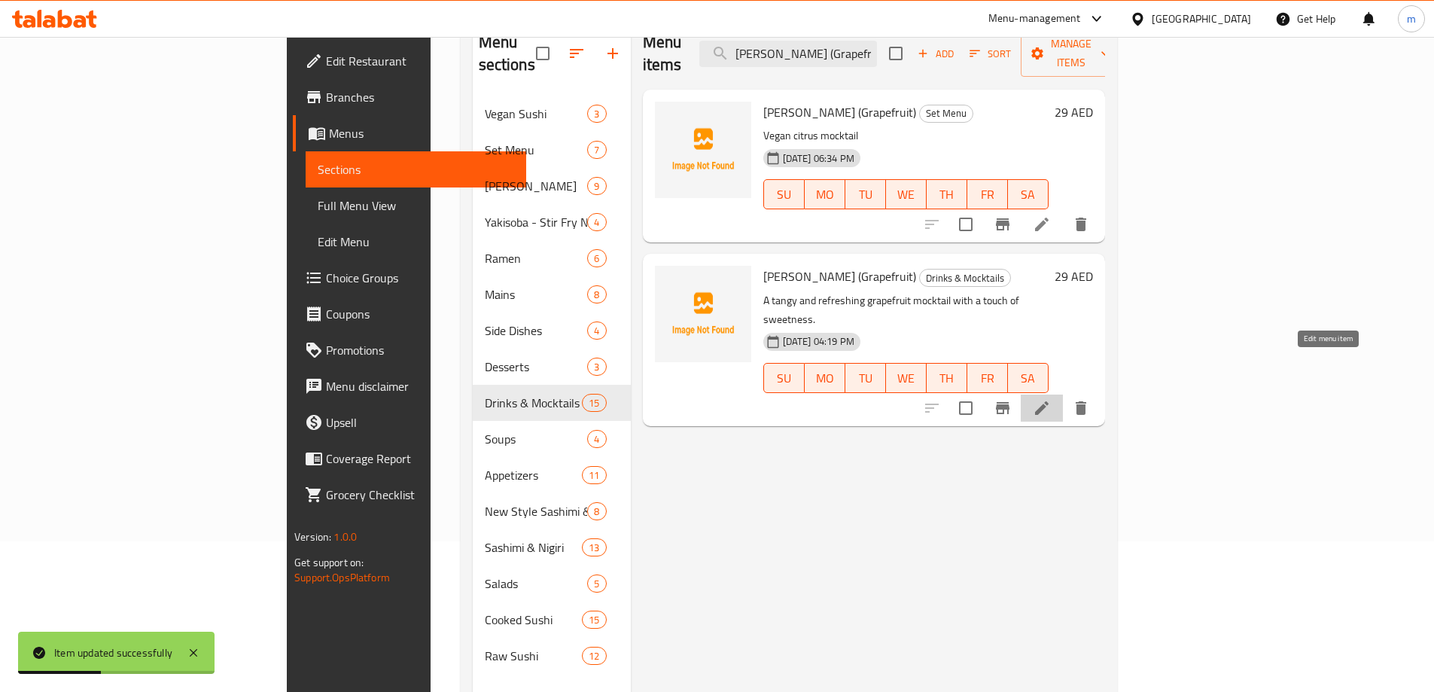
click at [1051, 399] on icon at bounding box center [1042, 408] width 18 height 18
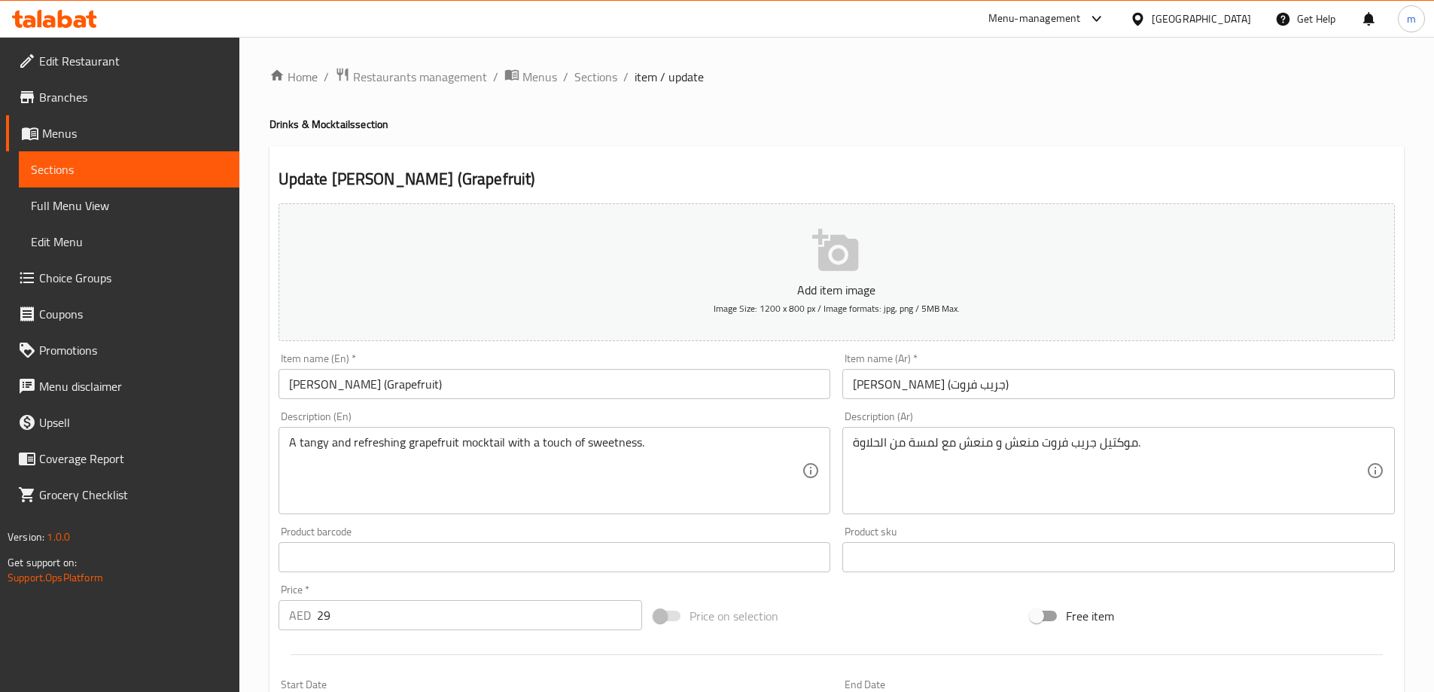
click at [166, 201] on span "Full Menu View" at bounding box center [129, 205] width 196 height 18
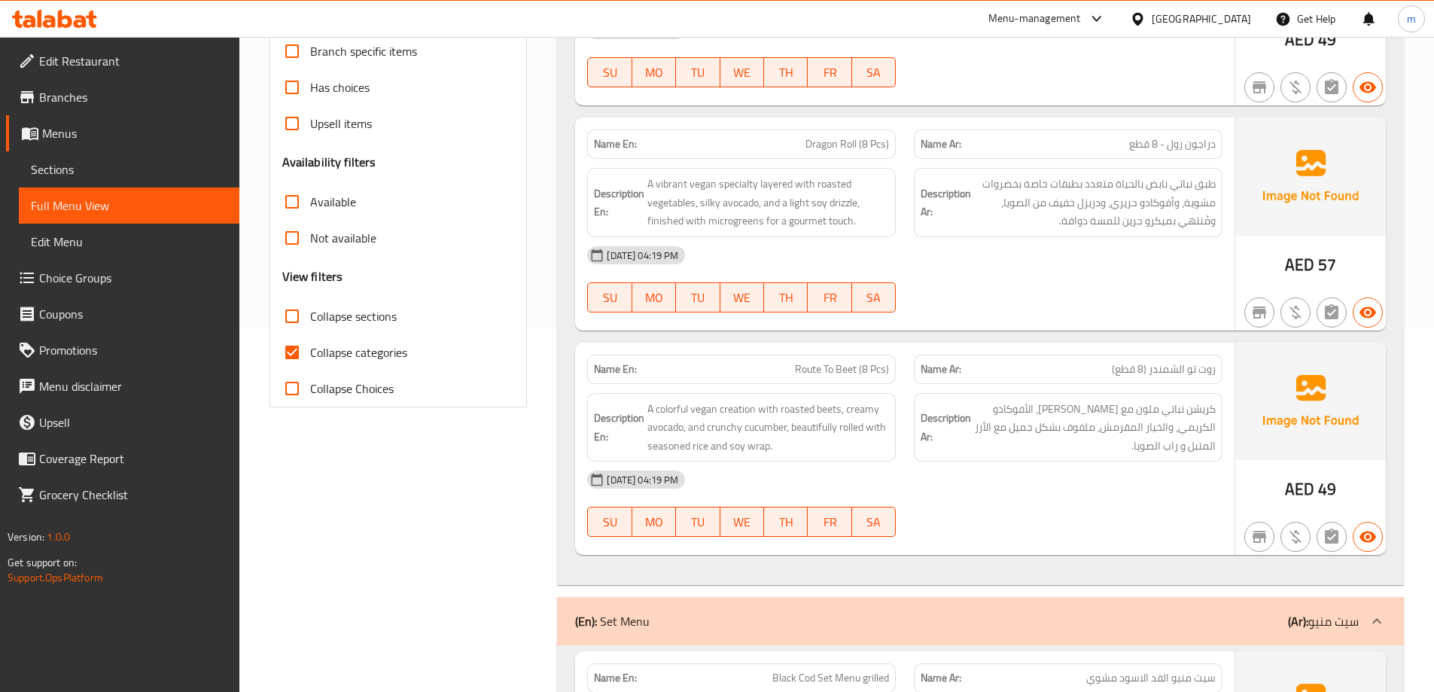
scroll to position [376, 0]
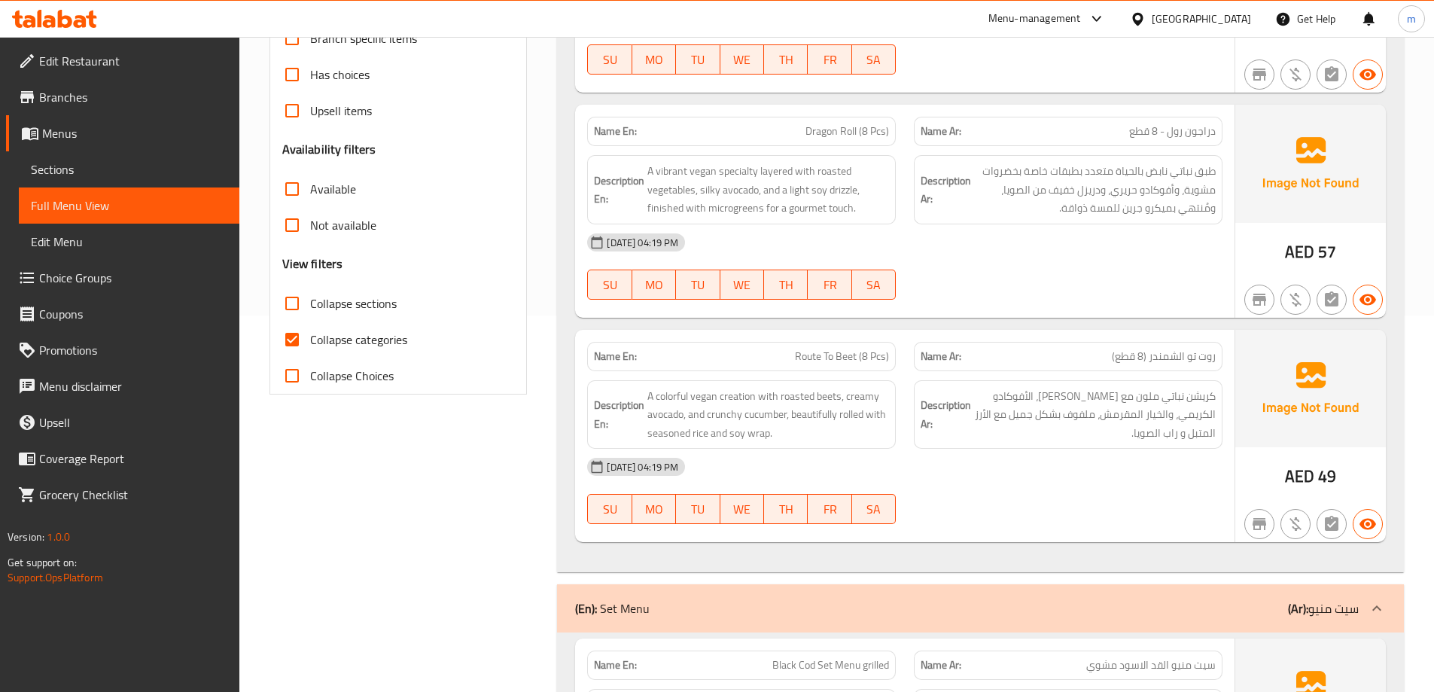
click at [368, 344] on span "Collapse categories" at bounding box center [358, 339] width 97 height 18
click at [310, 344] on input "Collapse categories" at bounding box center [292, 339] width 36 height 36
checkbox input "false"
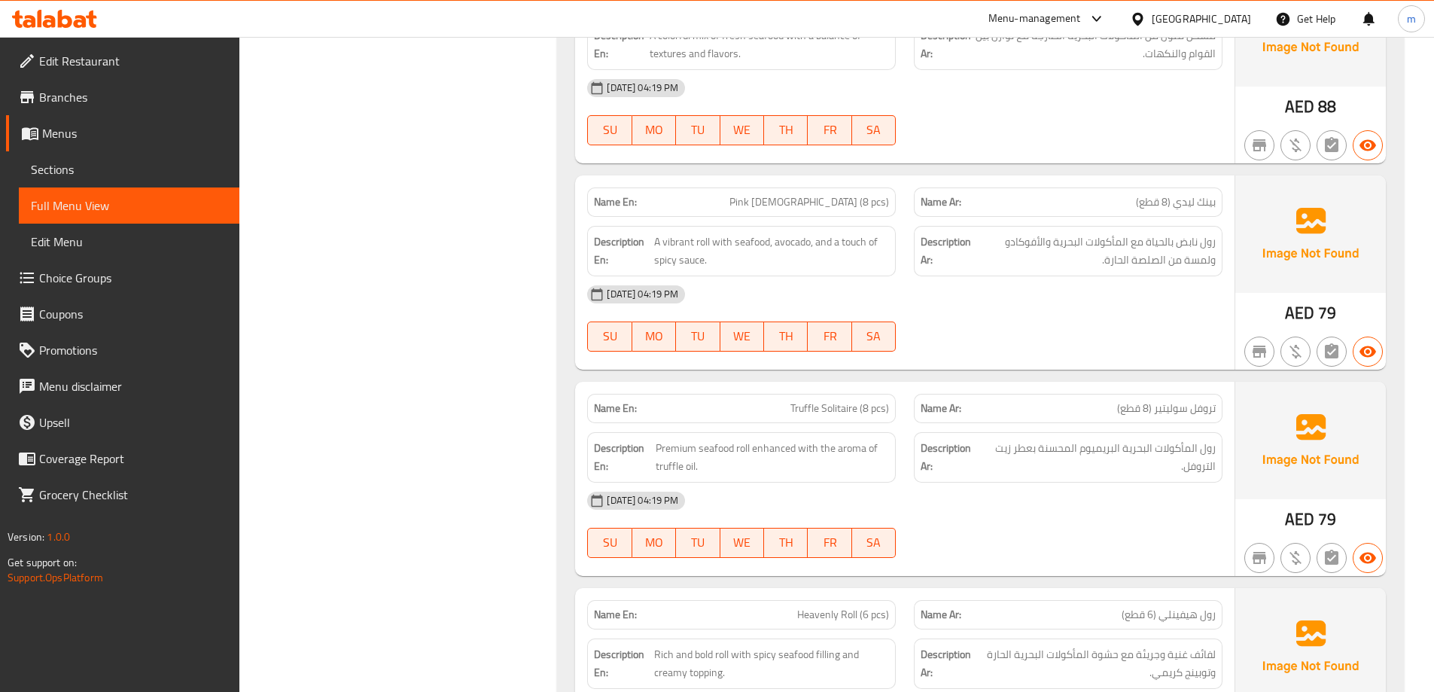
scroll to position [0, 0]
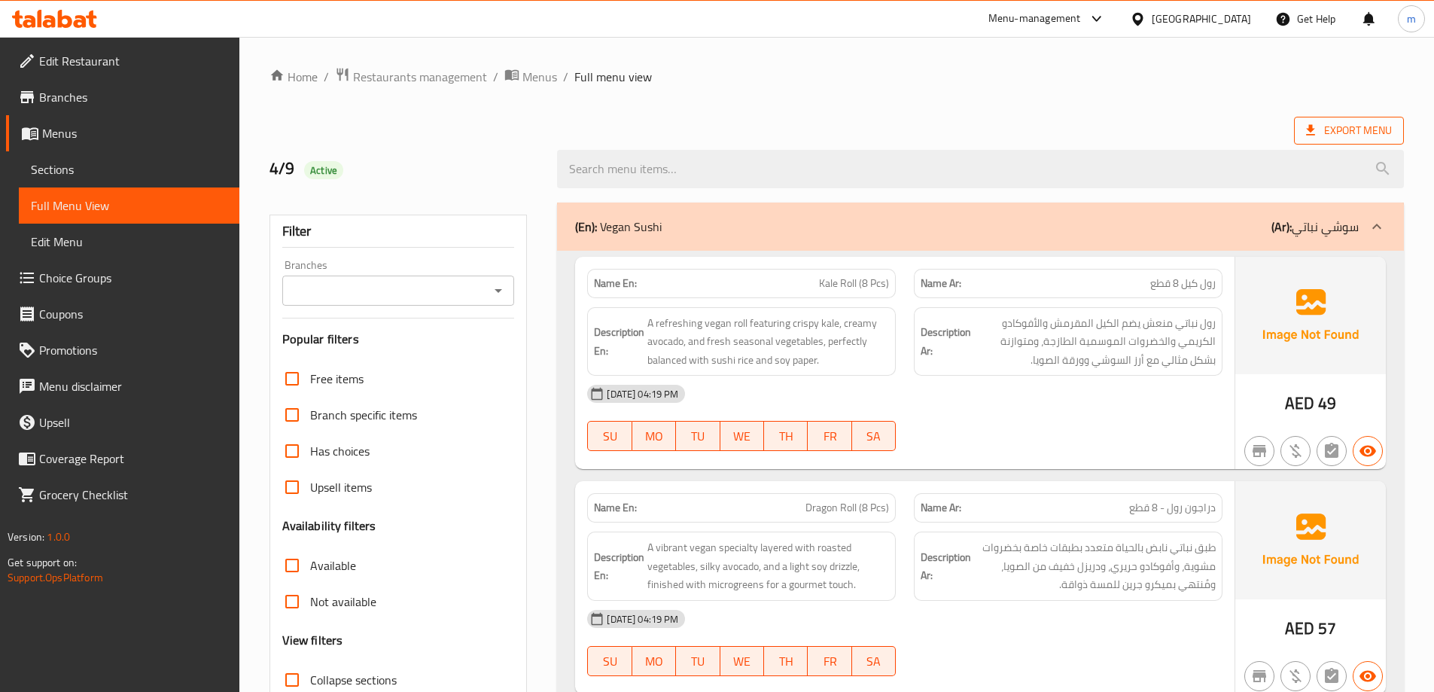
click at [1310, 139] on span "Export Menu" at bounding box center [1349, 130] width 86 height 19
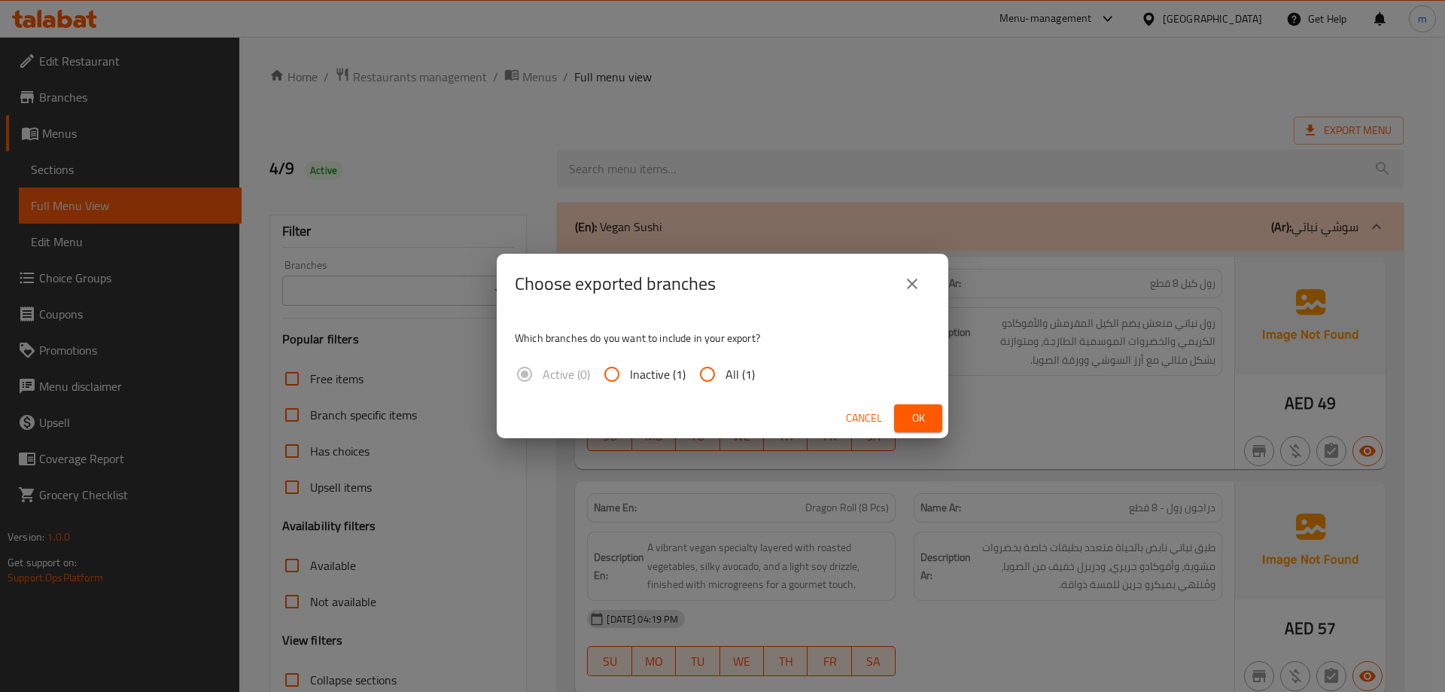
click at [732, 370] on span "All (1)" at bounding box center [740, 374] width 29 height 18
click at [726, 370] on input "All (1)" at bounding box center [707, 374] width 36 height 36
radio input "true"
click at [907, 413] on span "Ok" at bounding box center [918, 418] width 24 height 19
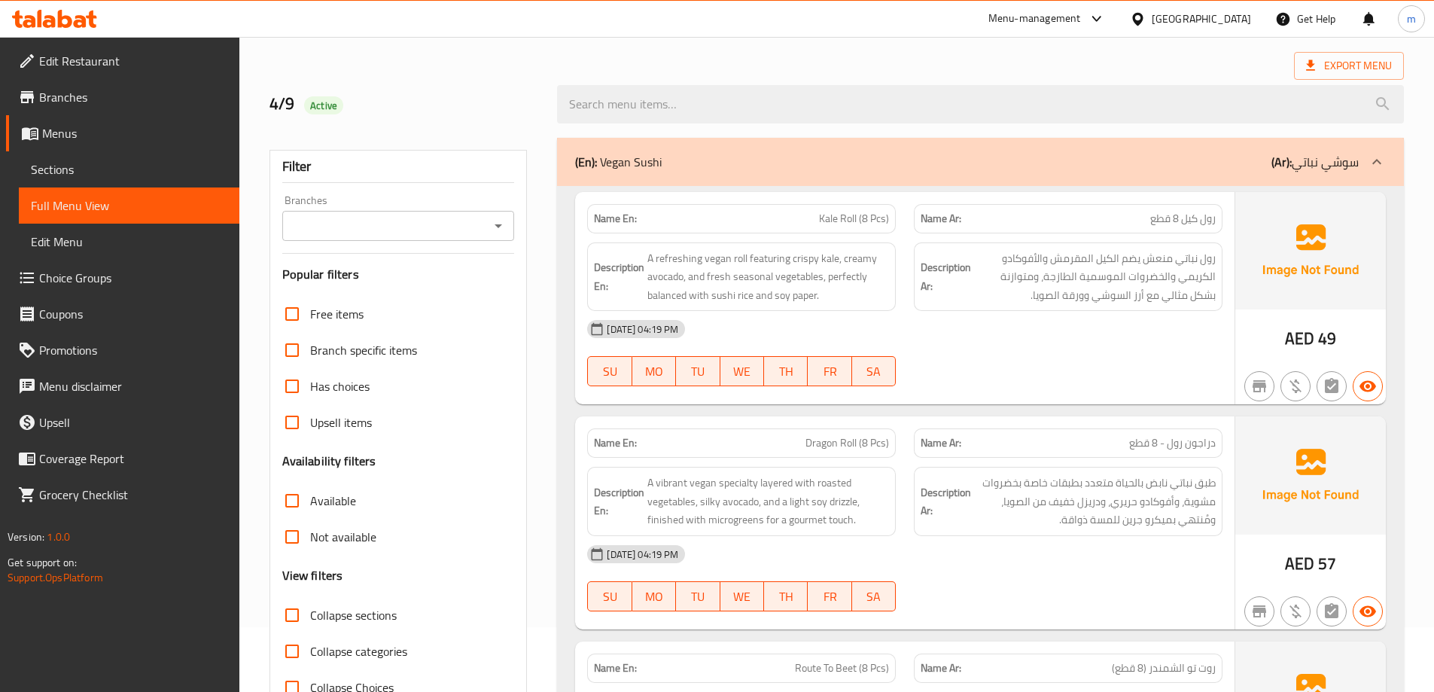
scroll to position [151, 0]
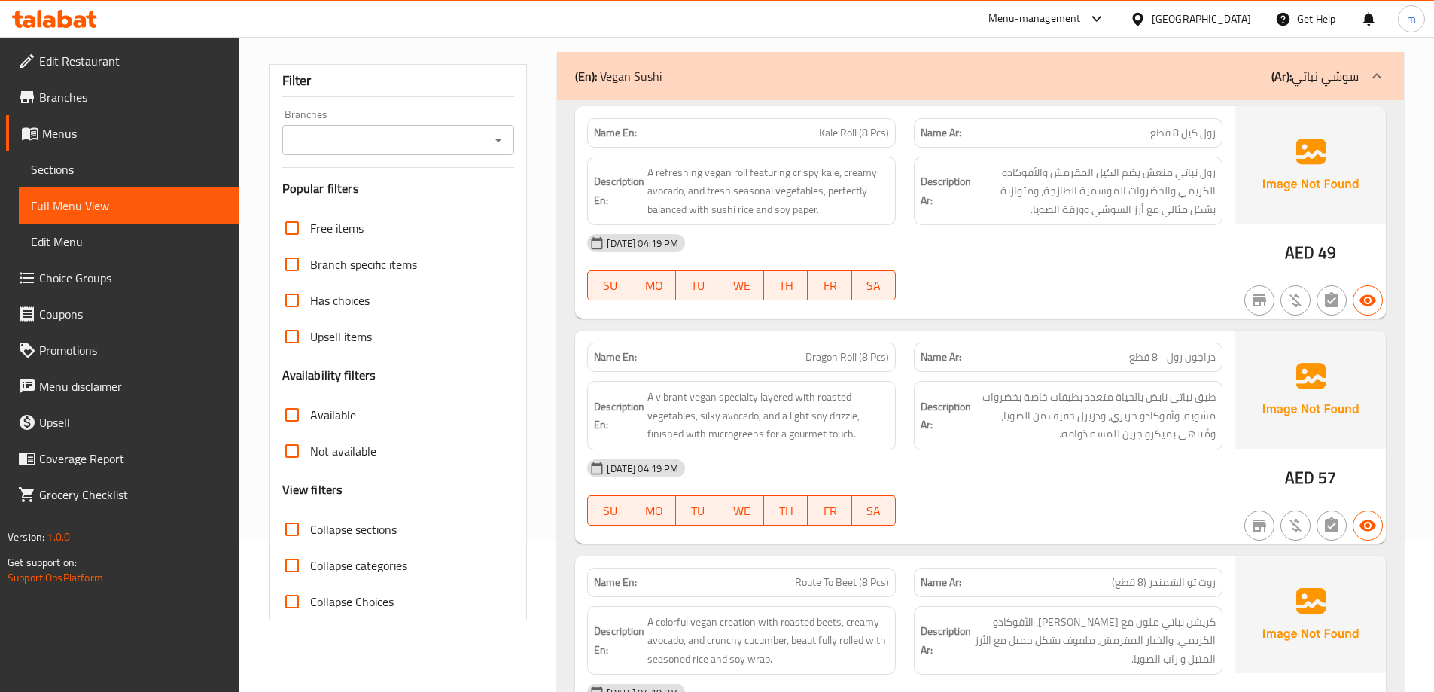
click at [153, 175] on span "Sections" at bounding box center [129, 169] width 196 height 18
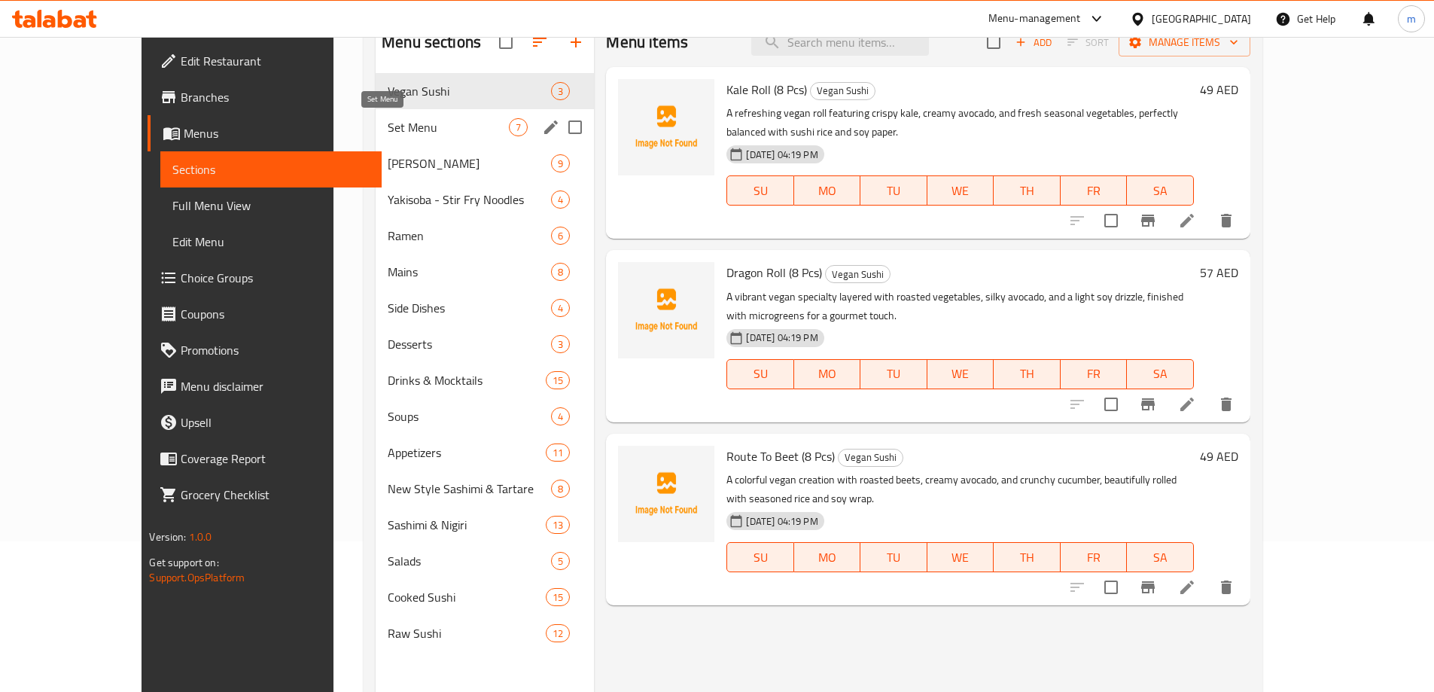
click at [388, 131] on span "Set Menu" at bounding box center [448, 127] width 121 height 18
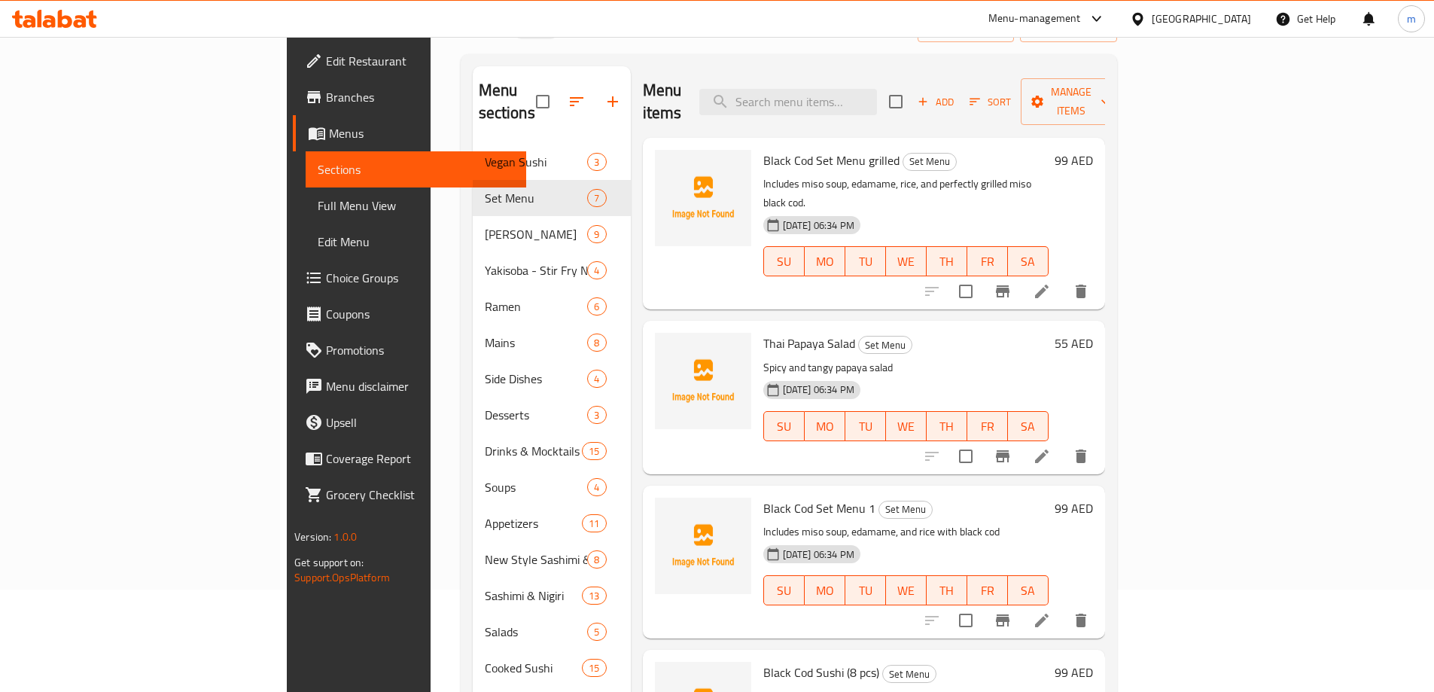
scroll to position [75, 0]
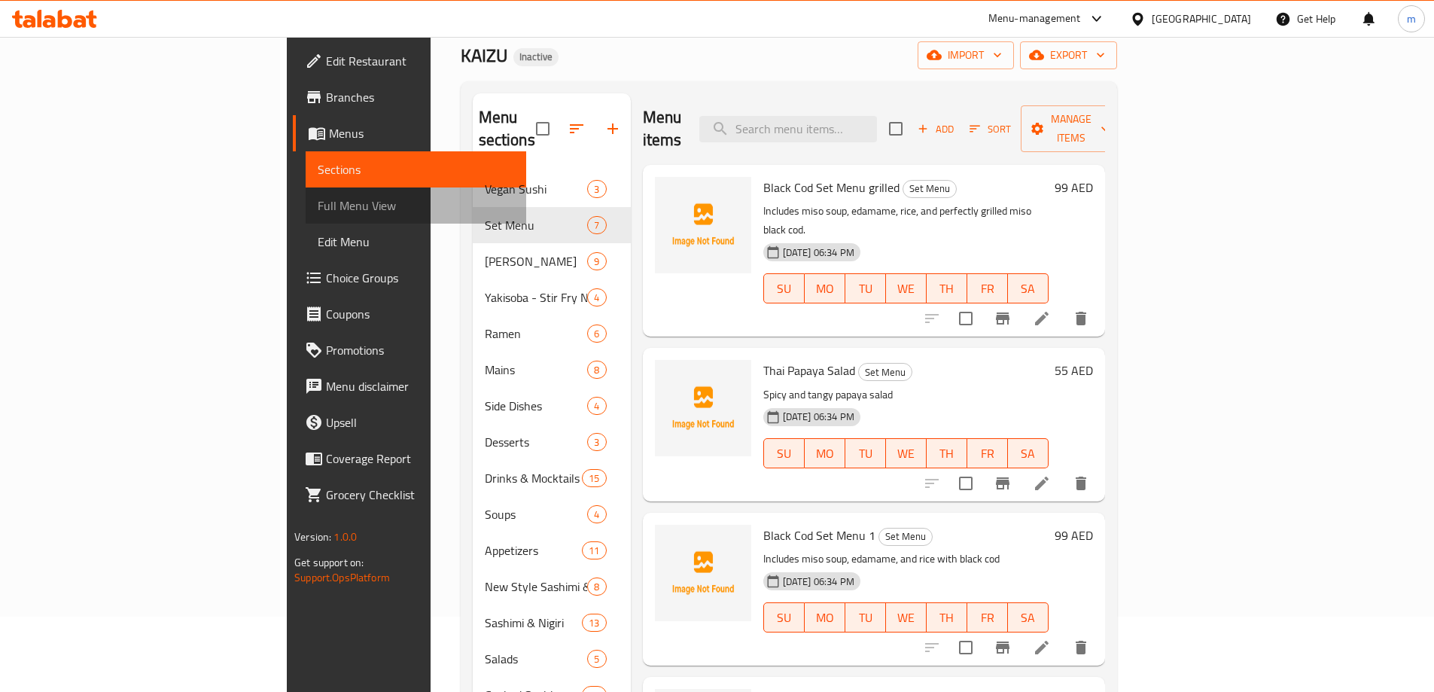
click at [318, 199] on span "Full Menu View" at bounding box center [416, 205] width 196 height 18
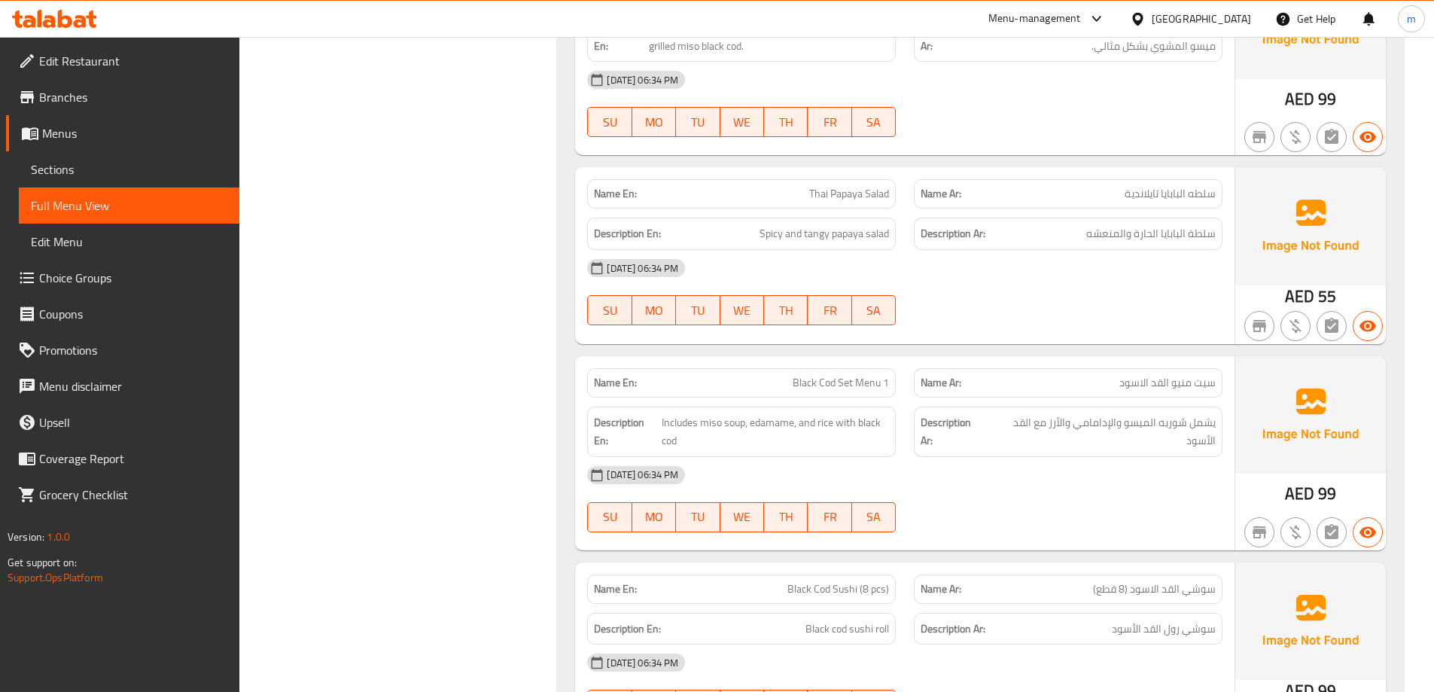
scroll to position [1129, 0]
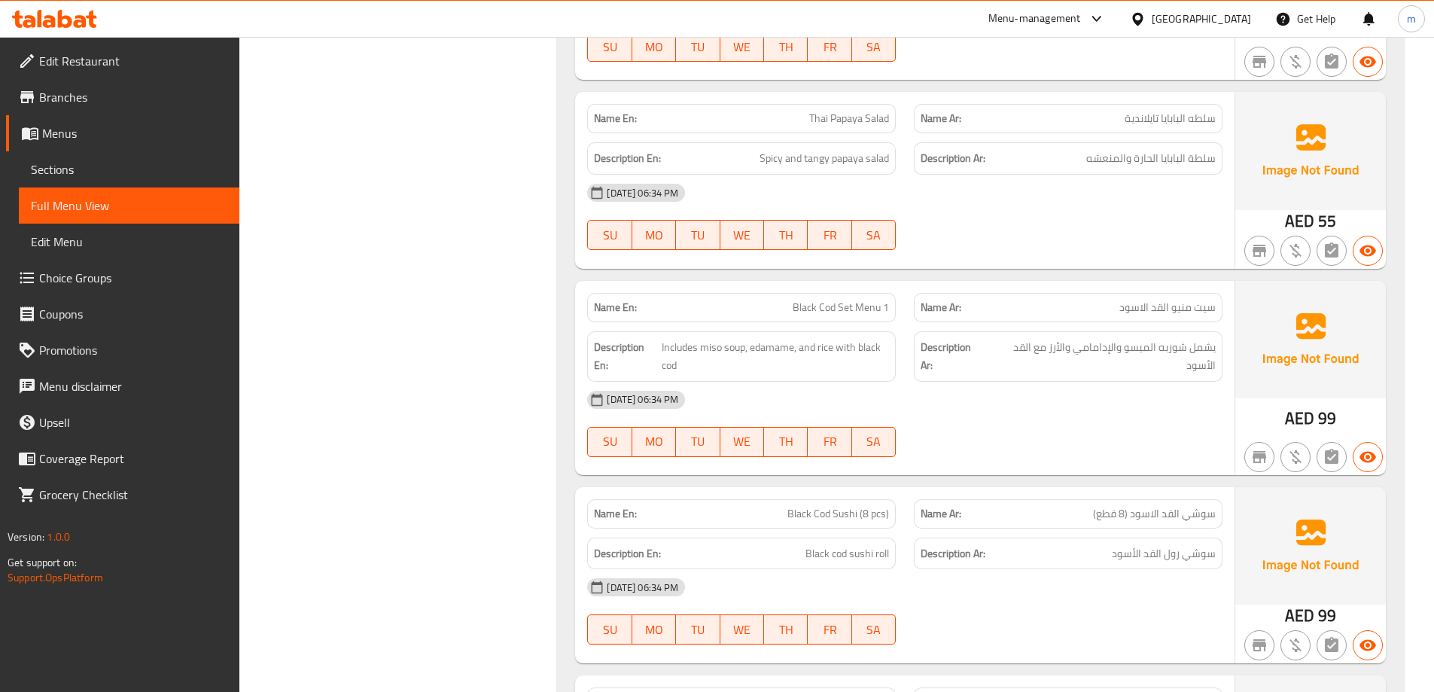
click at [848, 312] on span "Black Cod Set Menu 1" at bounding box center [841, 308] width 96 height 16
copy span "Black Cod Set Menu 1"
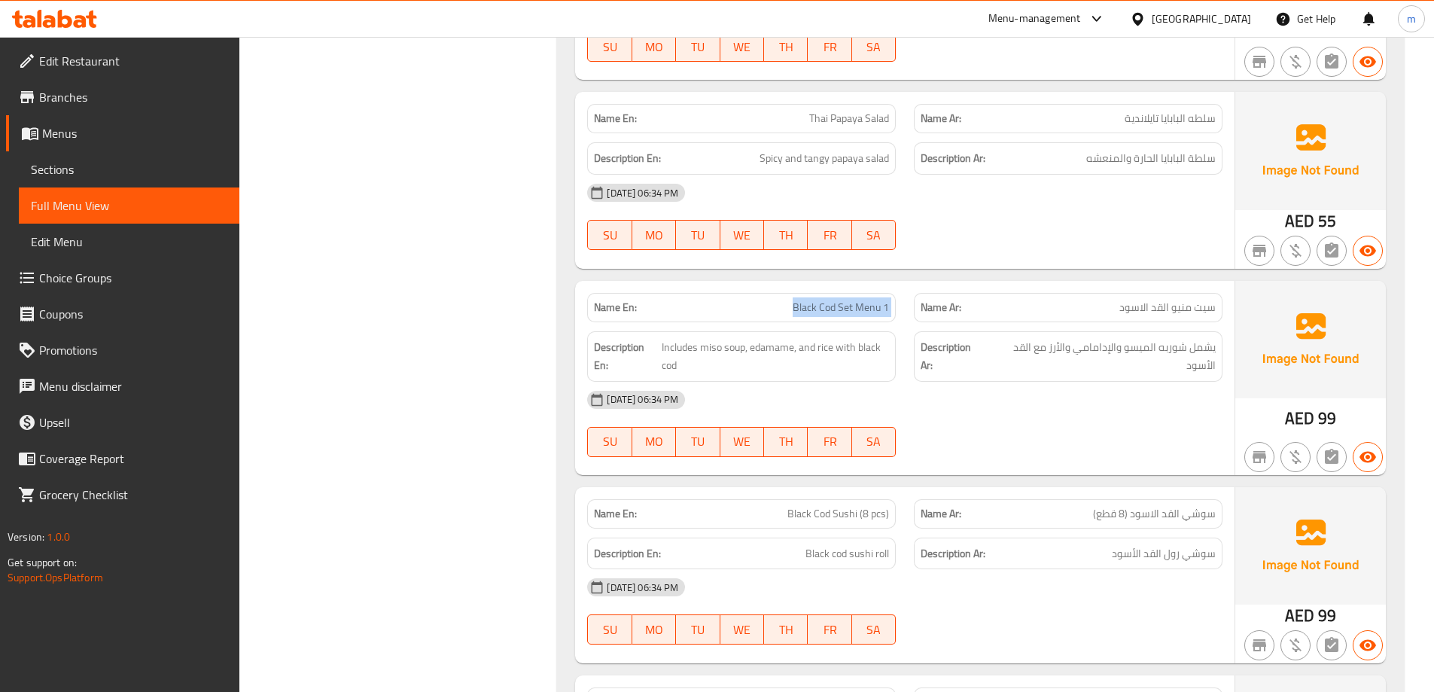
click at [114, 167] on span "Sections" at bounding box center [129, 169] width 196 height 18
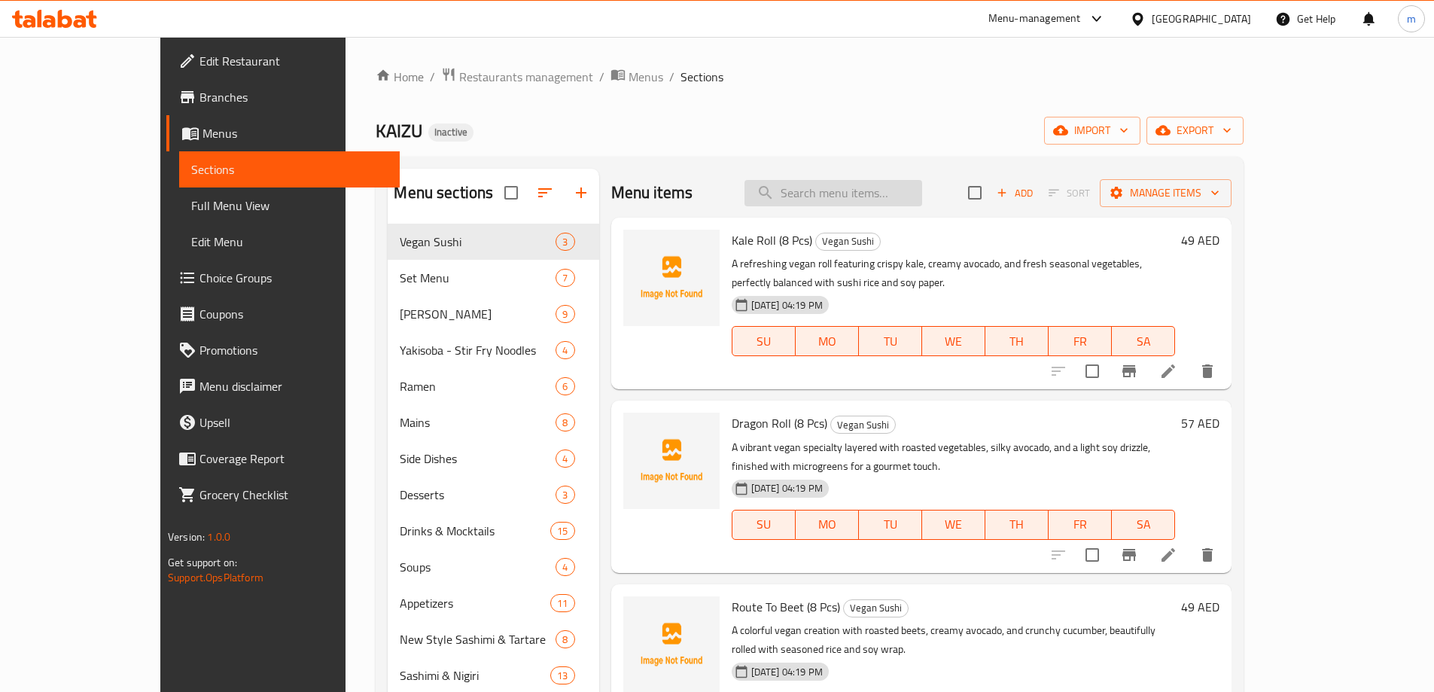
drag, startPoint x: 859, startPoint y: 178, endPoint x: 866, endPoint y: 195, distance: 18.2
click at [860, 180] on div "Menu items Add Sort Manage items" at bounding box center [921, 193] width 621 height 49
click at [866, 196] on input "search" at bounding box center [833, 193] width 178 height 26
paste input "Black Cod Set Menu 1"
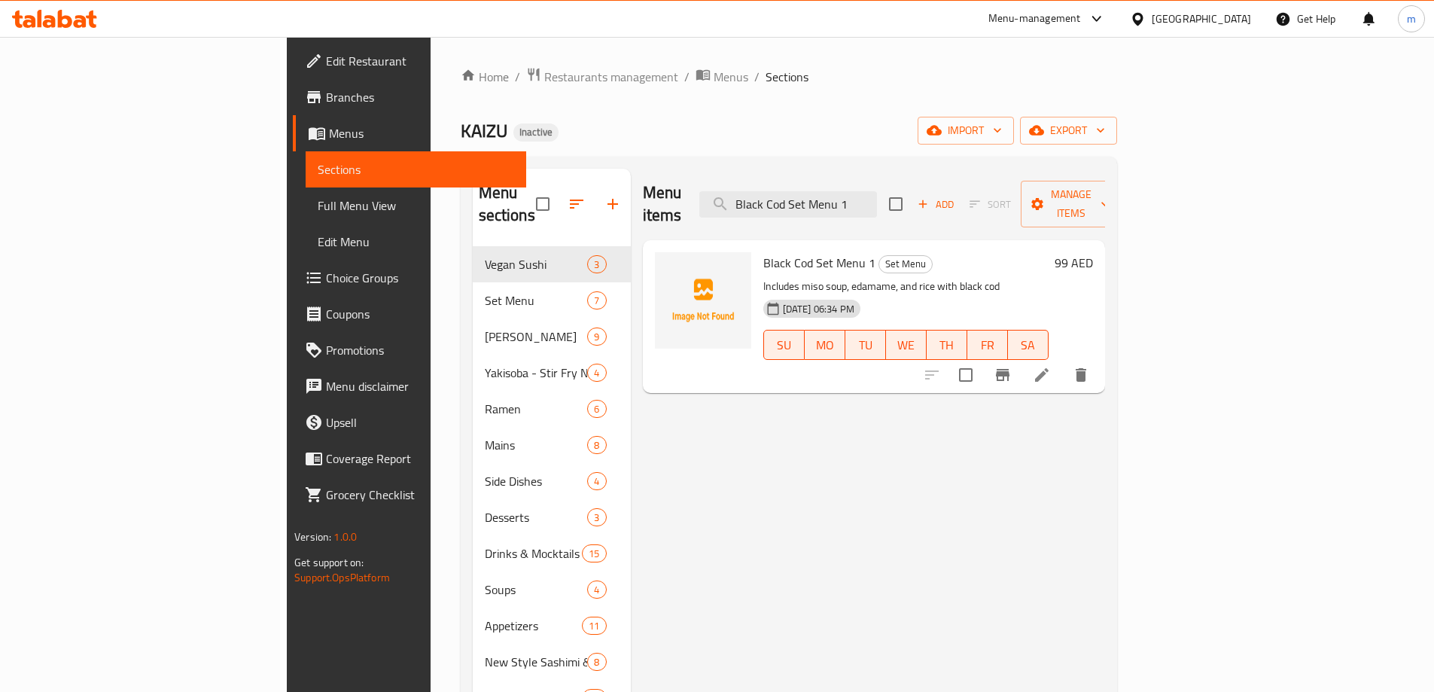
type input "Black Cod Set Menu 1"
click at [1051, 366] on icon at bounding box center [1042, 375] width 18 height 18
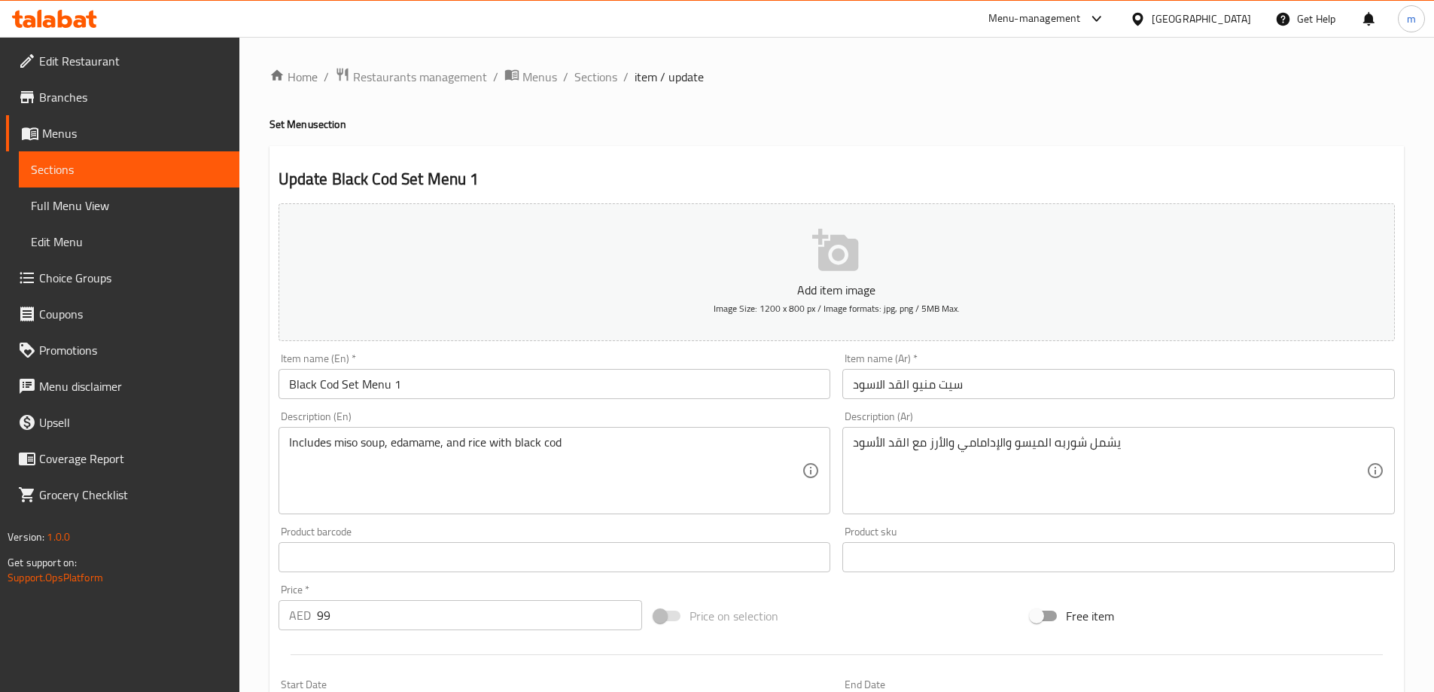
click at [1061, 382] on input "سيت منيو القد الاسود" at bounding box center [1118, 384] width 552 height 30
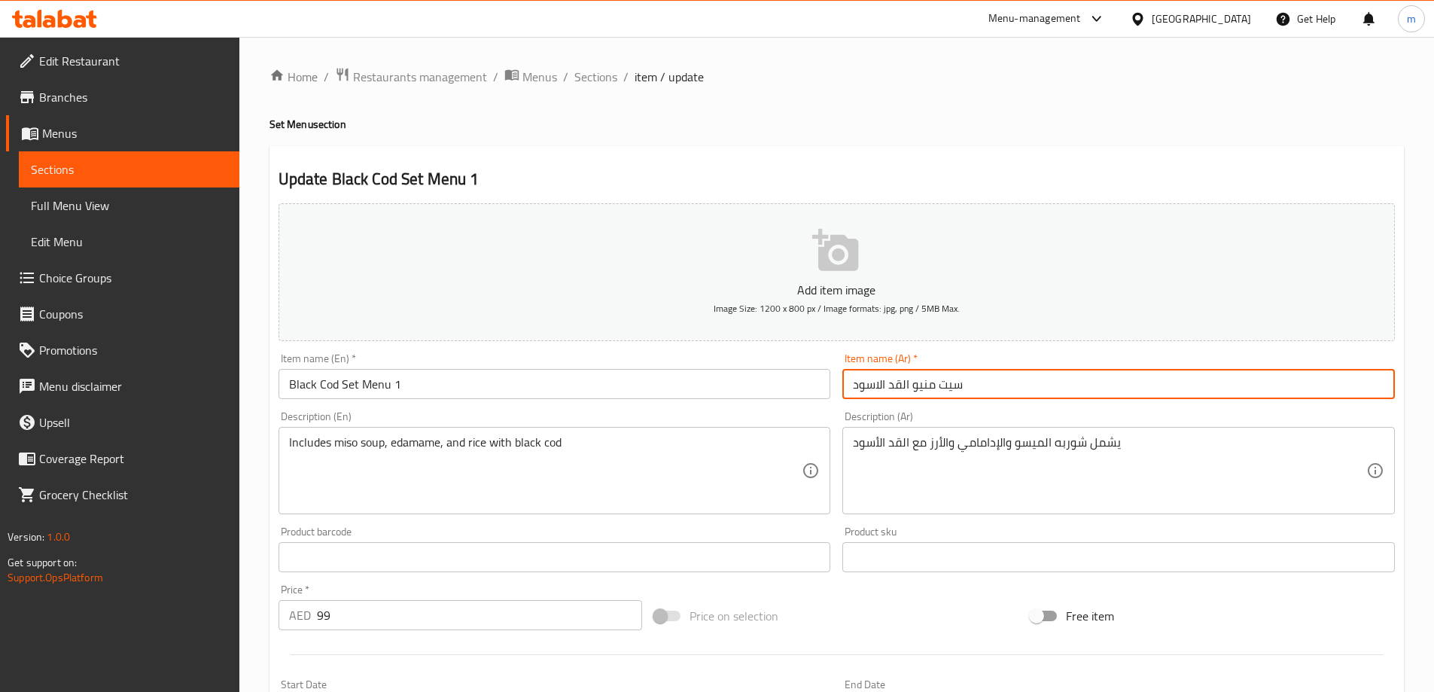
click at [1061, 382] on input "سيت منيو القد الاسود" at bounding box center [1118, 384] width 552 height 30
click at [1269, 380] on input "سيت منيو القد الاسود" at bounding box center [1118, 384] width 552 height 30
type input "سيت منيو القد الاسود 1"
click at [1222, 135] on div "Home / Restaurants management / Menus / Sections / item / update Set Menu secti…" at bounding box center [836, 550] width 1134 height 966
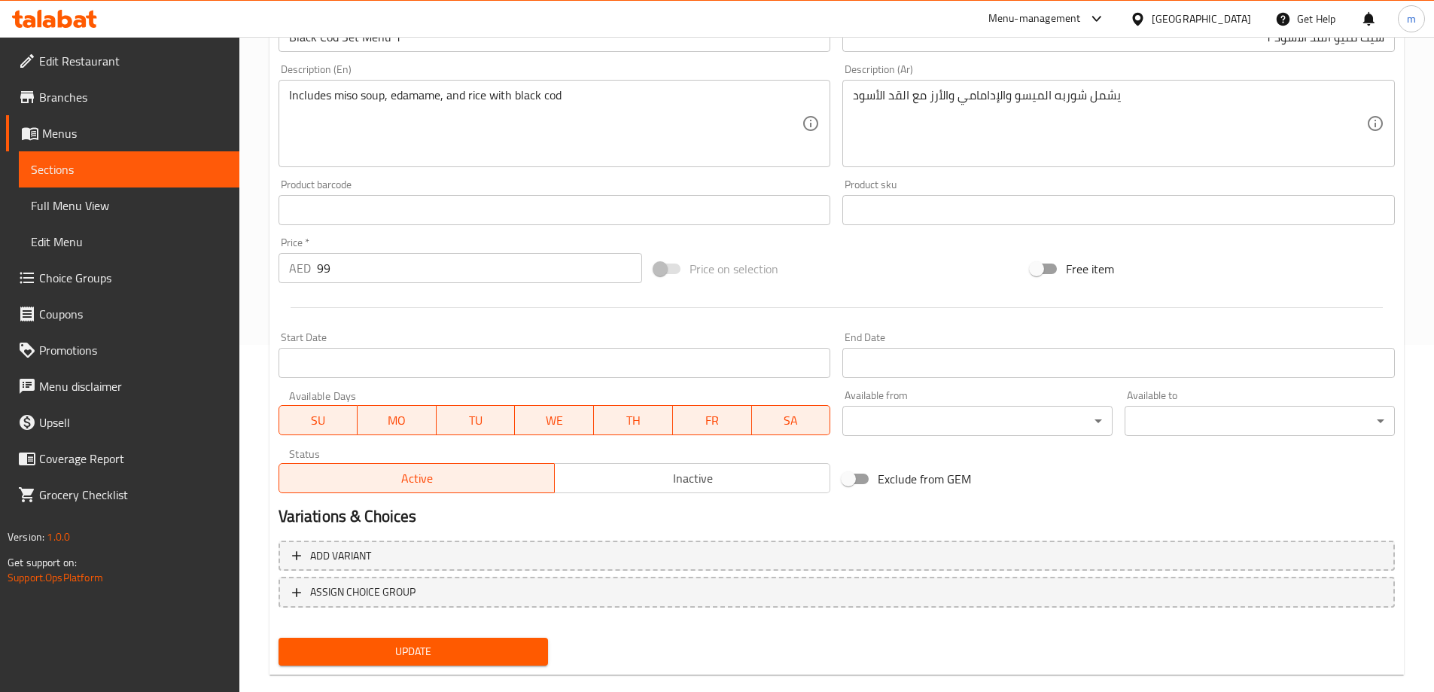
scroll to position [372, 0]
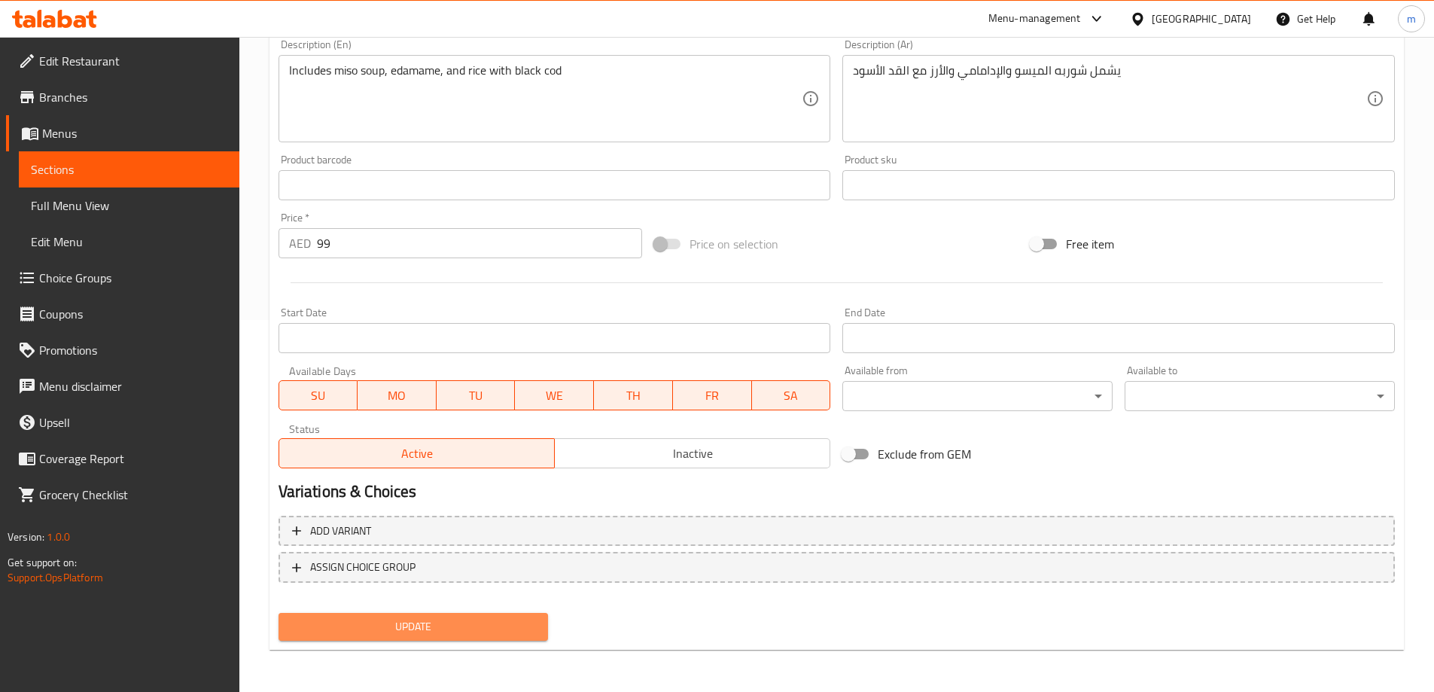
click at [487, 630] on span "Update" at bounding box center [414, 626] width 246 height 19
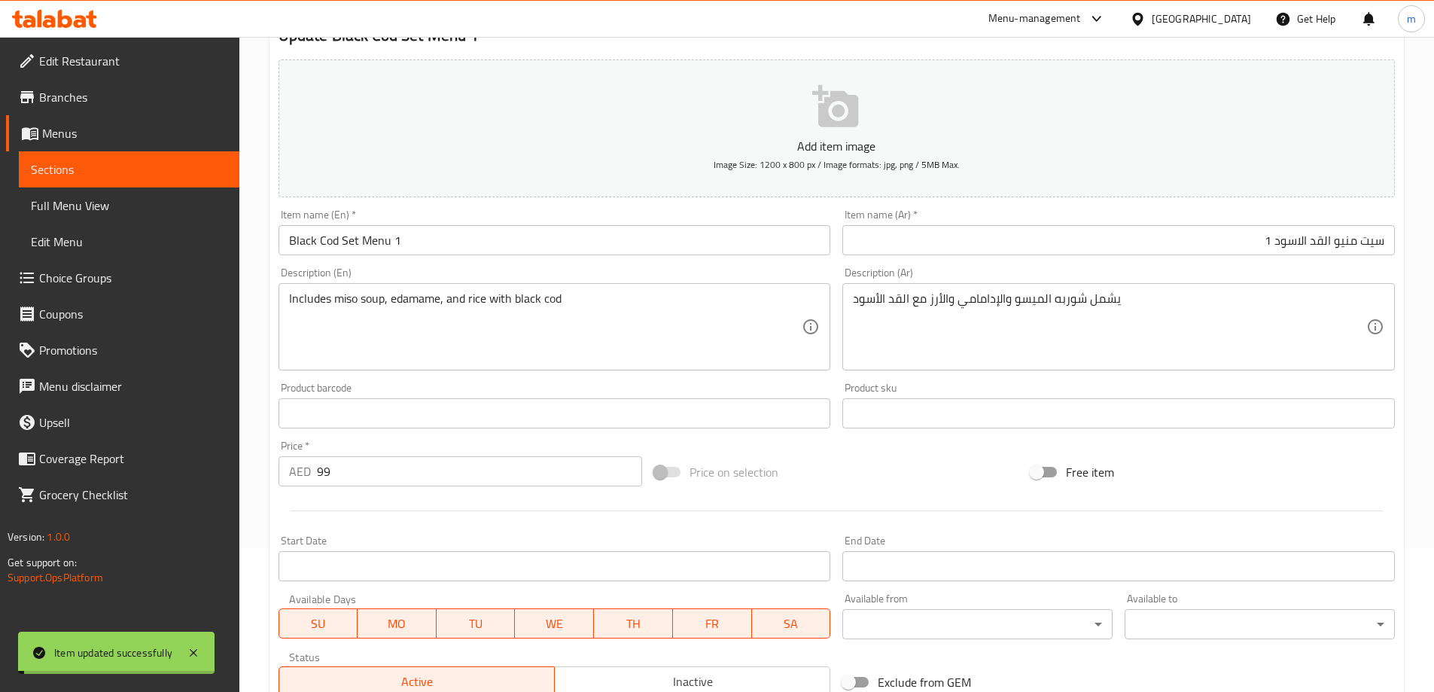
scroll to position [0, 0]
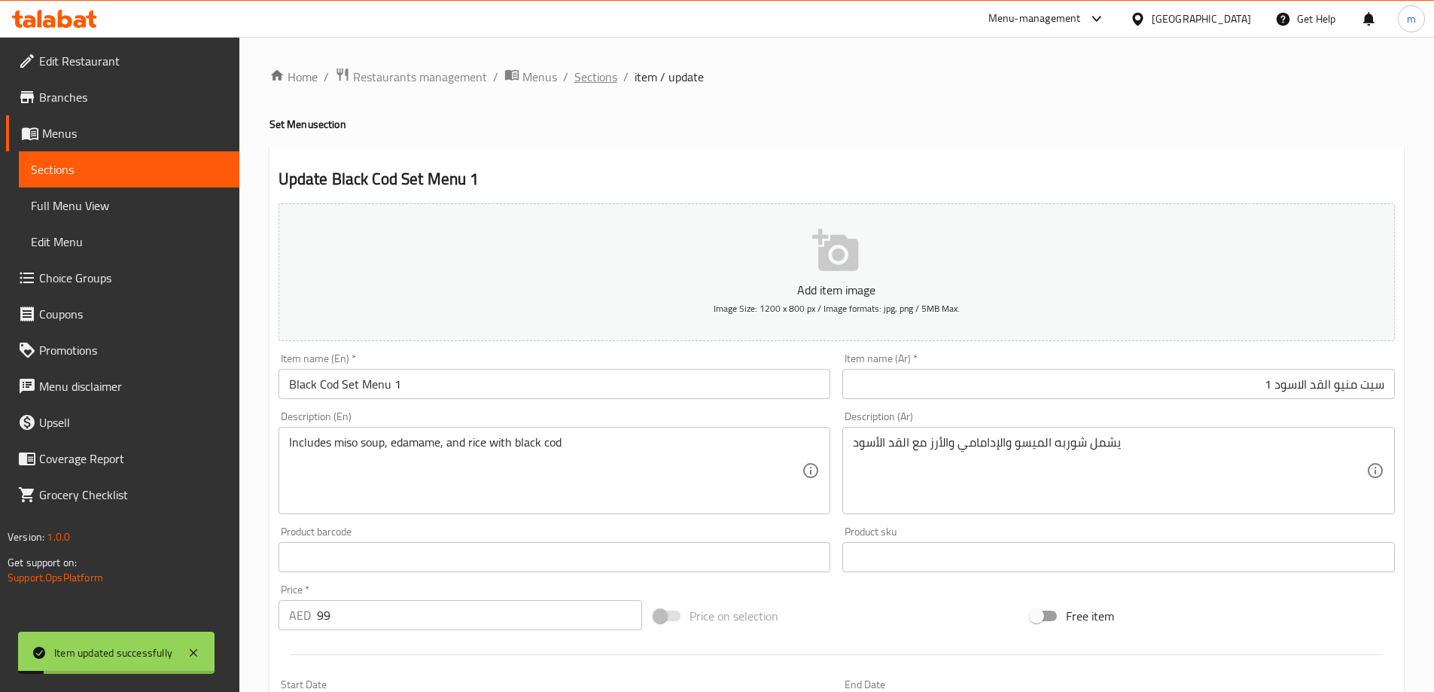
click at [598, 85] on span "Sections" at bounding box center [595, 77] width 43 height 18
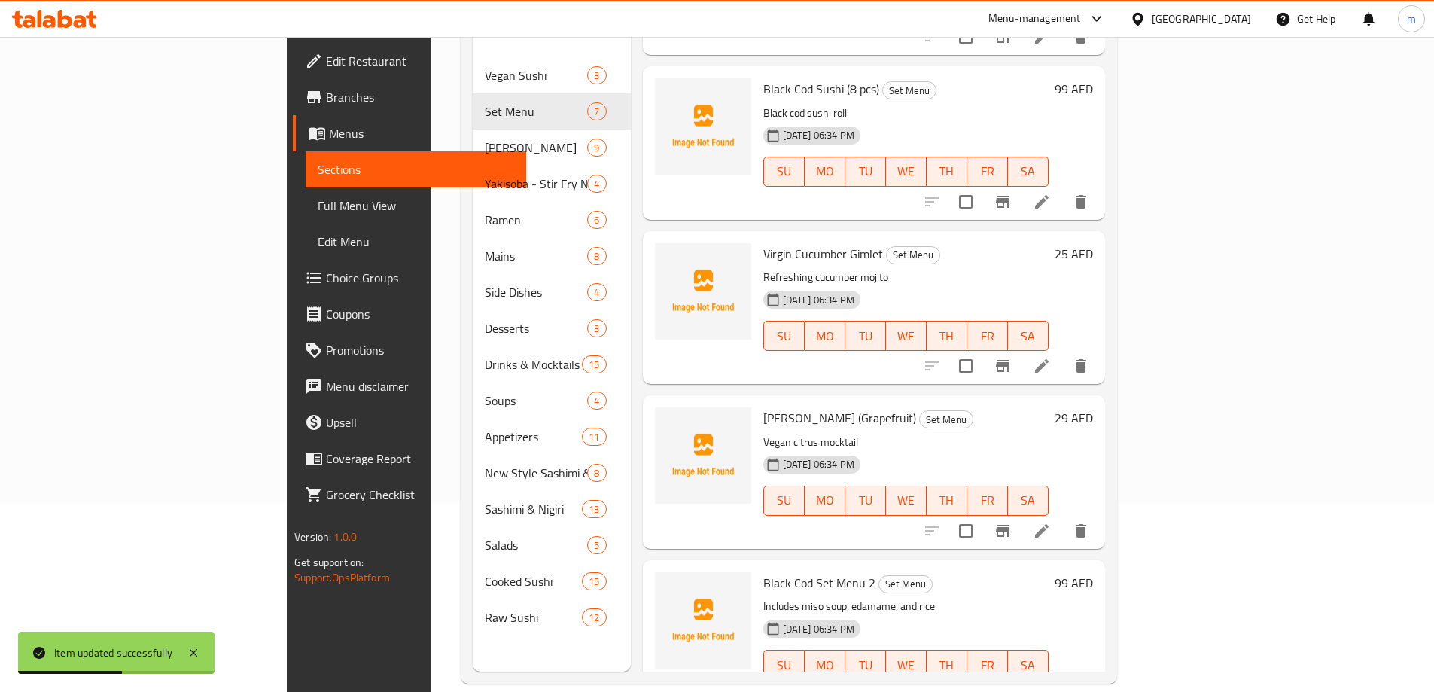
scroll to position [211, 0]
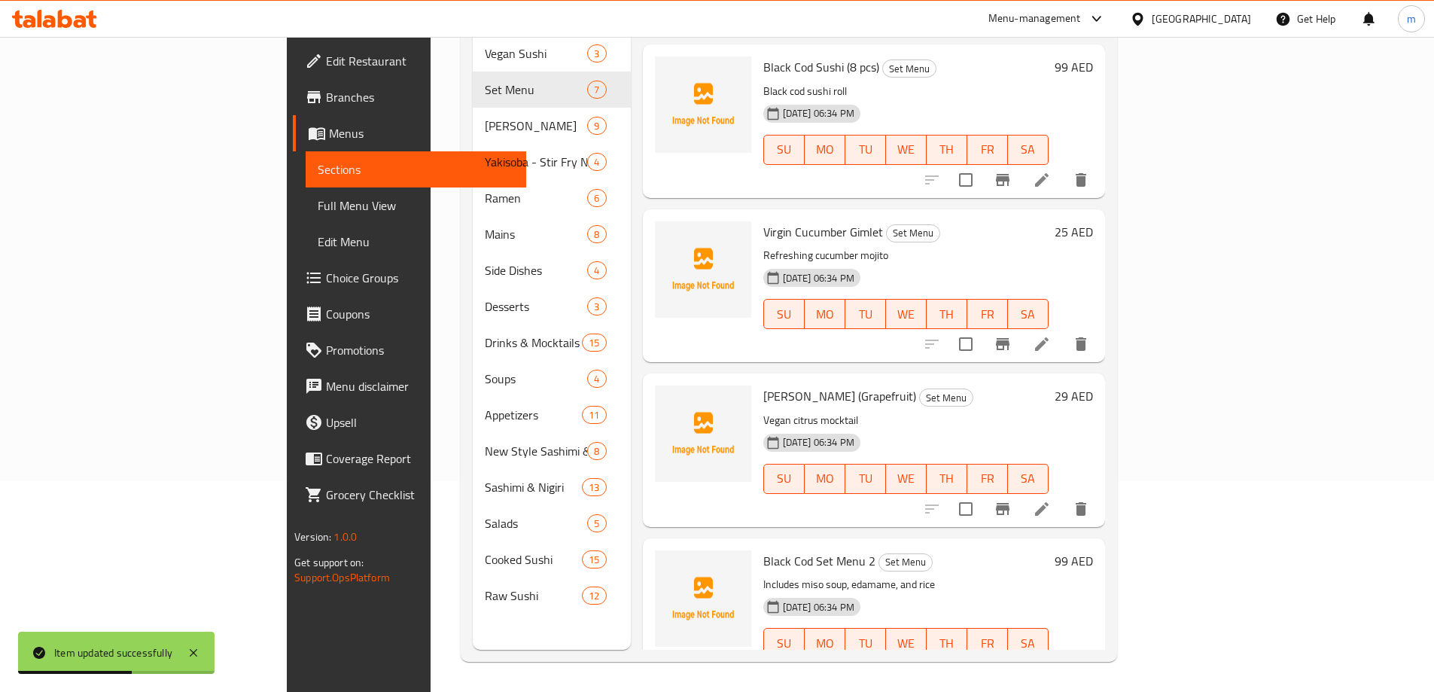
click at [1063, 659] on li at bounding box center [1042, 672] width 42 height 27
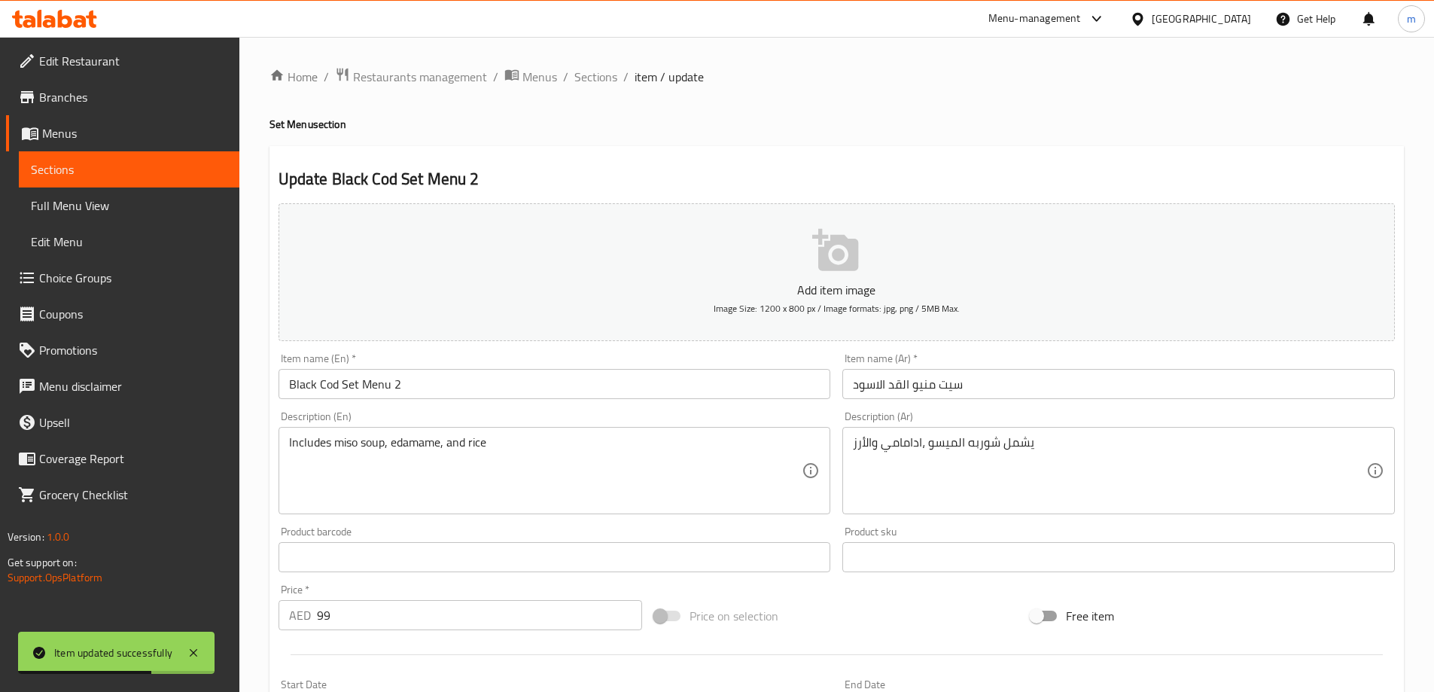
click at [1018, 374] on input "سيت منيو القد الاسود" at bounding box center [1118, 384] width 552 height 30
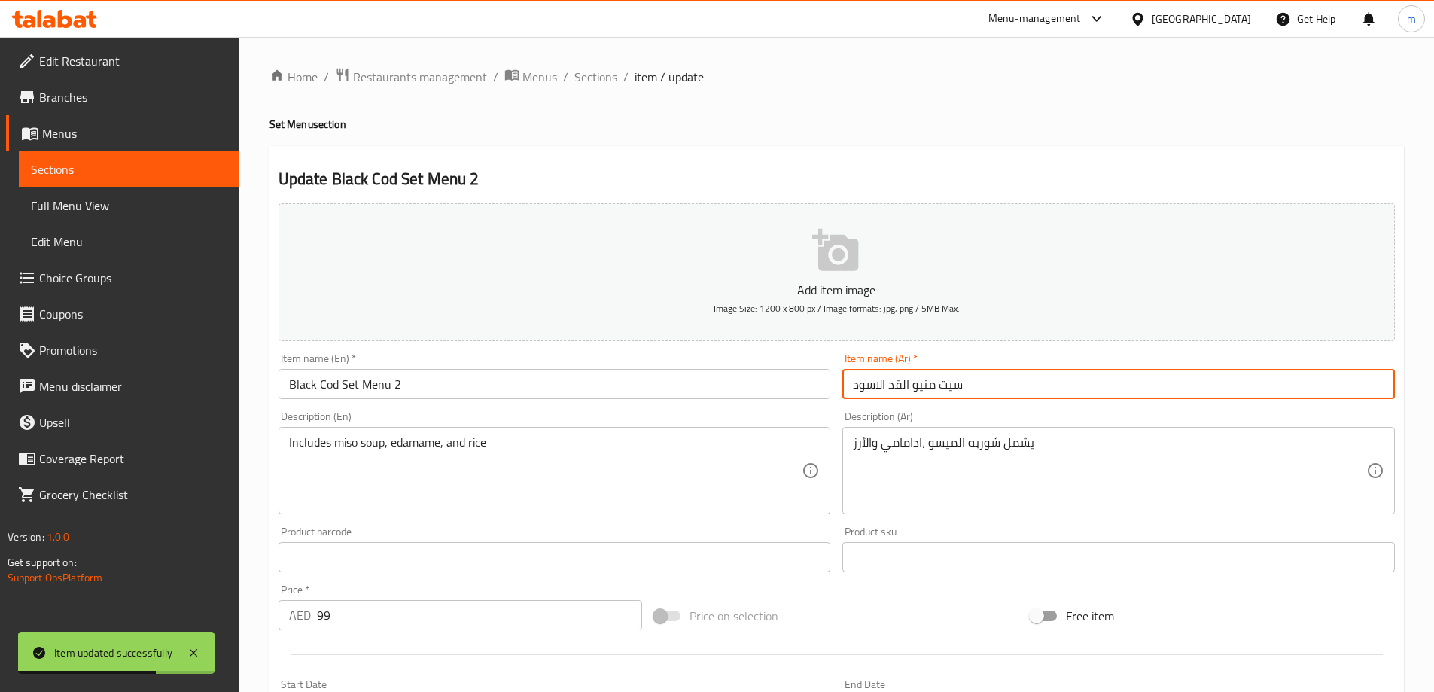
click at [1014, 377] on input "سيت منيو القد الاسود" at bounding box center [1118, 384] width 552 height 30
click at [1263, 380] on input "سيت منيو القد الاسود" at bounding box center [1118, 384] width 552 height 30
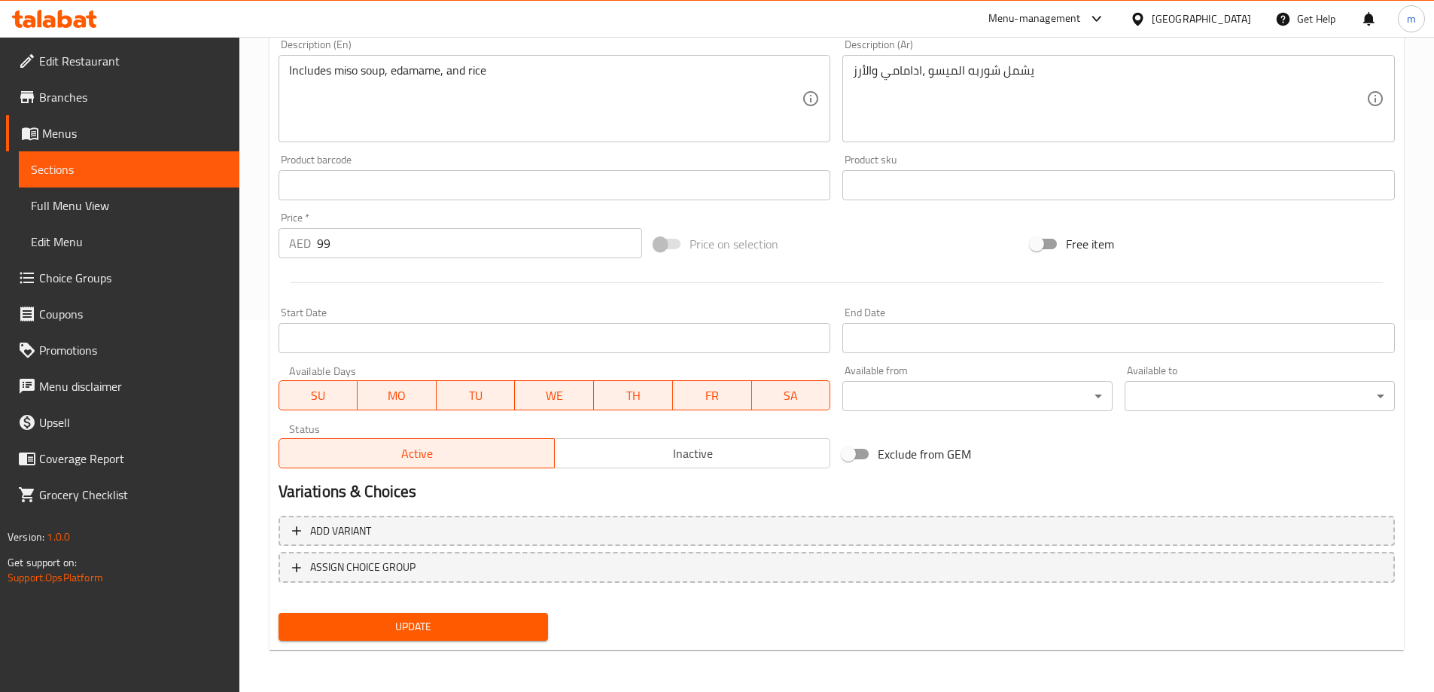
type input "سيت منيو القد الاسود 2"
click at [503, 626] on span "Update" at bounding box center [414, 626] width 246 height 19
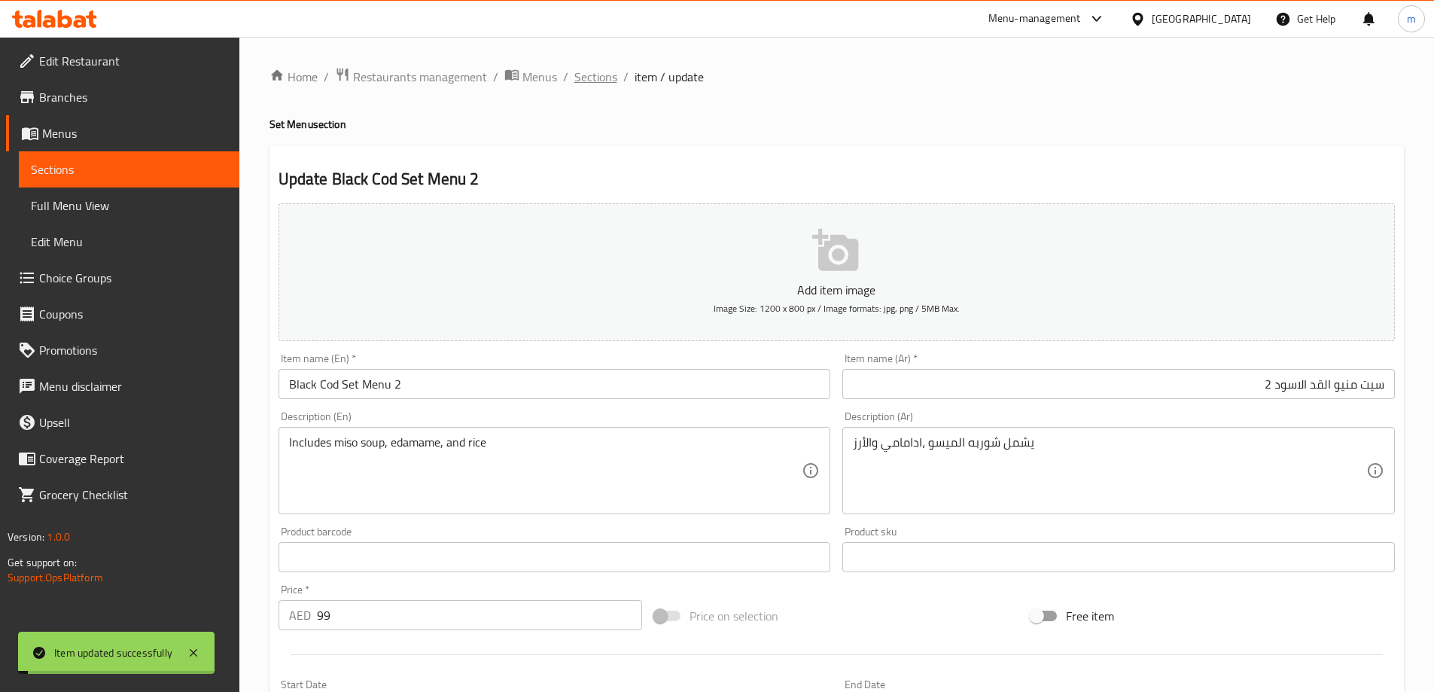
click at [598, 81] on span "Sections" at bounding box center [595, 77] width 43 height 18
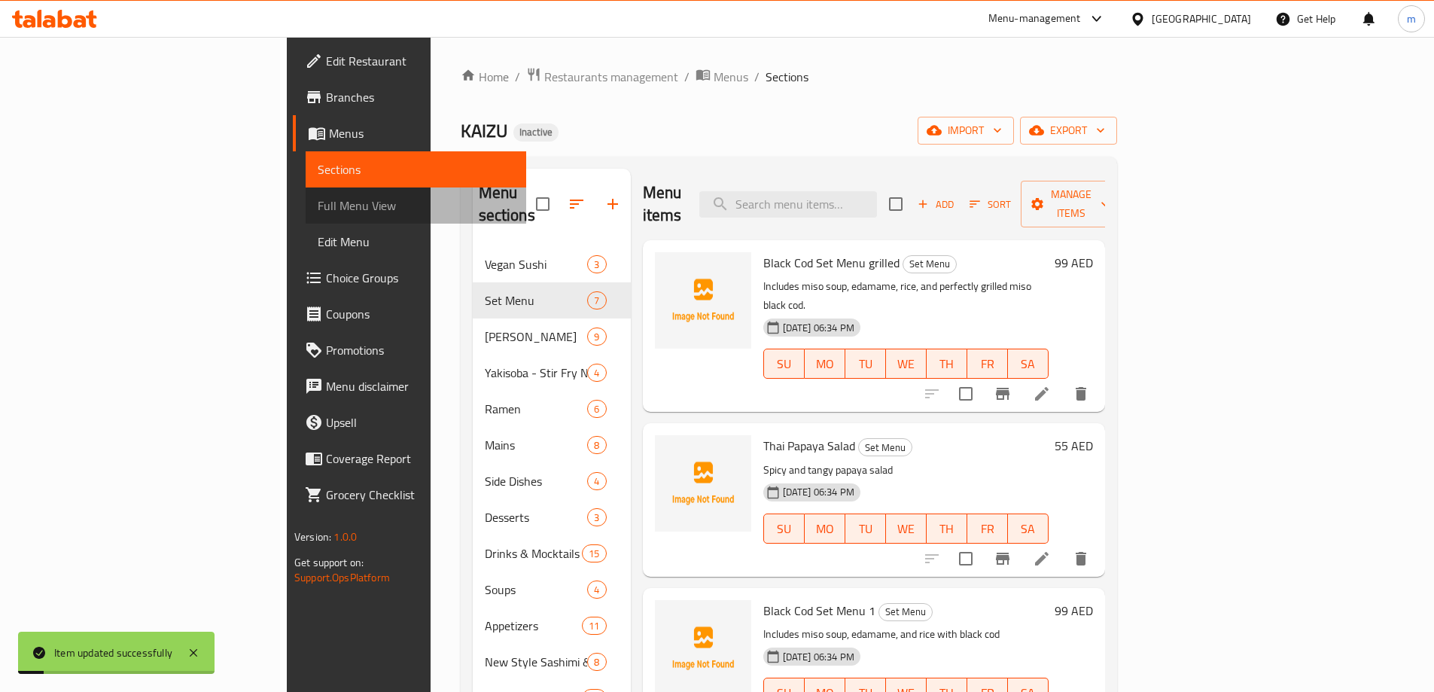
click at [318, 209] on span "Full Menu View" at bounding box center [416, 205] width 196 height 18
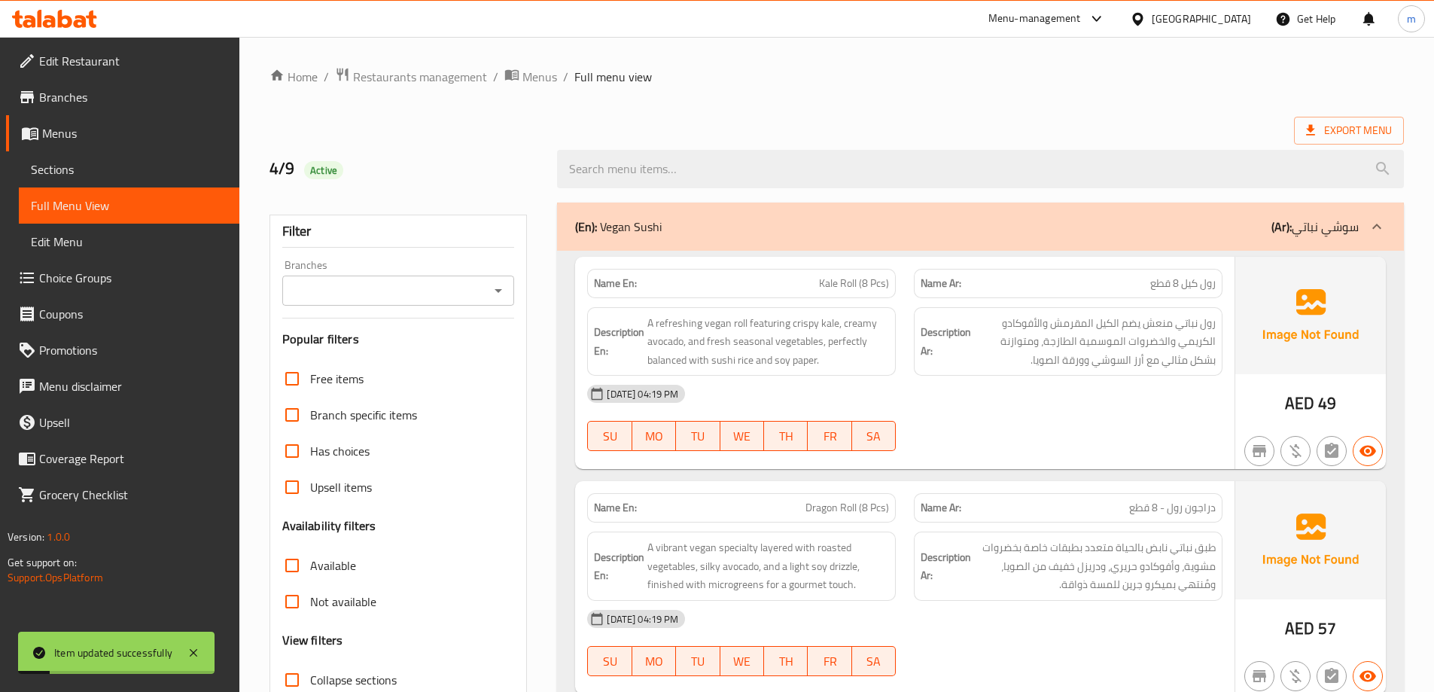
scroll to position [151, 0]
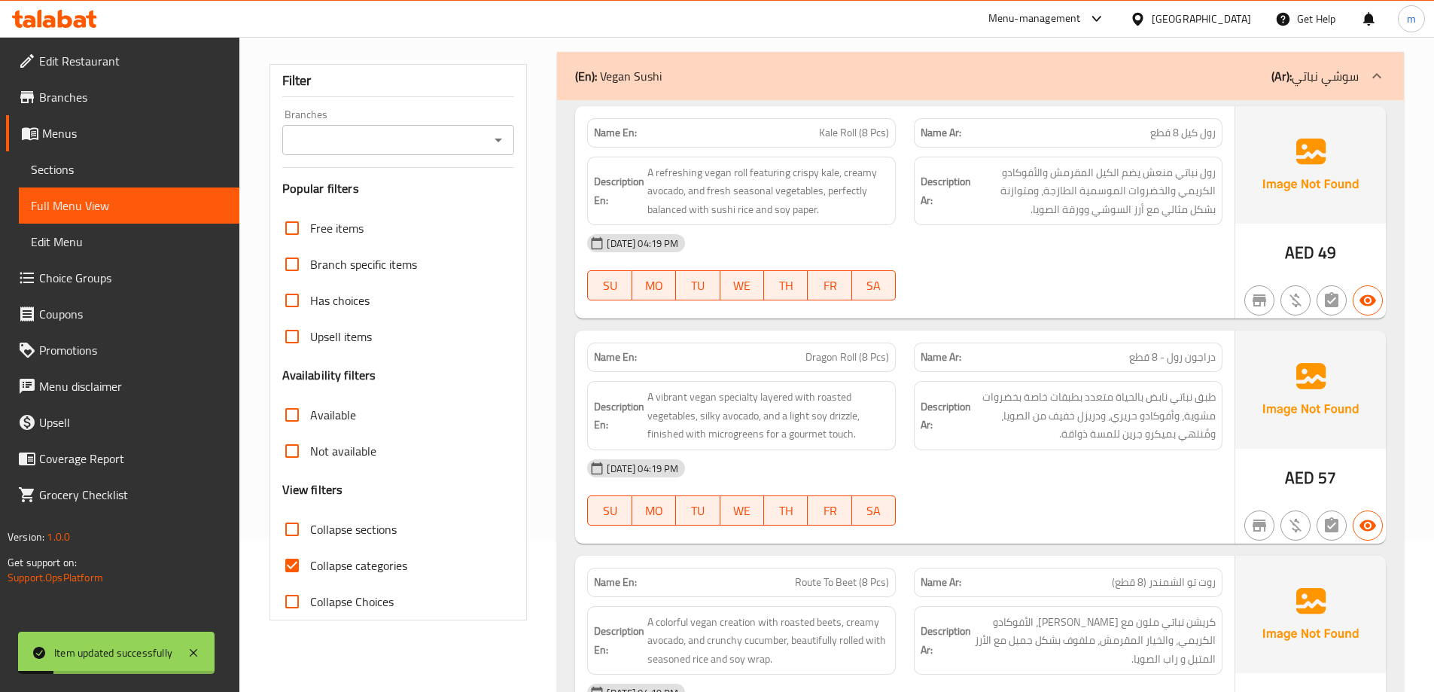
click at [804, 69] on div "(En): [PERSON_NAME] (Ar): سوشي نباتي" at bounding box center [967, 76] width 784 height 18
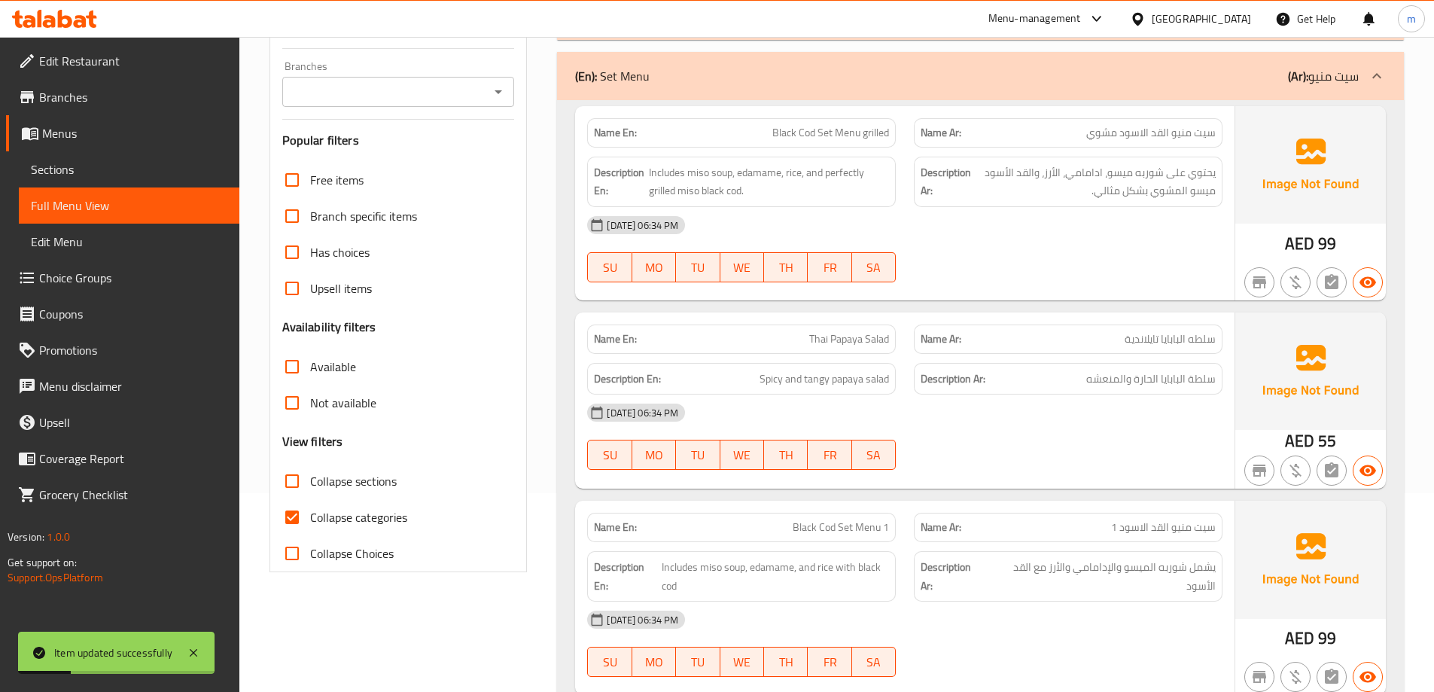
scroll to position [226, 0]
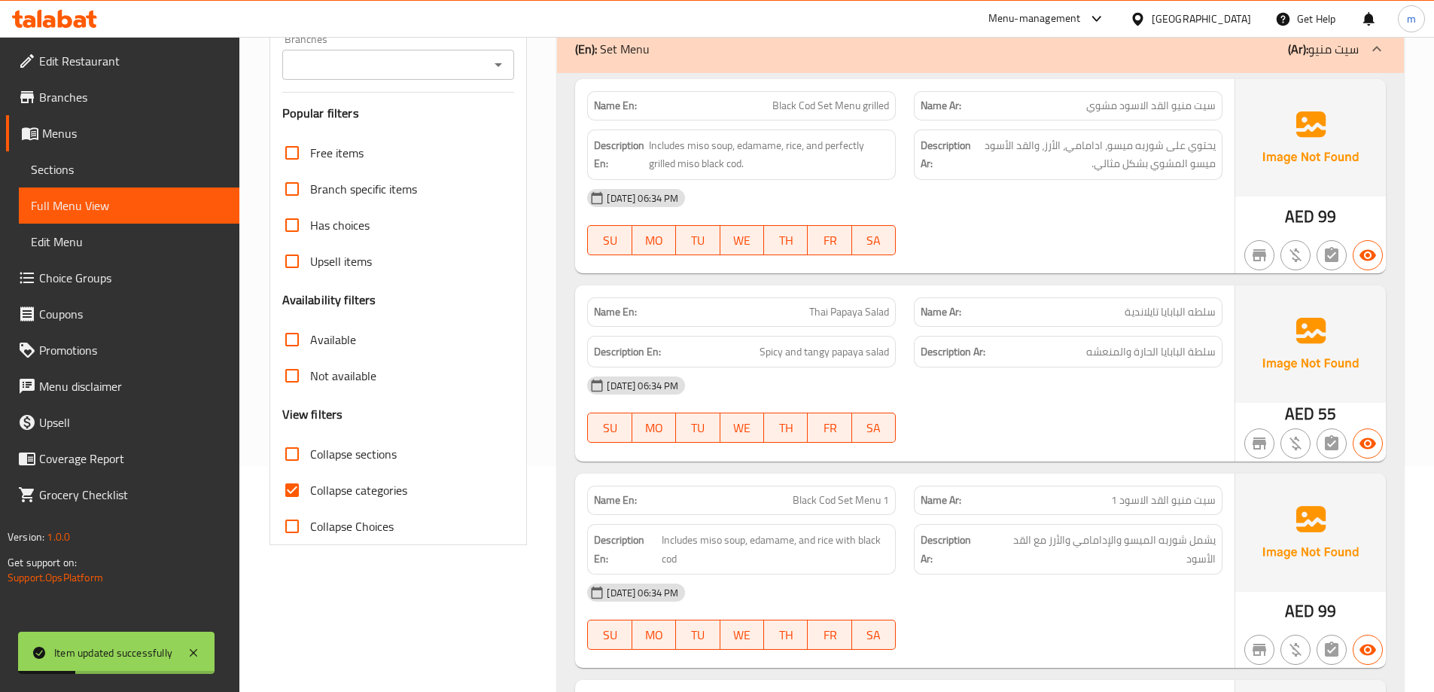
click at [367, 497] on span "Collapse categories" at bounding box center [358, 490] width 97 height 18
click at [310, 497] on input "Collapse categories" at bounding box center [292, 490] width 36 height 36
checkbox input "false"
click at [358, 446] on span "Collapse sections" at bounding box center [353, 454] width 87 height 18
click at [310, 446] on input "Collapse sections" at bounding box center [292, 454] width 36 height 36
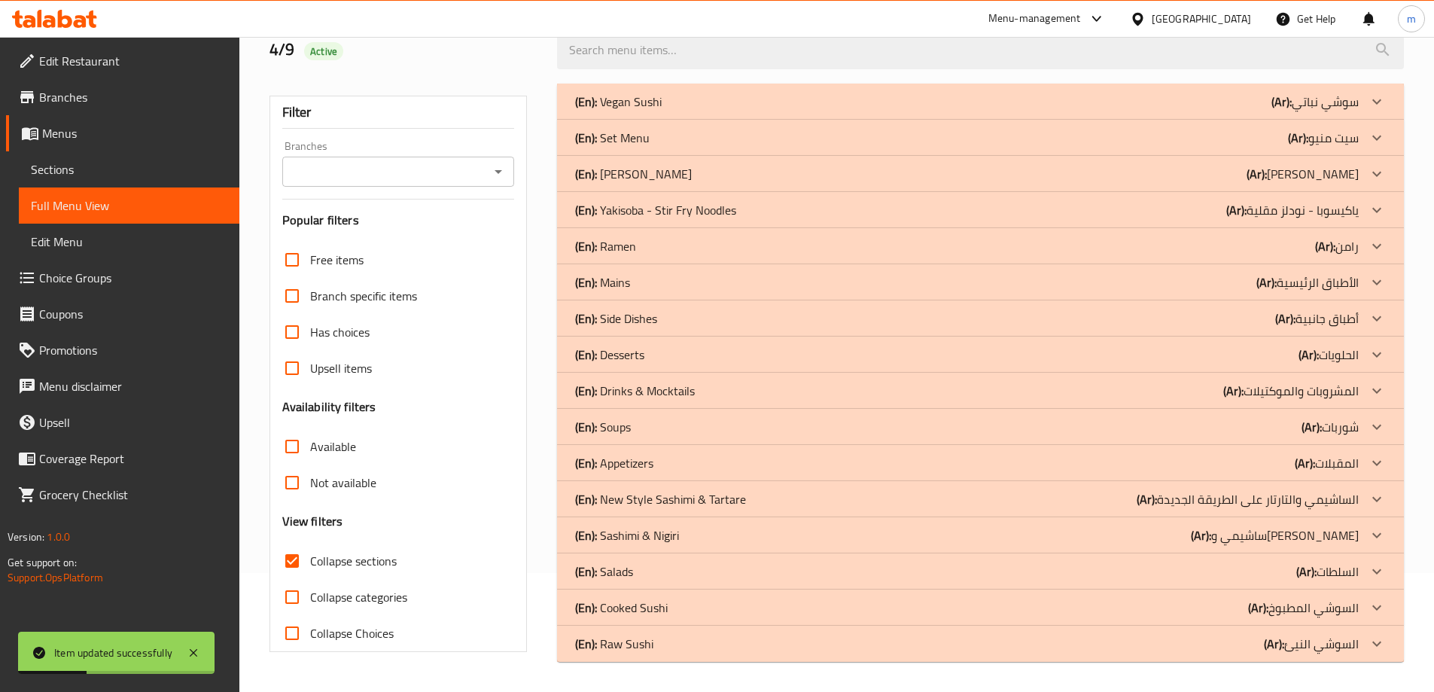
scroll to position [119, 0]
click at [319, 568] on span "Collapse sections" at bounding box center [353, 561] width 87 height 18
click at [310, 568] on input "Collapse sections" at bounding box center [292, 561] width 36 height 36
checkbox input "false"
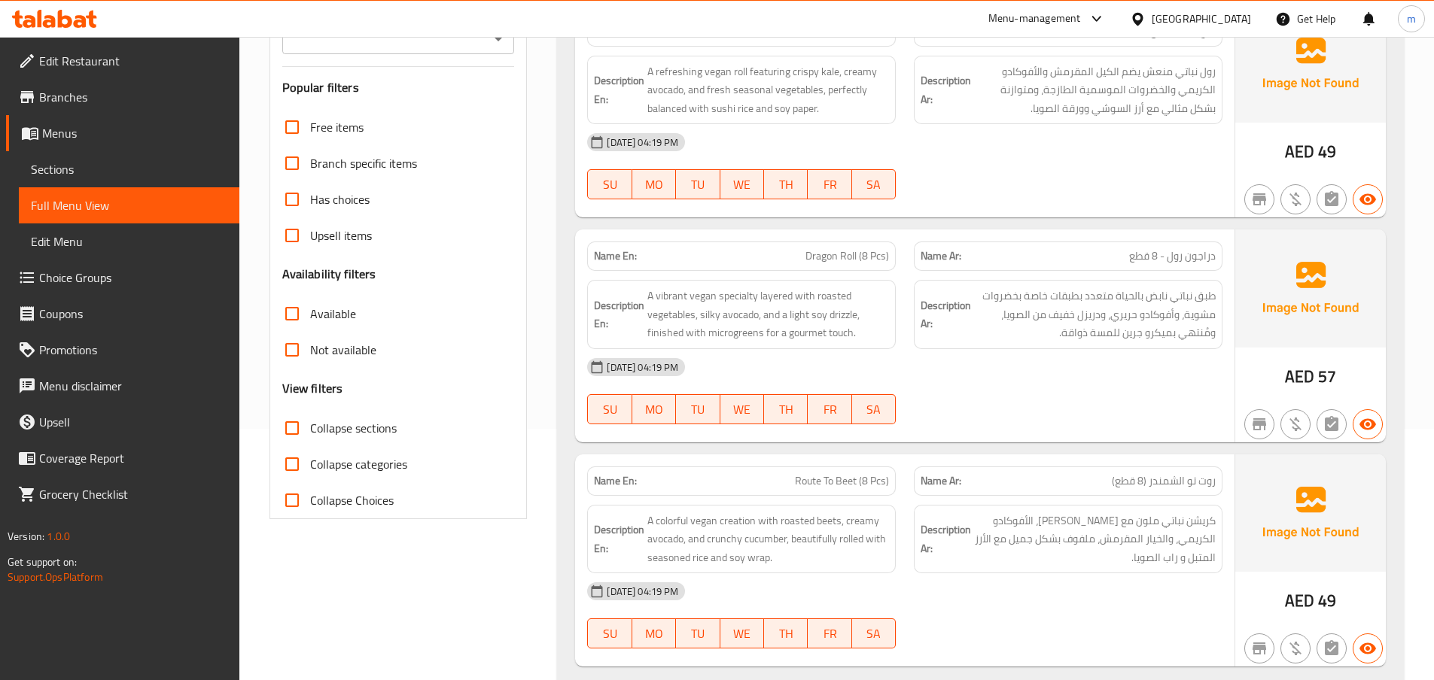
scroll to position [0, 0]
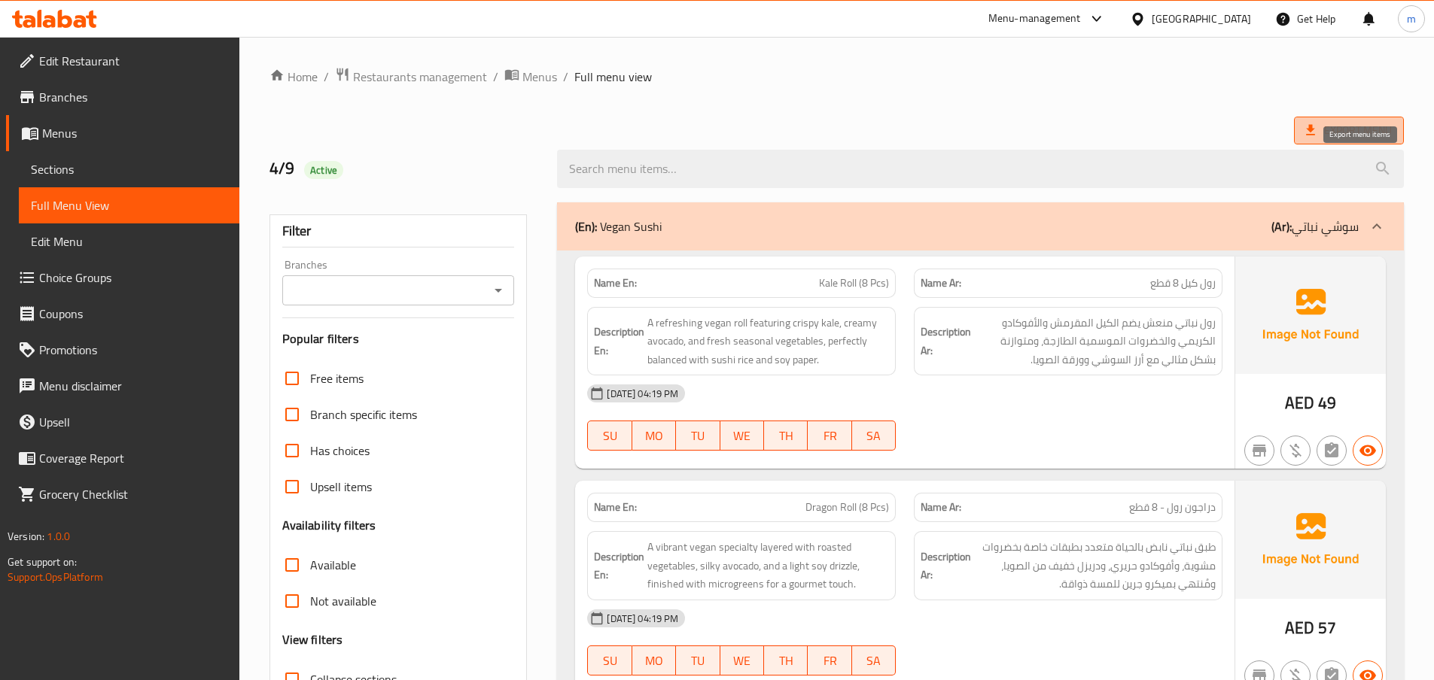
click at [1340, 135] on span "Export Menu" at bounding box center [1349, 130] width 86 height 19
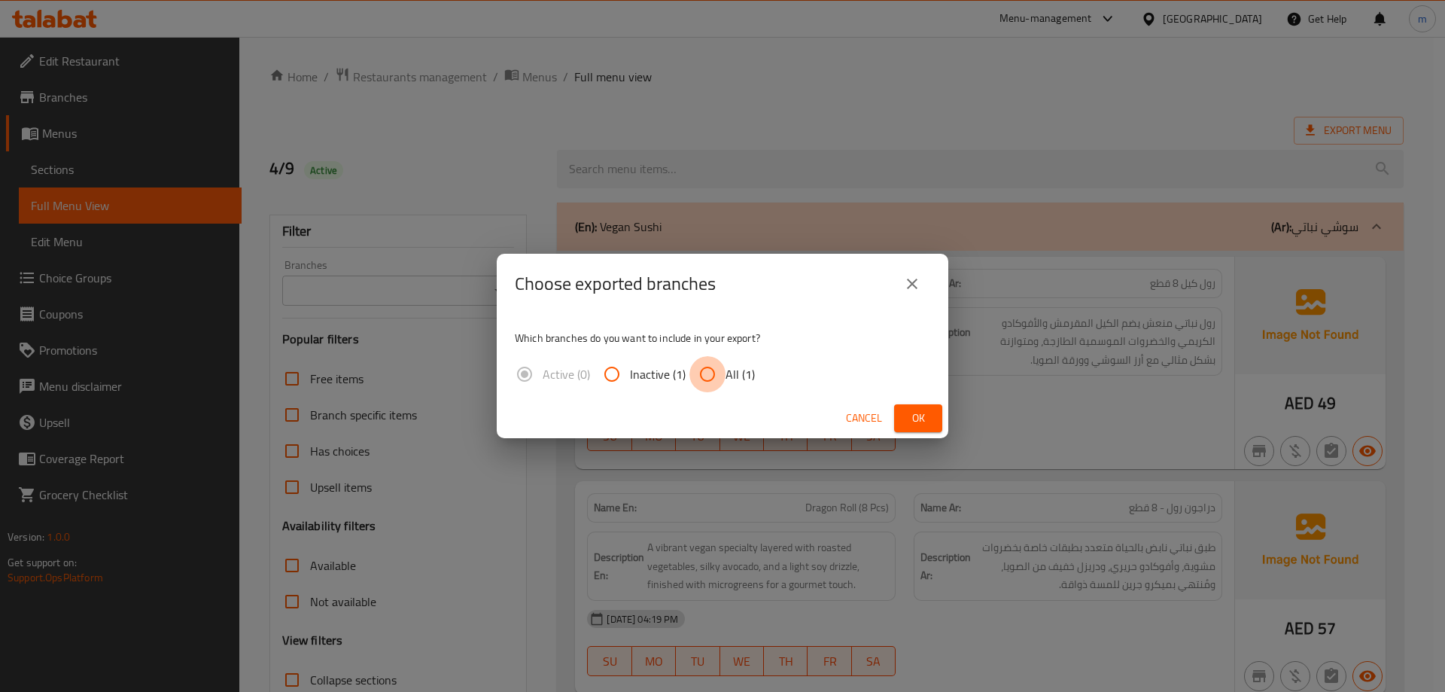
click at [717, 380] on input "All (1)" at bounding box center [707, 374] width 36 height 36
radio input "true"
click at [930, 415] on span "Ok" at bounding box center [918, 418] width 24 height 19
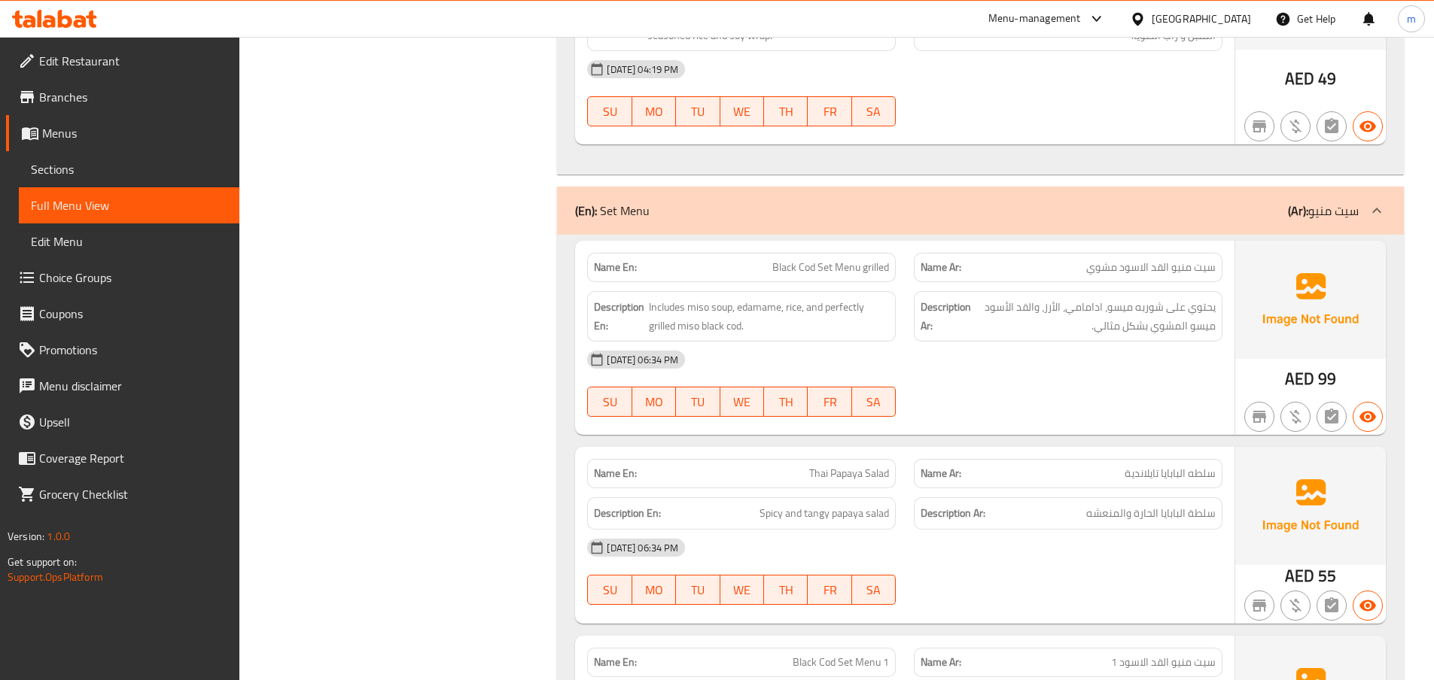
scroll to position [903, 0]
